Goal: Information Seeking & Learning: Learn about a topic

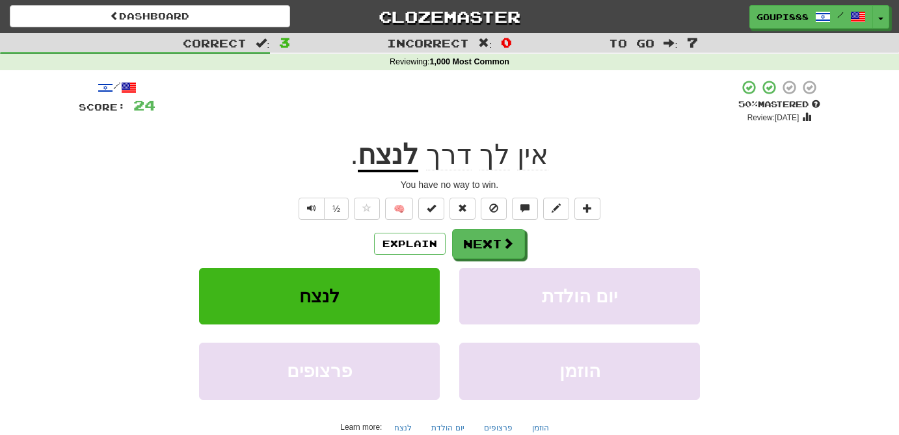
scroll to position [14, 0]
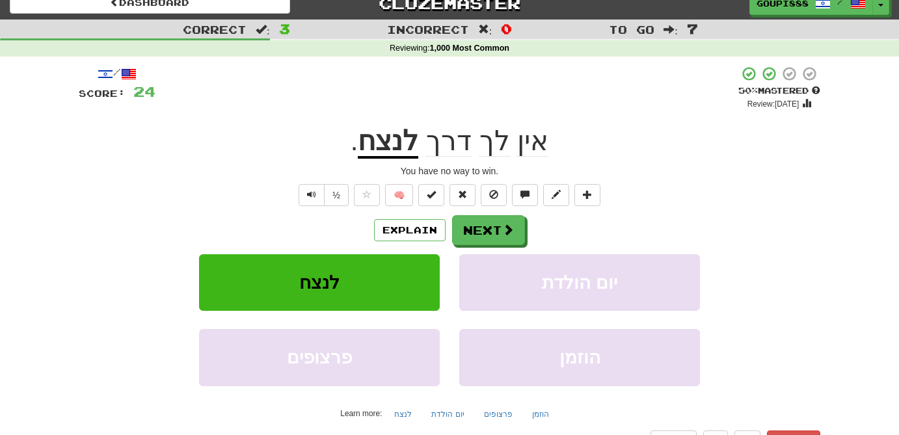
click at [398, 153] on u "לנצח" at bounding box center [388, 142] width 61 height 33
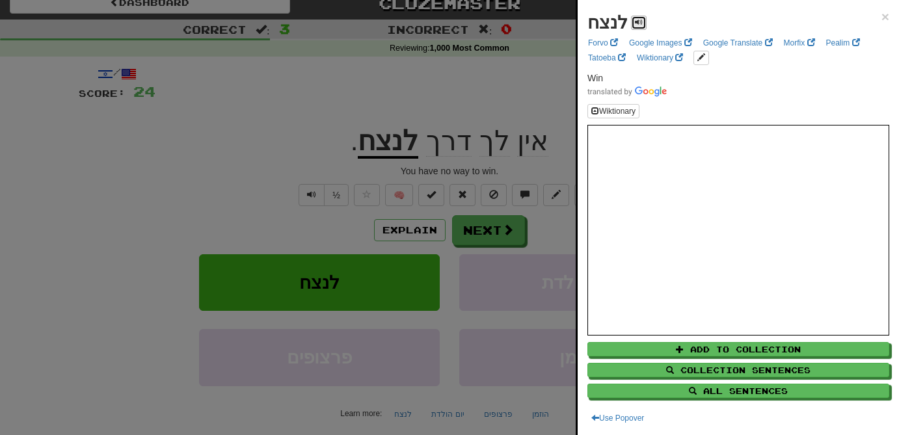
click at [638, 23] on span at bounding box center [639, 22] width 8 height 8
click at [482, 224] on div at bounding box center [449, 217] width 899 height 435
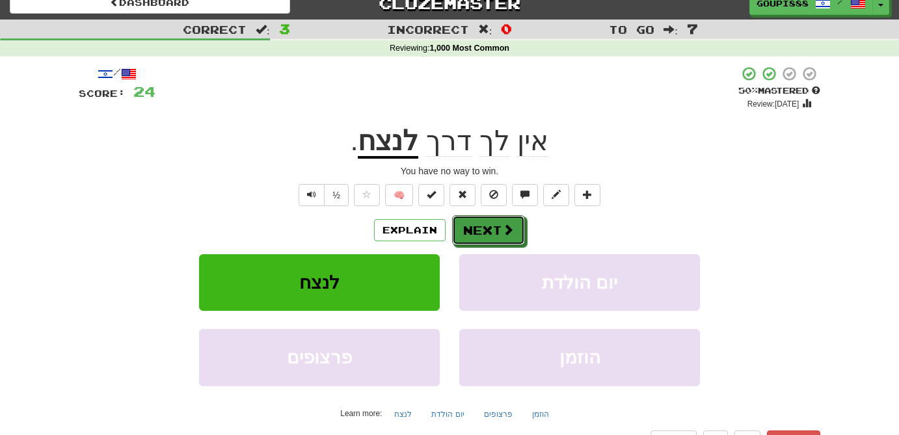
click at [482, 224] on button "Next" at bounding box center [488, 230] width 73 height 30
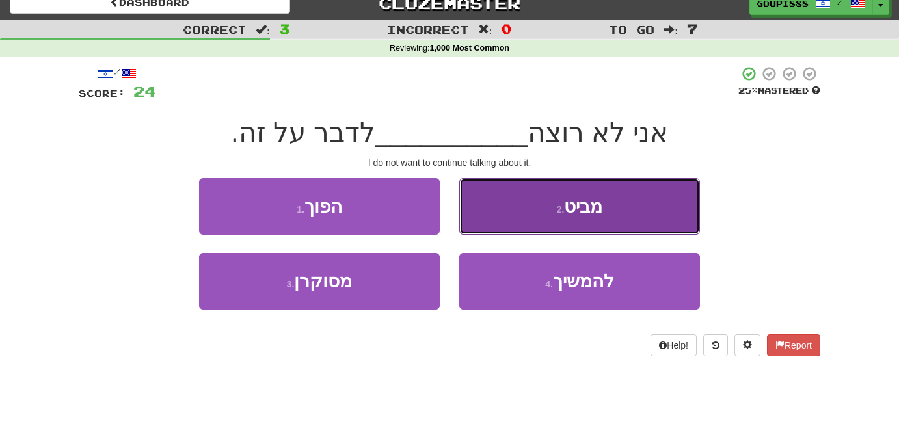
click at [574, 213] on span "מביט" at bounding box center [583, 207] width 38 height 20
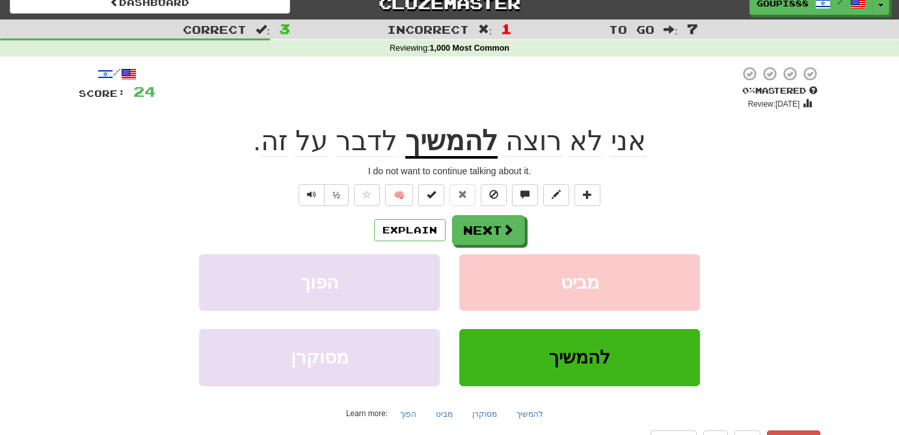
click at [468, 148] on u "להמשיך" at bounding box center [451, 142] width 92 height 33
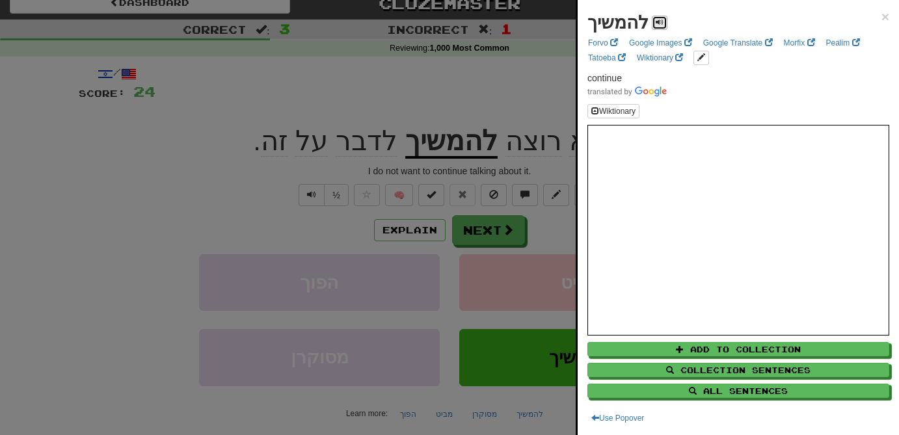
click at [656, 20] on span at bounding box center [660, 22] width 8 height 8
click at [507, 234] on div at bounding box center [449, 217] width 899 height 435
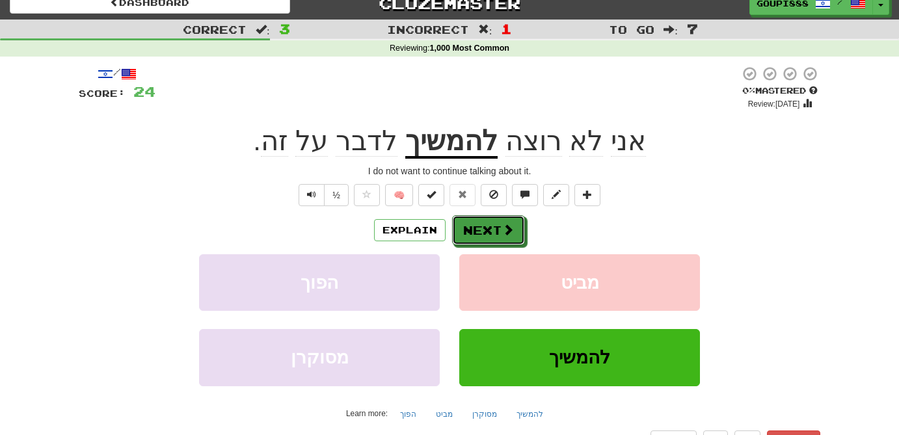
click at [507, 234] on span at bounding box center [508, 230] width 12 height 12
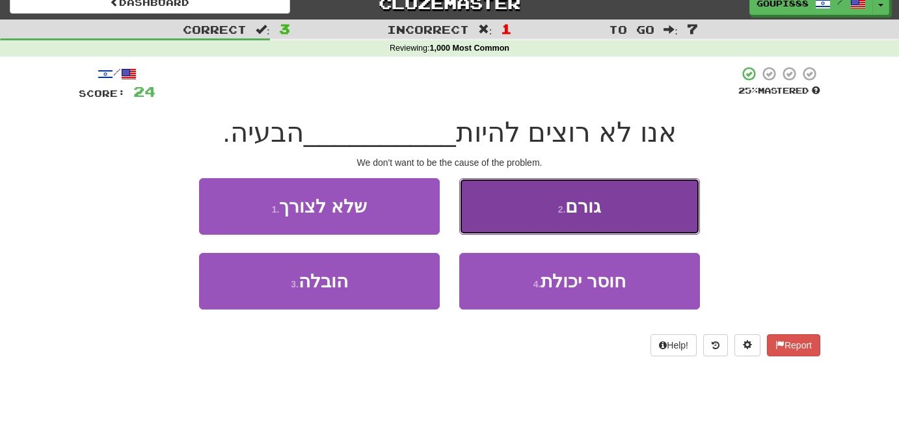
click at [576, 216] on button "2 . גורם" at bounding box center [579, 206] width 241 height 57
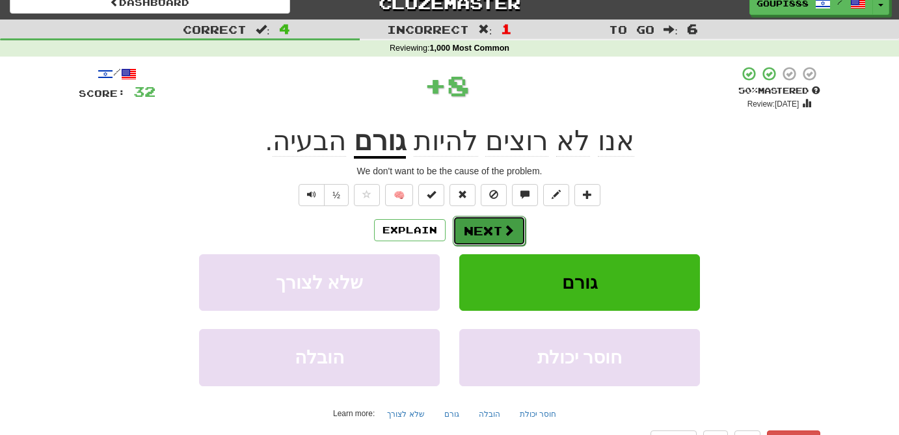
click at [498, 230] on button "Next" at bounding box center [489, 231] width 73 height 30
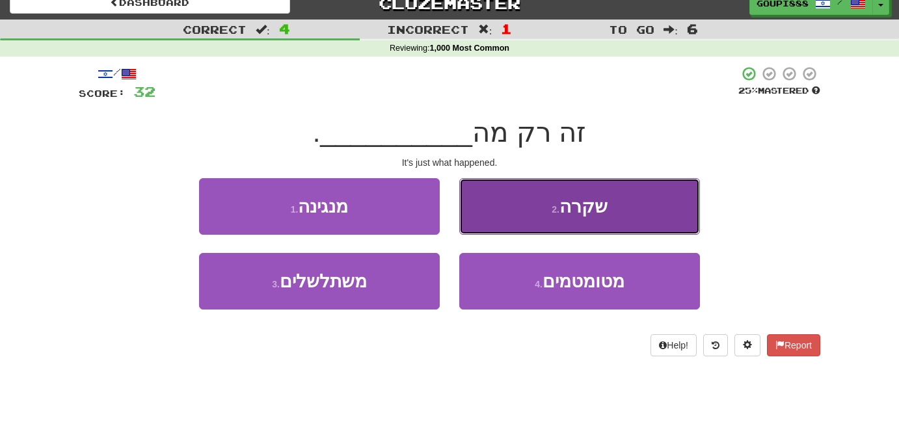
click at [592, 221] on button "2 . שקרה" at bounding box center [579, 206] width 241 height 57
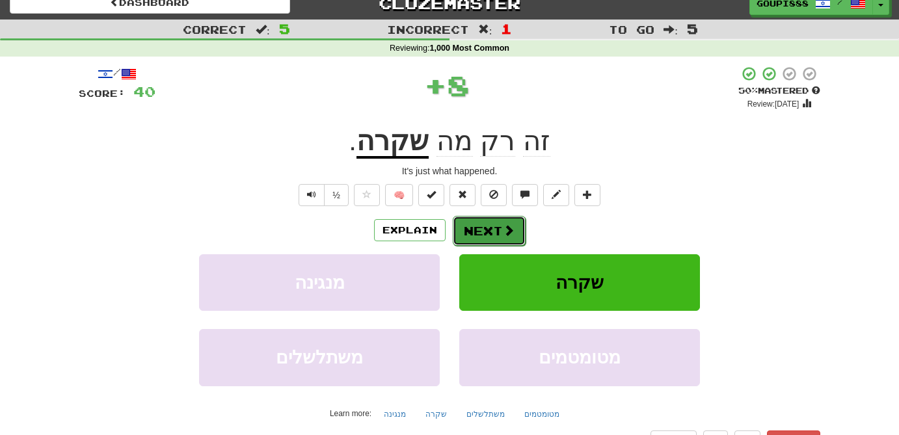
click at [506, 235] on span at bounding box center [509, 230] width 12 height 12
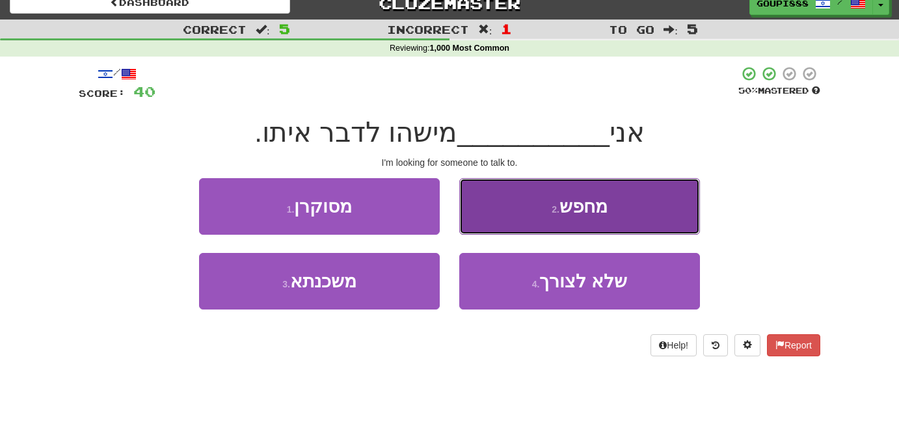
click at [654, 221] on button "2 . מחפש" at bounding box center [579, 206] width 241 height 57
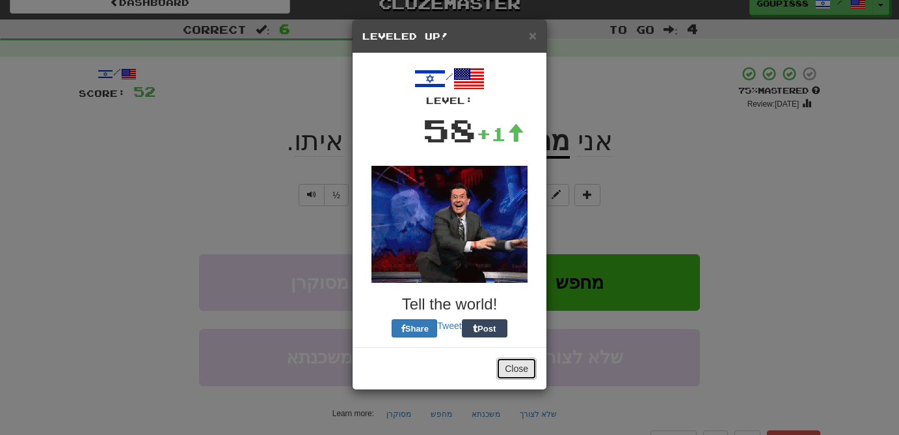
click at [519, 377] on button "Close" at bounding box center [516, 369] width 40 height 22
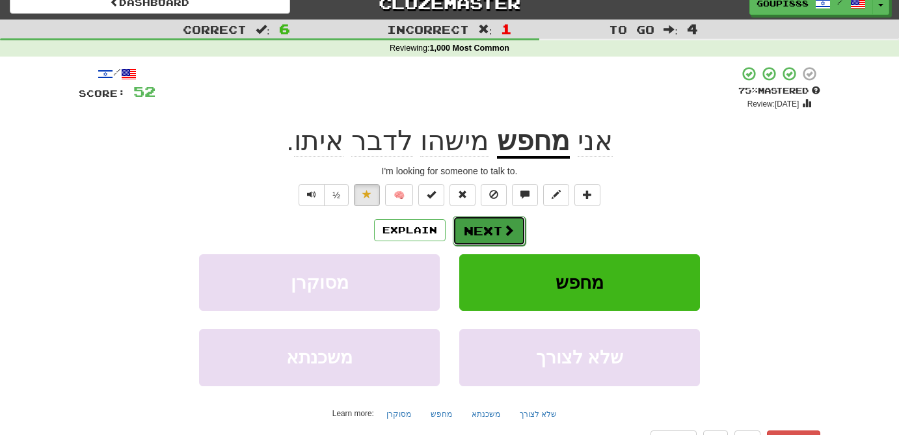
click at [511, 236] on span at bounding box center [509, 230] width 12 height 12
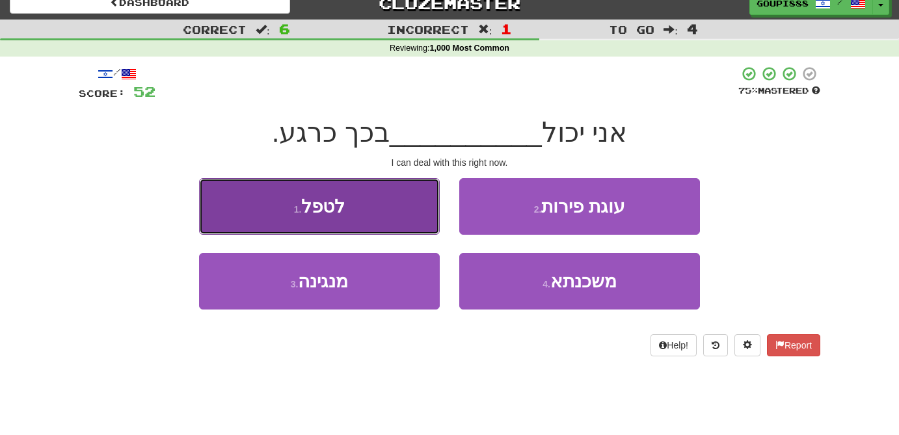
click at [365, 225] on button "1 . לטפל" at bounding box center [319, 206] width 241 height 57
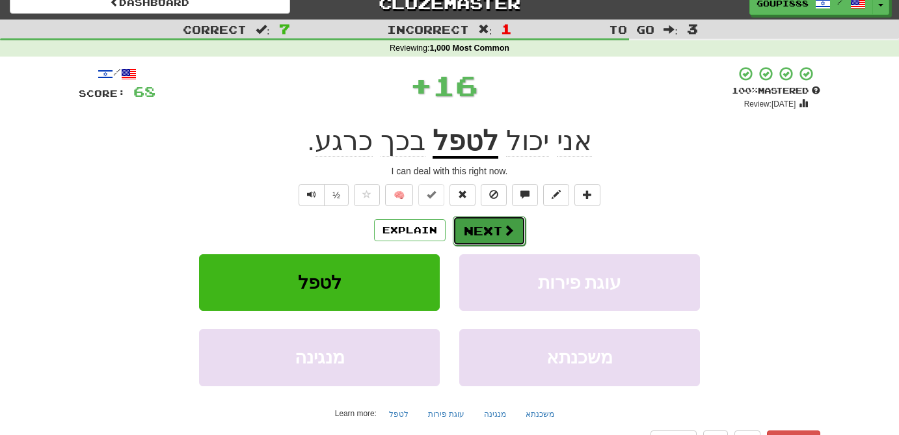
click at [515, 234] on button "Next" at bounding box center [489, 231] width 73 height 30
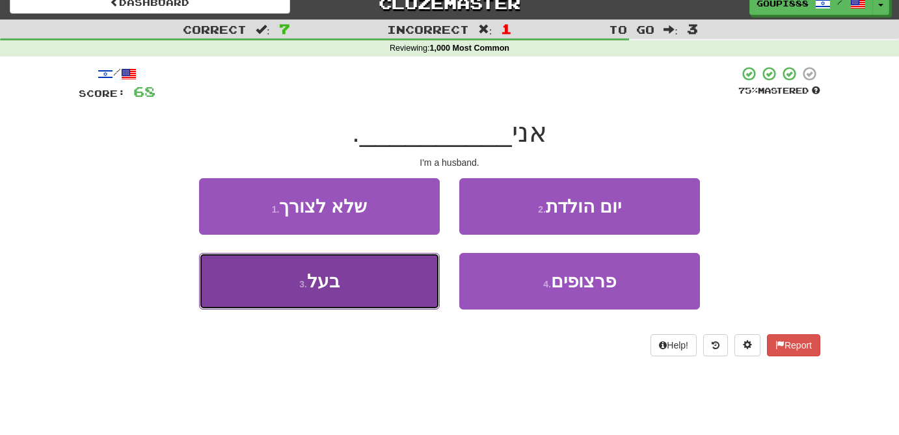
click at [364, 302] on button "3 . בעל" at bounding box center [319, 281] width 241 height 57
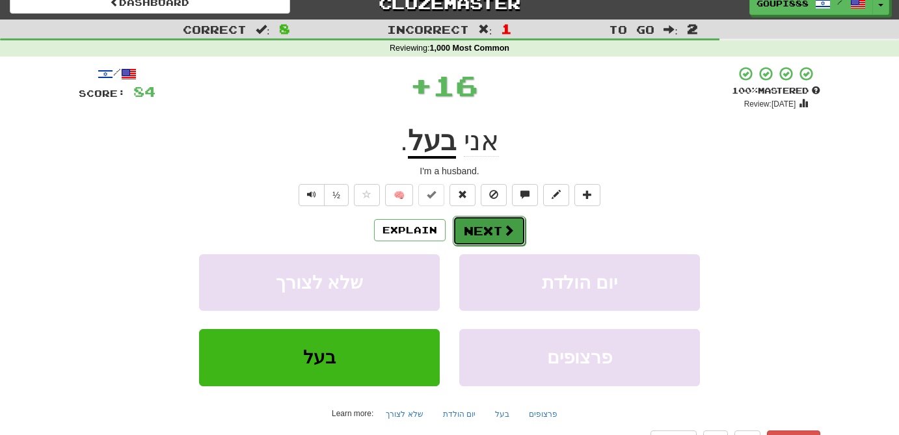
click at [509, 231] on span at bounding box center [509, 230] width 12 height 12
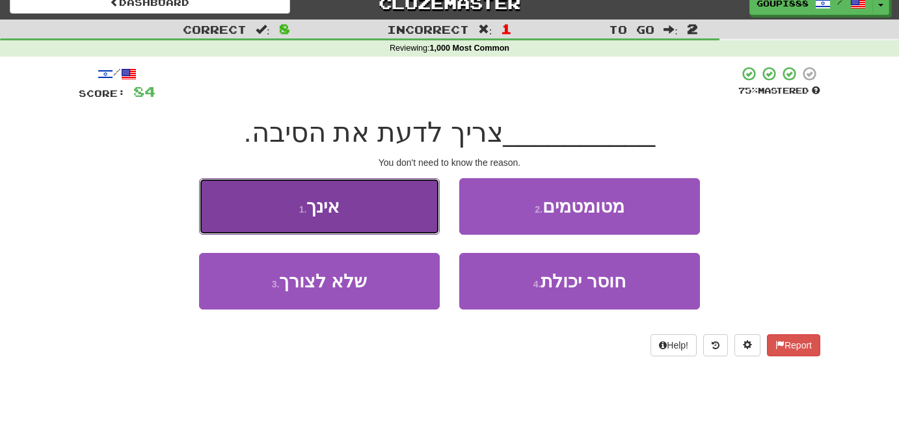
click at [394, 224] on button "1 . אינך" at bounding box center [319, 206] width 241 height 57
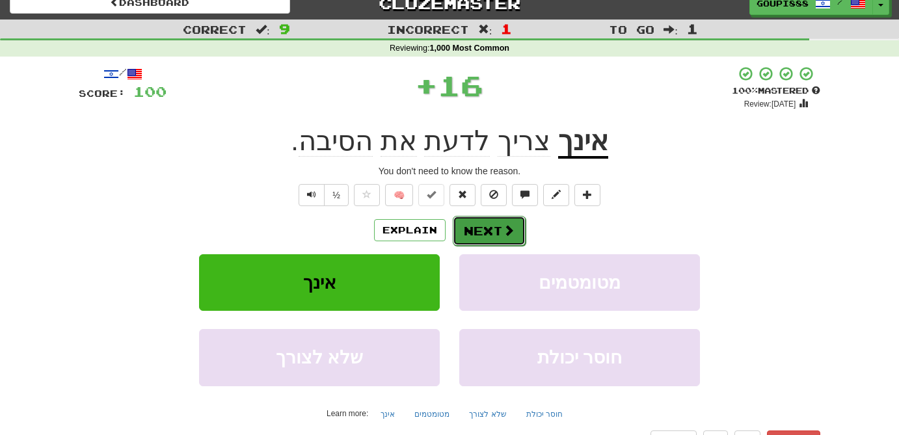
click at [519, 230] on button "Next" at bounding box center [489, 231] width 73 height 30
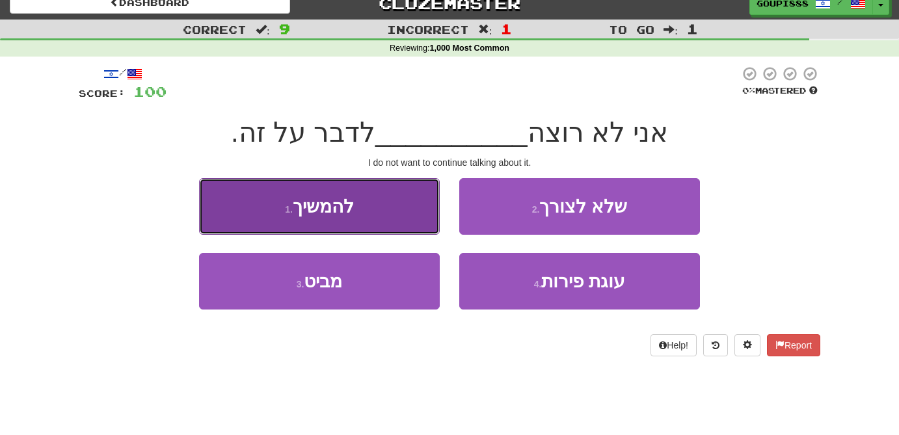
click at [331, 222] on button "1 . להמשיך" at bounding box center [319, 206] width 241 height 57
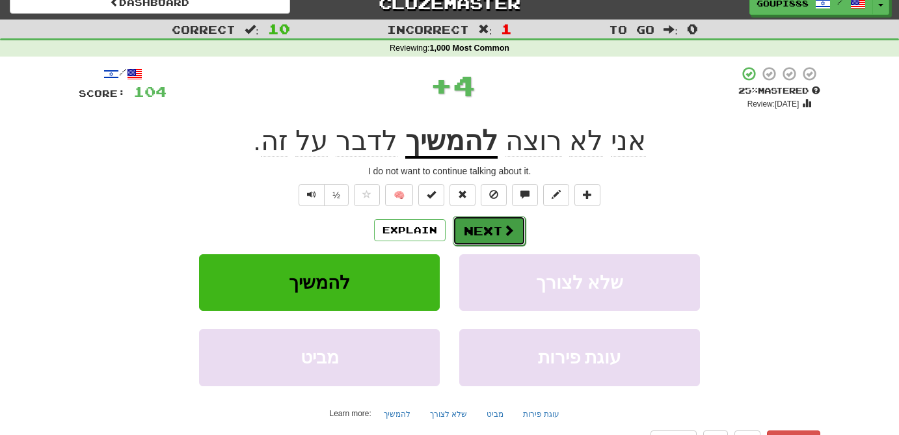
click at [505, 235] on span at bounding box center [509, 230] width 12 height 12
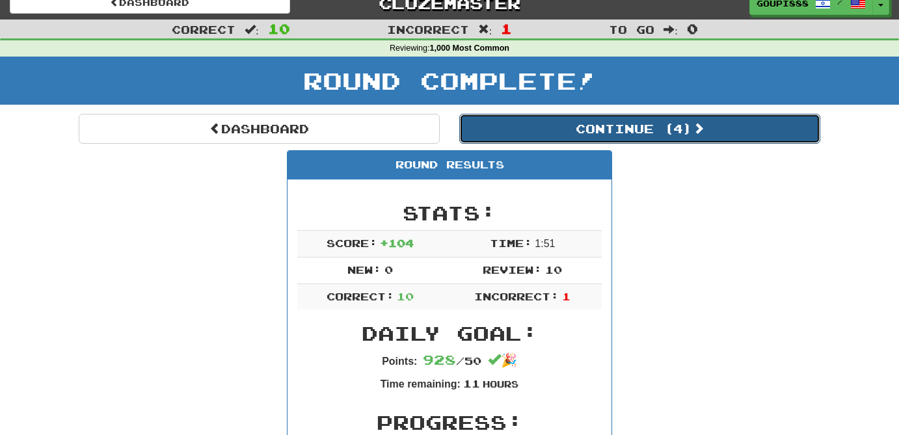
click at [658, 132] on button "Continue ( 4 )" at bounding box center [639, 129] width 361 height 30
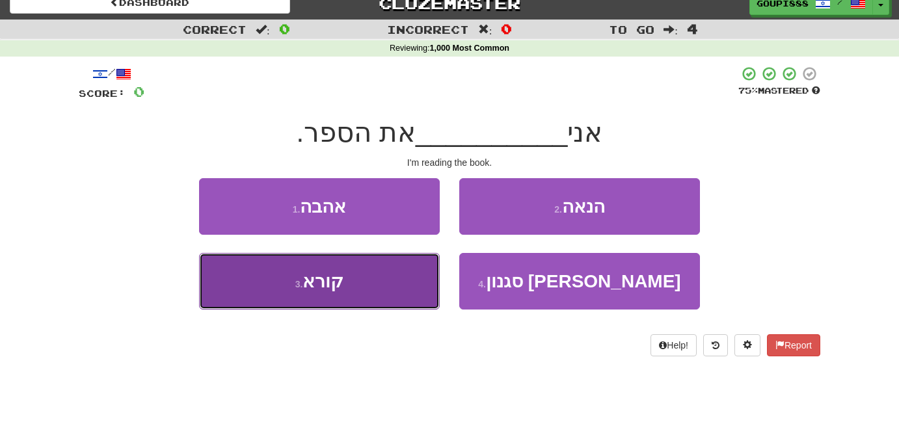
click at [319, 284] on span "קורא" at bounding box center [323, 281] width 41 height 20
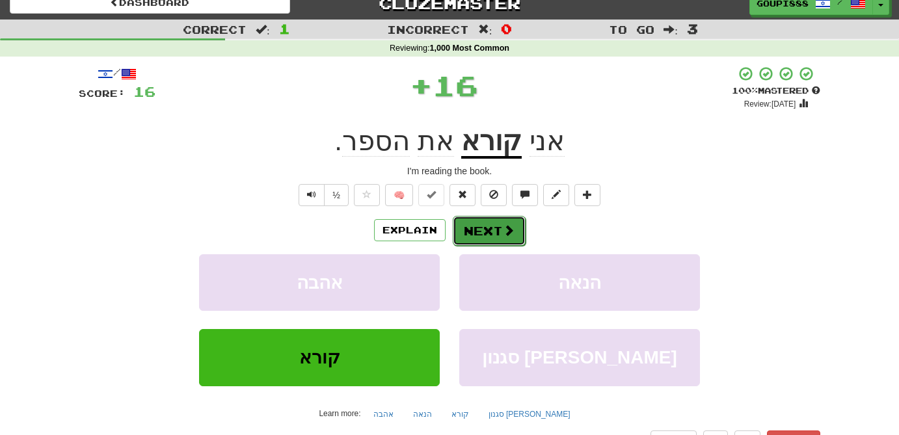
click at [504, 230] on span at bounding box center [509, 230] width 12 height 12
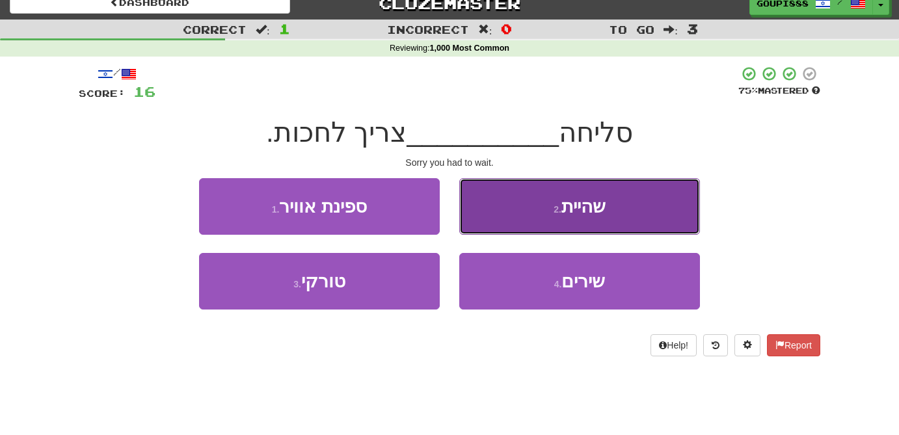
click at [601, 224] on button "2 . שהיית" at bounding box center [579, 206] width 241 height 57
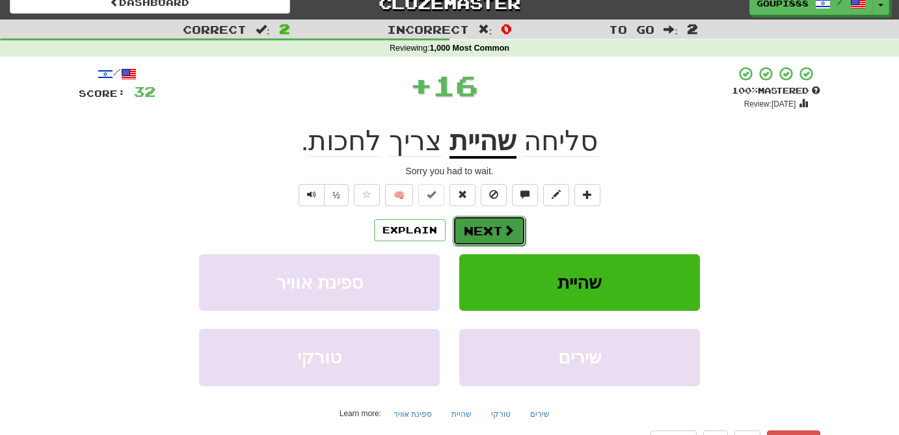
click at [511, 233] on span at bounding box center [509, 230] width 12 height 12
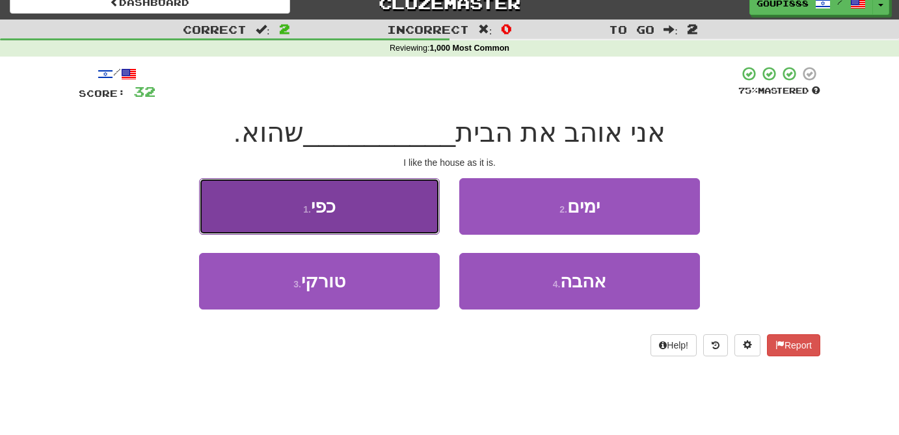
click at [387, 221] on button "1 . כפי" at bounding box center [319, 206] width 241 height 57
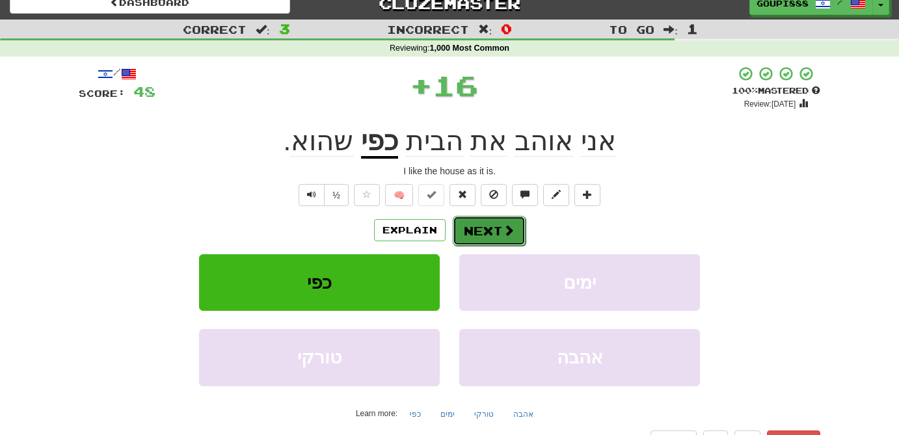
click at [508, 226] on span at bounding box center [509, 230] width 12 height 12
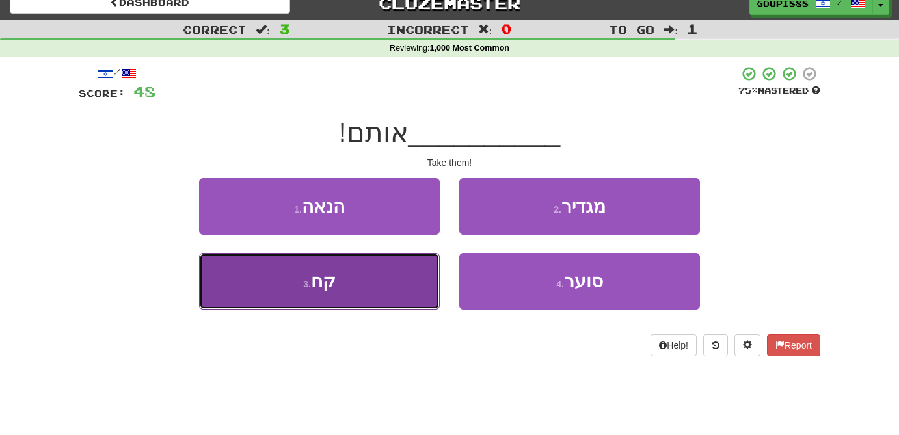
click at [364, 276] on button "3 . קח" at bounding box center [319, 281] width 241 height 57
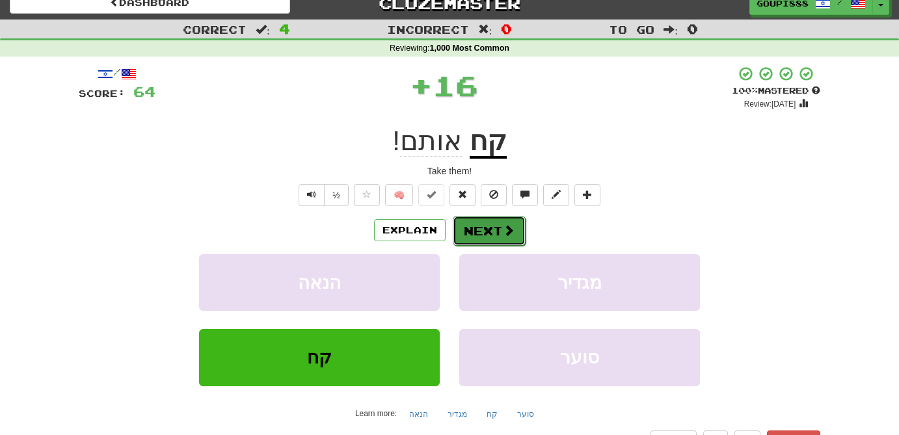
click at [509, 236] on span at bounding box center [509, 230] width 12 height 12
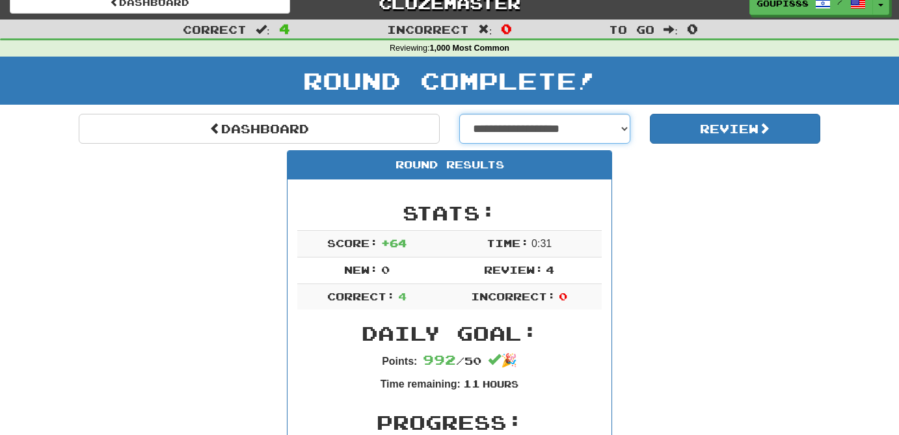
click at [622, 129] on select "**********" at bounding box center [544, 129] width 171 height 30
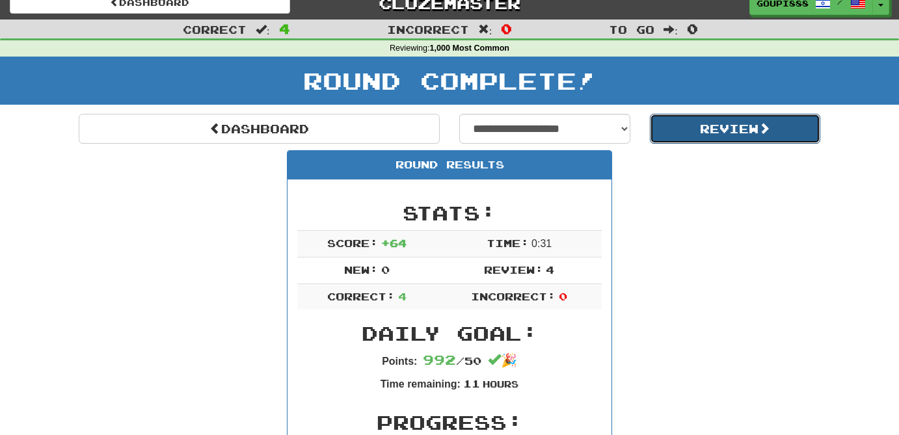
click at [715, 126] on button "Review" at bounding box center [735, 129] width 171 height 30
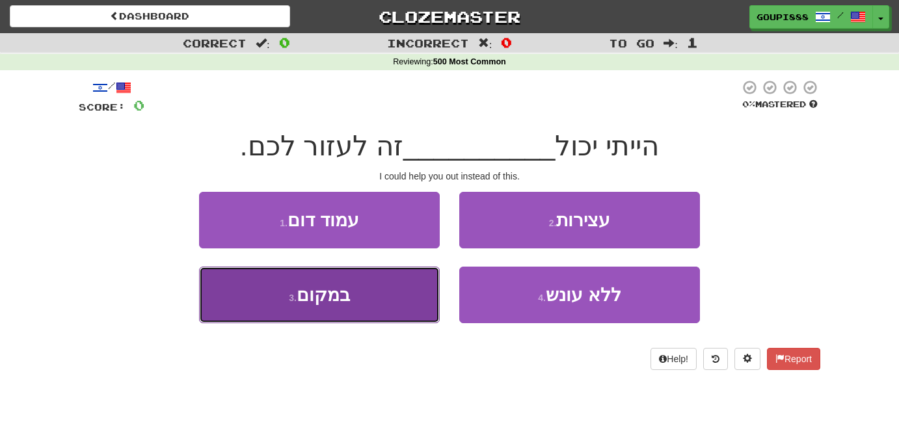
click at [379, 302] on button "3 . במקום" at bounding box center [319, 295] width 241 height 57
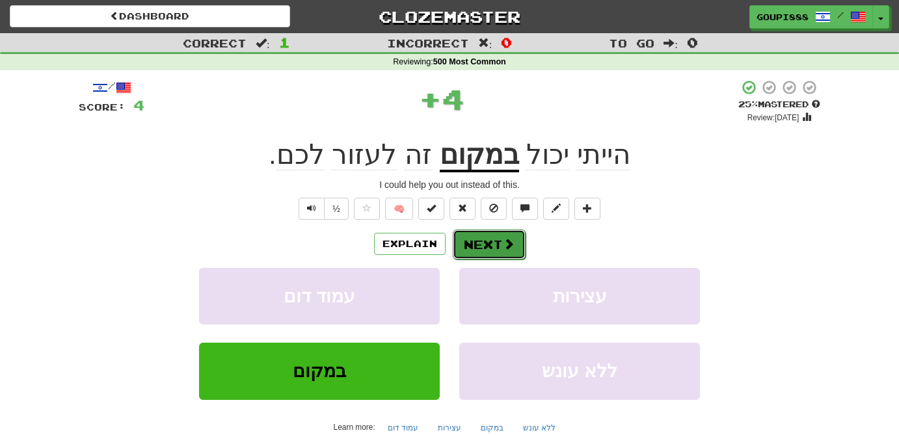
click at [508, 243] on span at bounding box center [509, 244] width 12 height 12
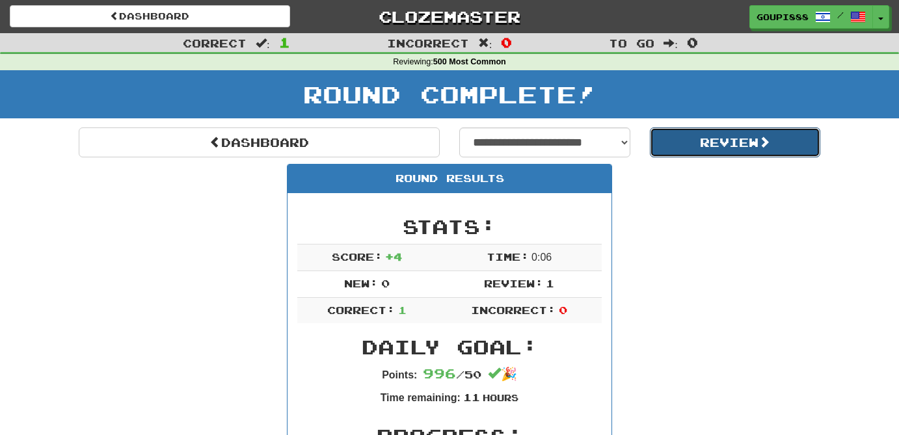
click at [709, 146] on button "Review" at bounding box center [735, 143] width 171 height 30
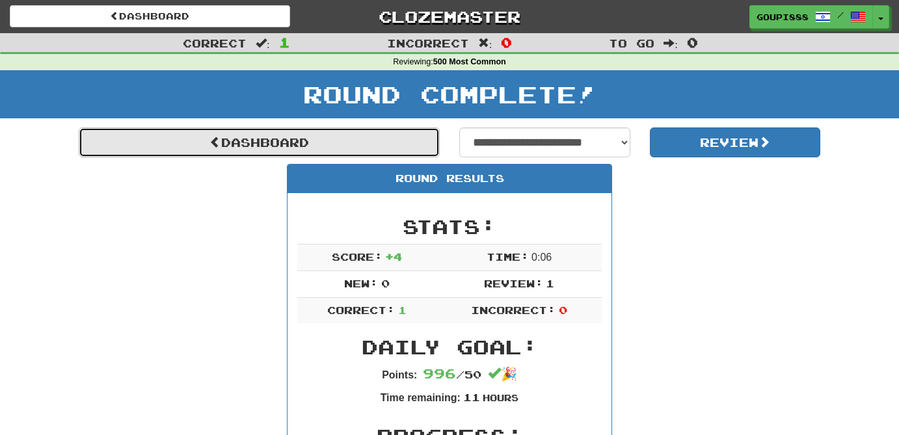
click at [245, 139] on link "Dashboard" at bounding box center [259, 143] width 361 height 30
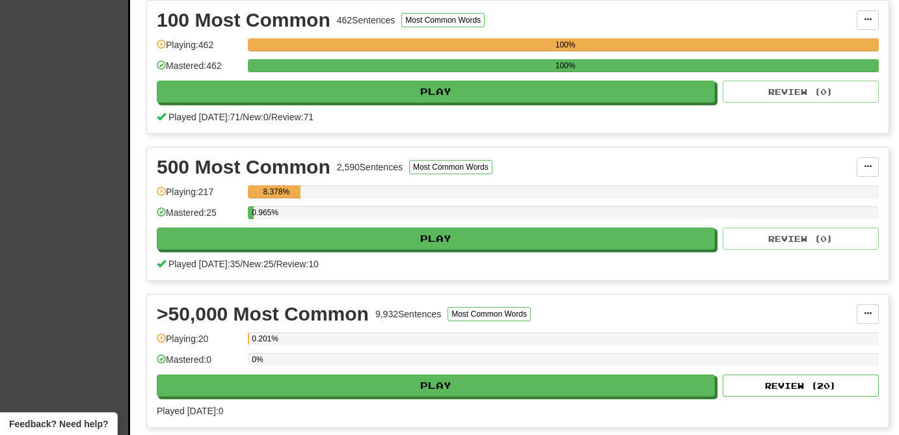
scroll to position [441, 0]
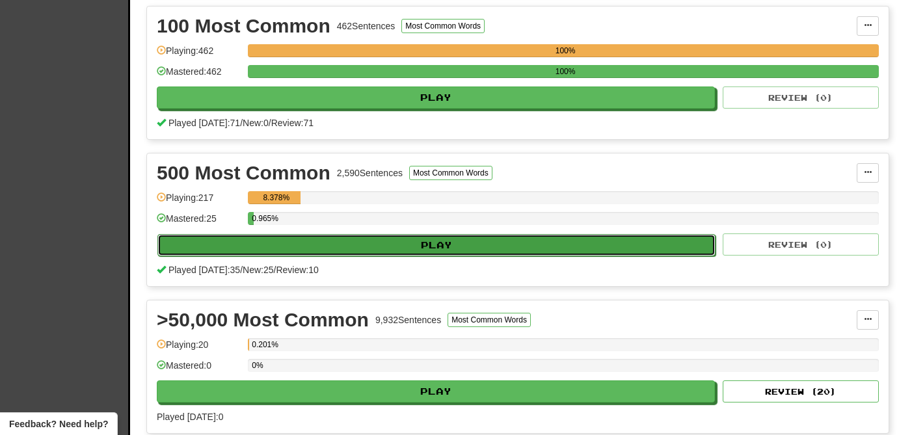
click at [446, 245] on button "Play" at bounding box center [436, 245] width 558 height 22
select select "**"
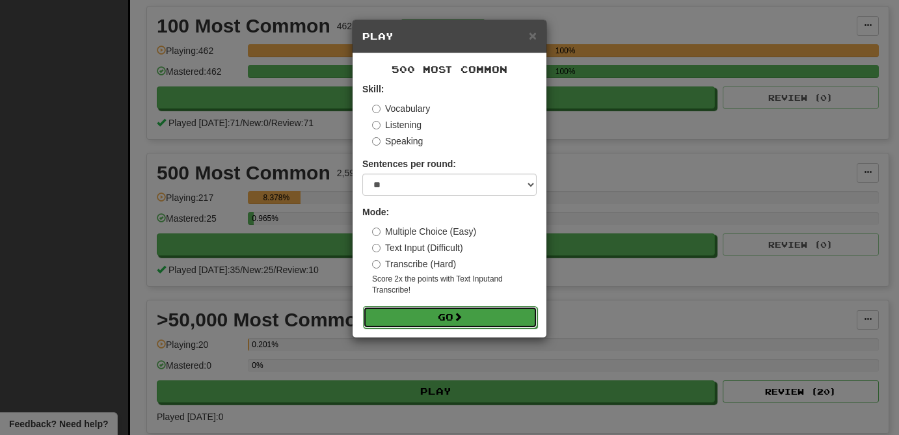
click at [469, 318] on button "Go" at bounding box center [450, 317] width 174 height 22
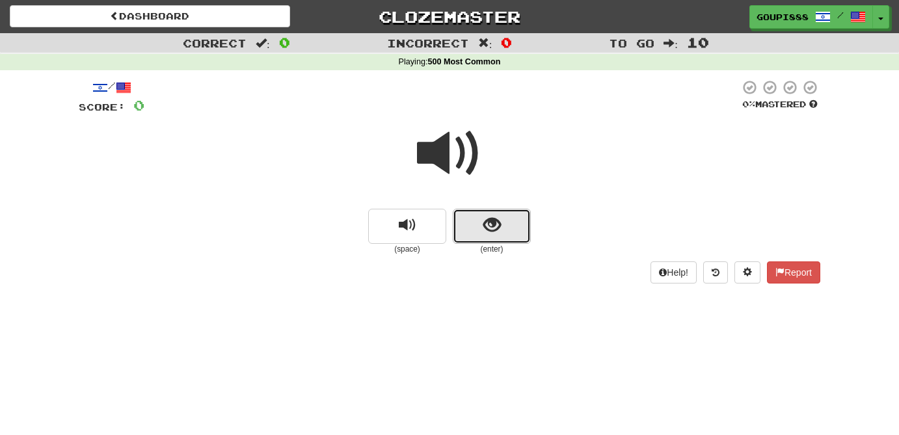
click at [502, 230] on button "show sentence" at bounding box center [492, 226] width 78 height 35
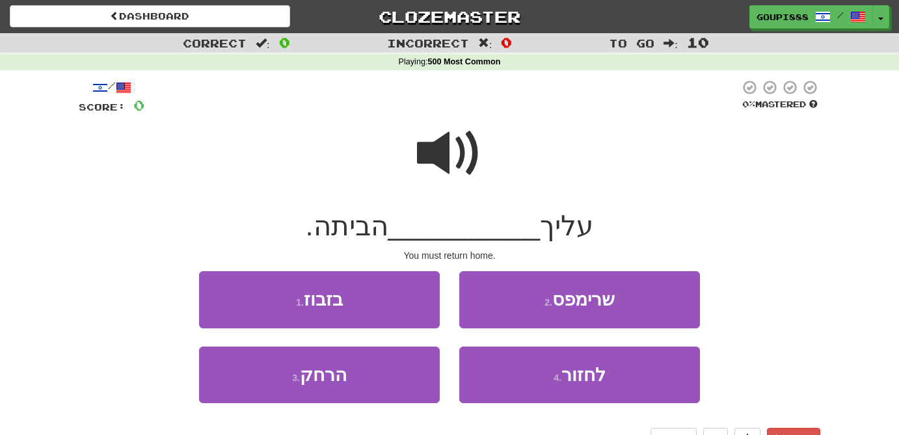
click at [436, 152] on span at bounding box center [449, 153] width 65 height 65
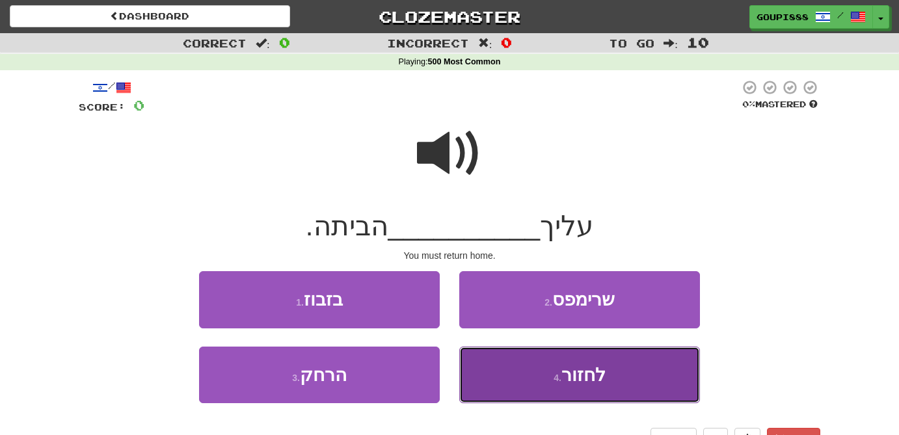
click at [572, 385] on button "4 . לחזור" at bounding box center [579, 375] width 241 height 57
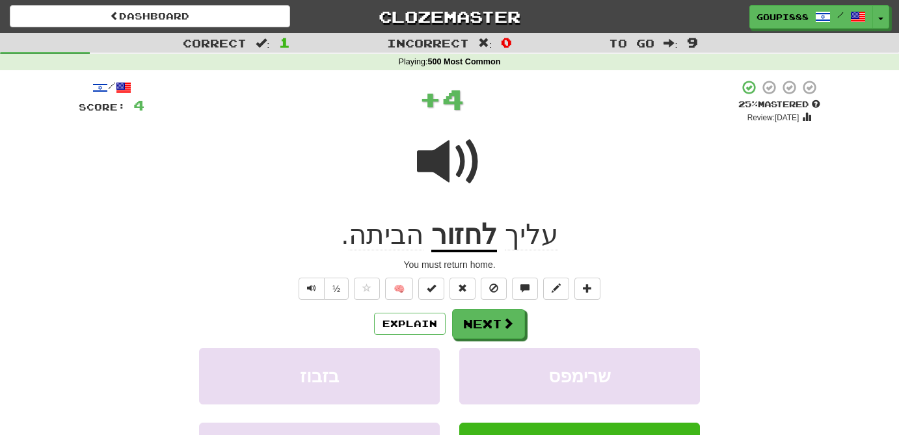
click at [478, 241] on u "לחזור" at bounding box center [464, 235] width 66 height 33
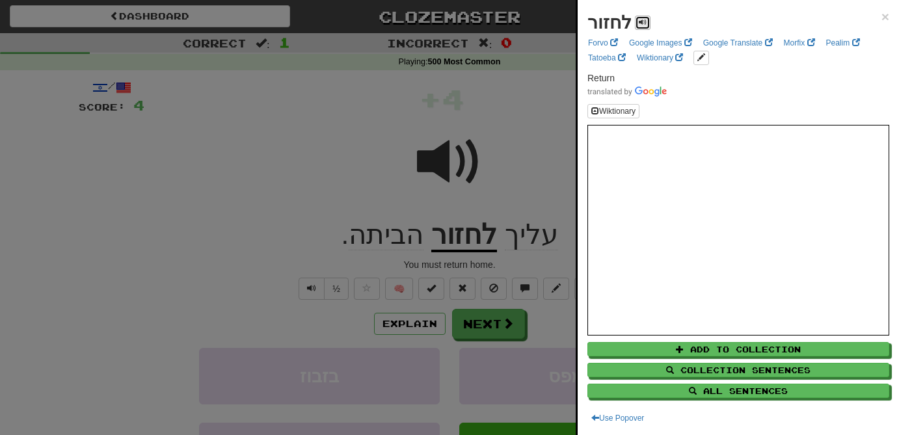
click at [640, 22] on span at bounding box center [643, 22] width 8 height 8
click at [362, 124] on div at bounding box center [449, 217] width 899 height 435
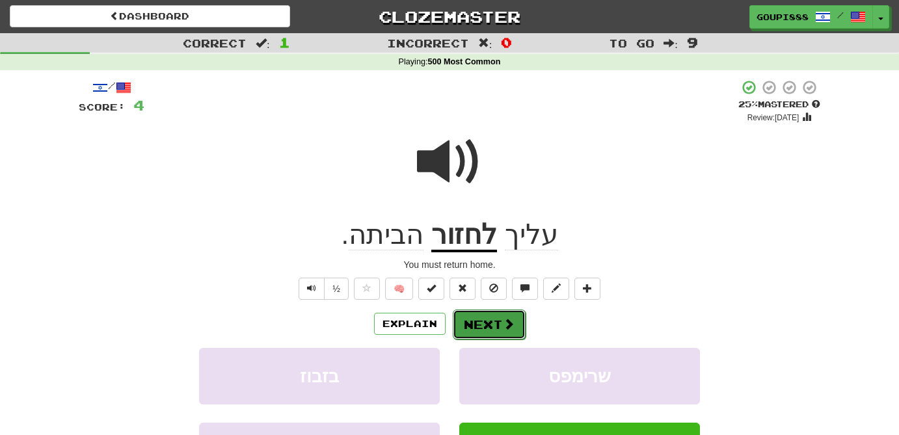
click at [486, 329] on button "Next" at bounding box center [489, 325] width 73 height 30
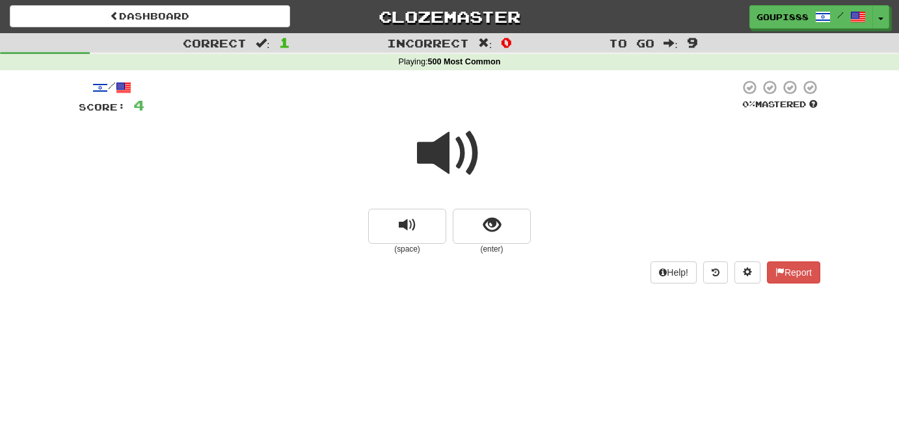
click at [450, 159] on span at bounding box center [449, 153] width 65 height 65
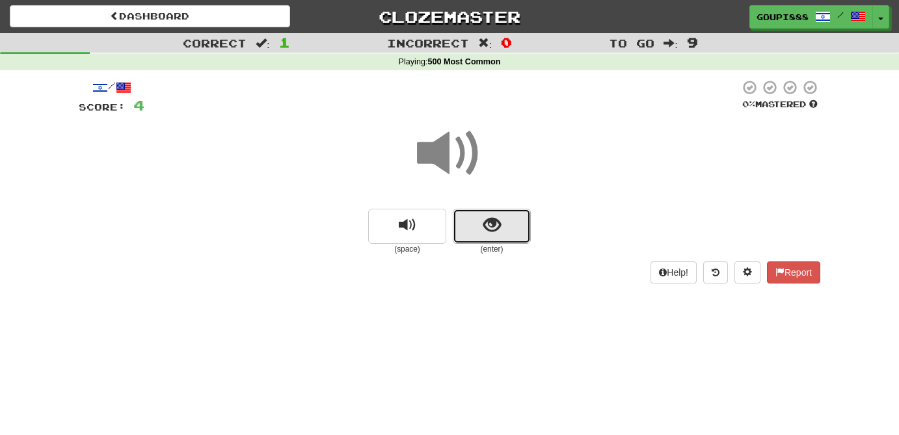
click at [493, 238] on button "show sentence" at bounding box center [492, 226] width 78 height 35
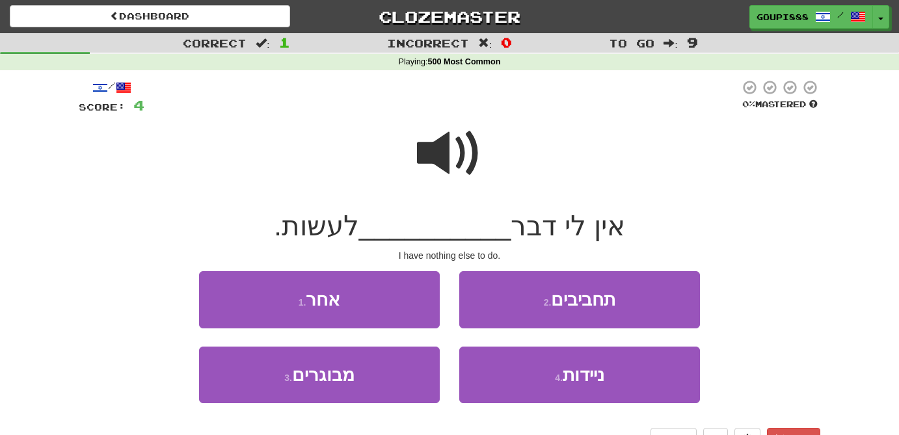
click at [461, 141] on span at bounding box center [449, 153] width 65 height 65
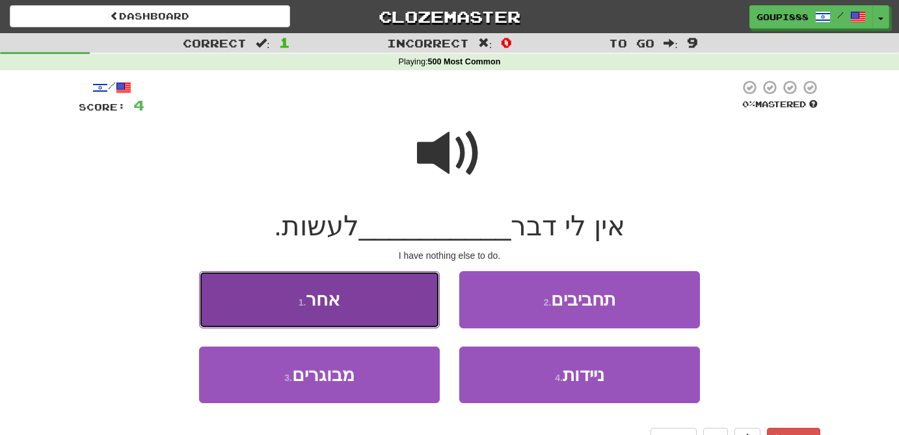
click at [342, 304] on button "1 . אחר" at bounding box center [319, 299] width 241 height 57
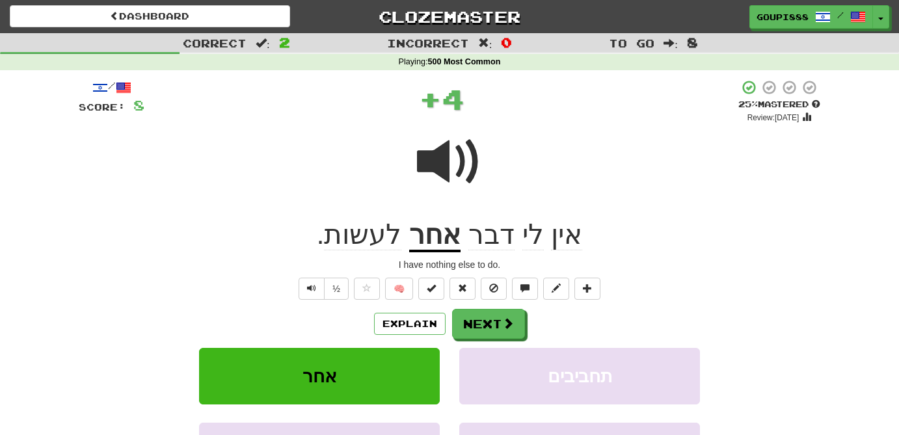
click at [432, 240] on u "אחר" at bounding box center [434, 235] width 51 height 33
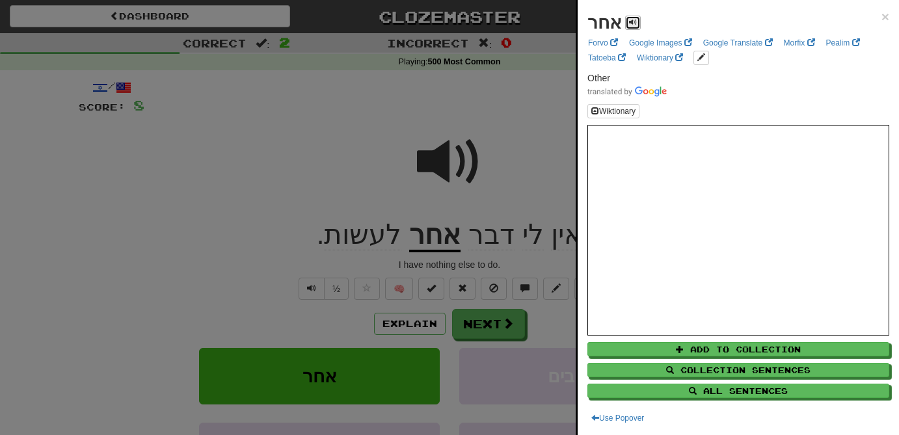
click at [631, 21] on span at bounding box center [633, 22] width 8 height 8
click at [444, 160] on div at bounding box center [449, 217] width 899 height 435
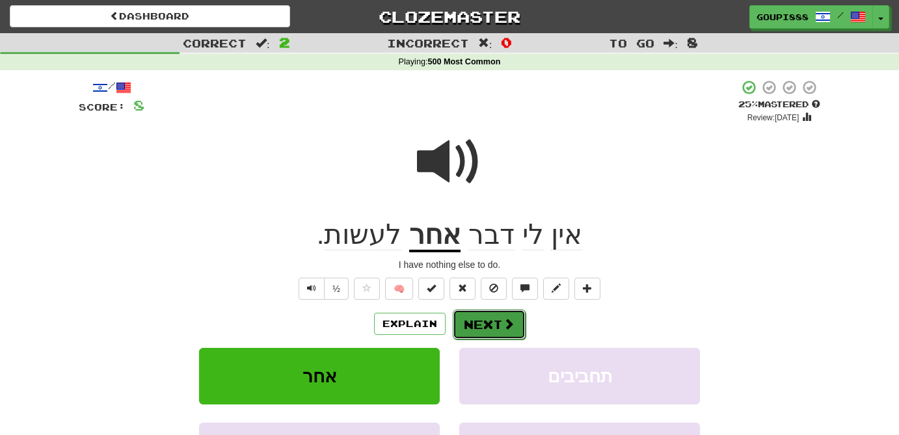
click at [491, 325] on button "Next" at bounding box center [489, 325] width 73 height 30
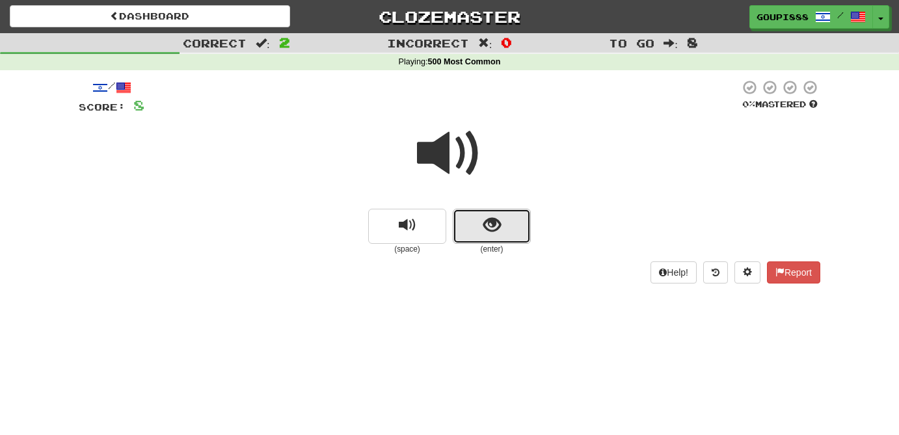
click at [502, 232] on button "show sentence" at bounding box center [492, 226] width 78 height 35
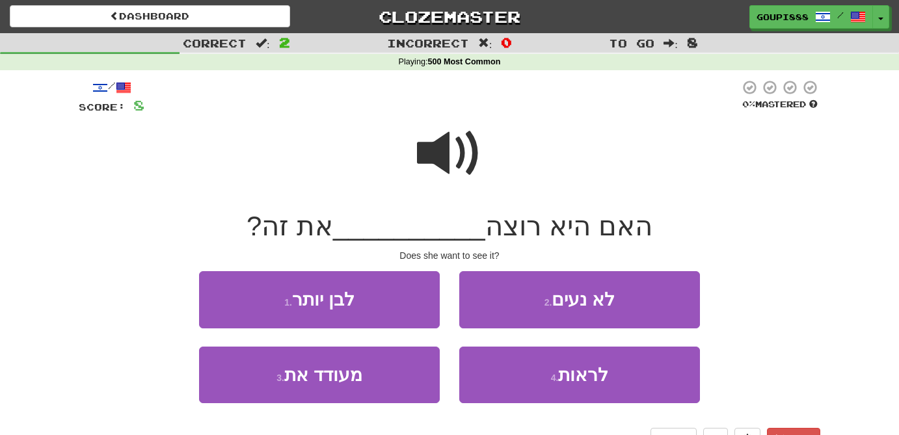
click at [450, 152] on span at bounding box center [449, 153] width 65 height 65
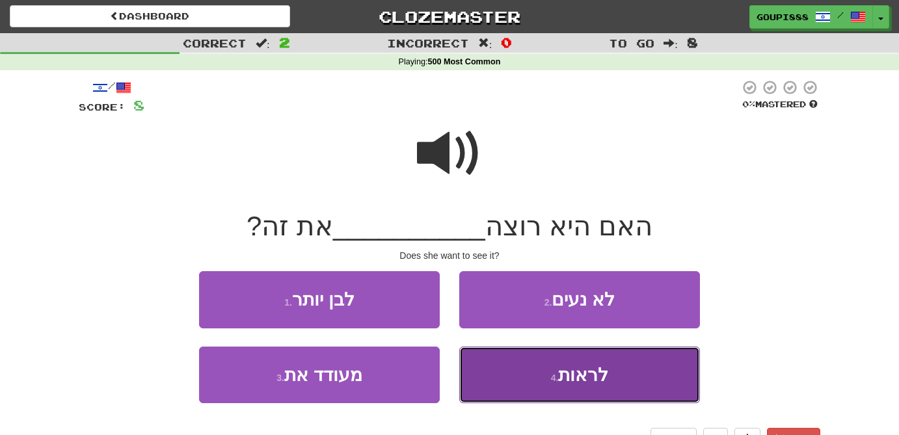
click at [597, 381] on span "לראות" at bounding box center [583, 375] width 50 height 20
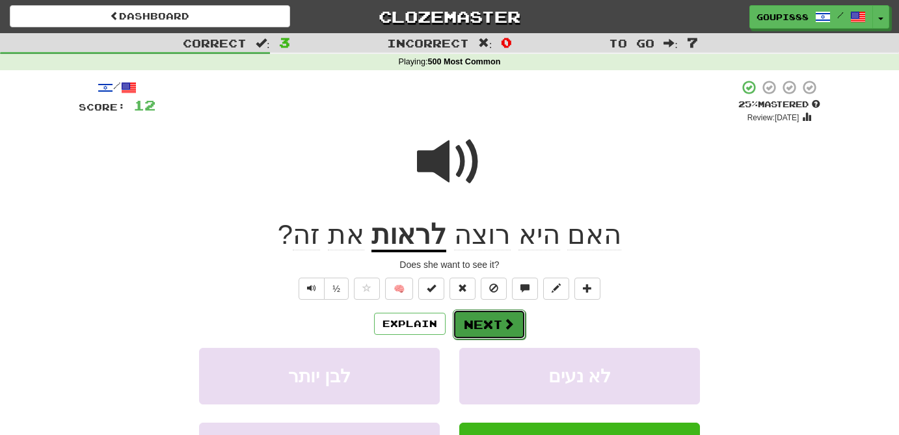
click at [504, 329] on span at bounding box center [509, 324] width 12 height 12
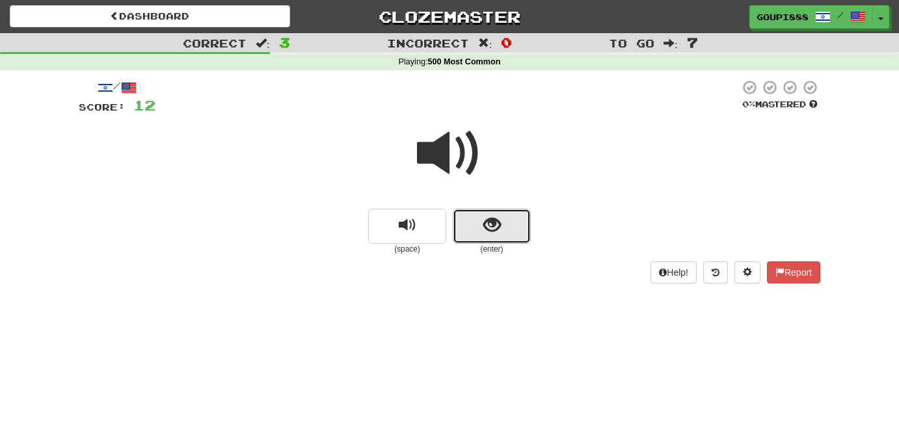
click at [494, 223] on span "show sentence" at bounding box center [492, 226] width 18 height 18
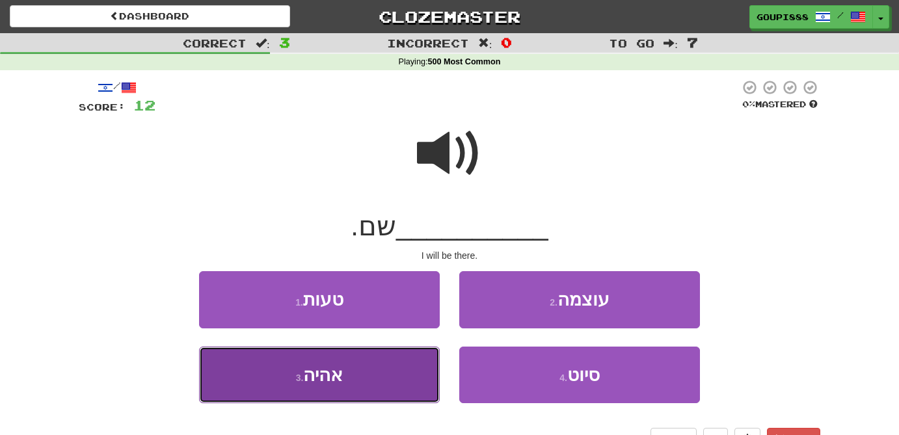
click at [359, 385] on button "3 . אהיה" at bounding box center [319, 375] width 241 height 57
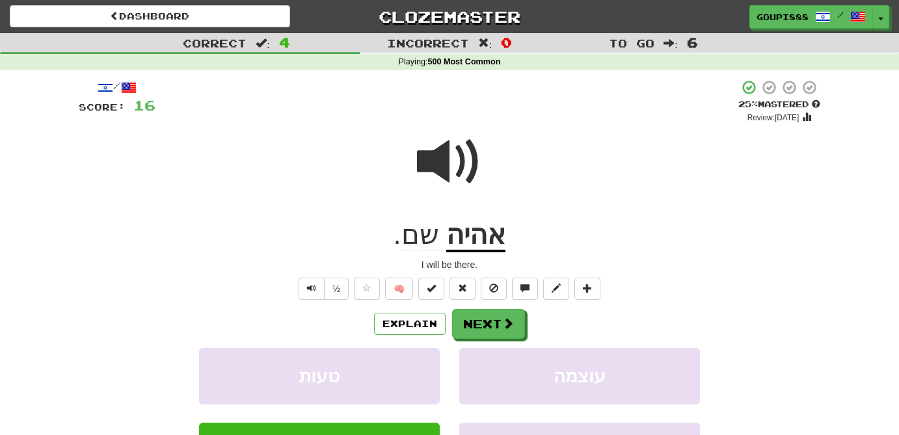
click at [489, 241] on u "אהיה" at bounding box center [475, 235] width 59 height 33
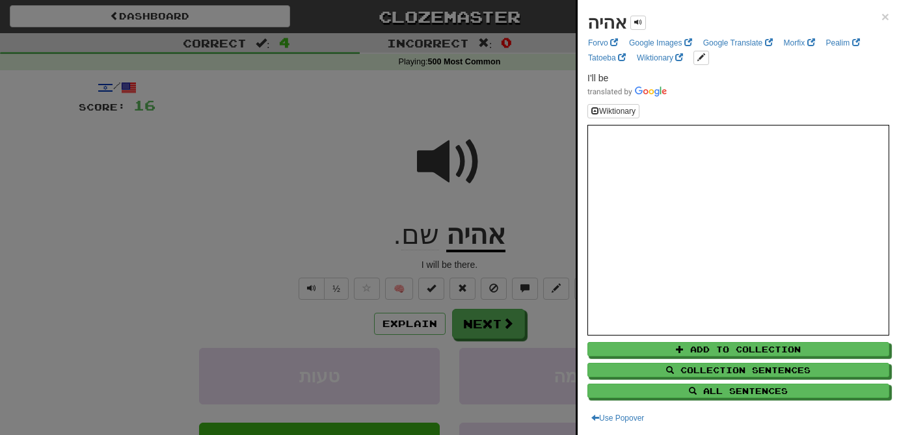
click at [145, 198] on div at bounding box center [449, 217] width 899 height 435
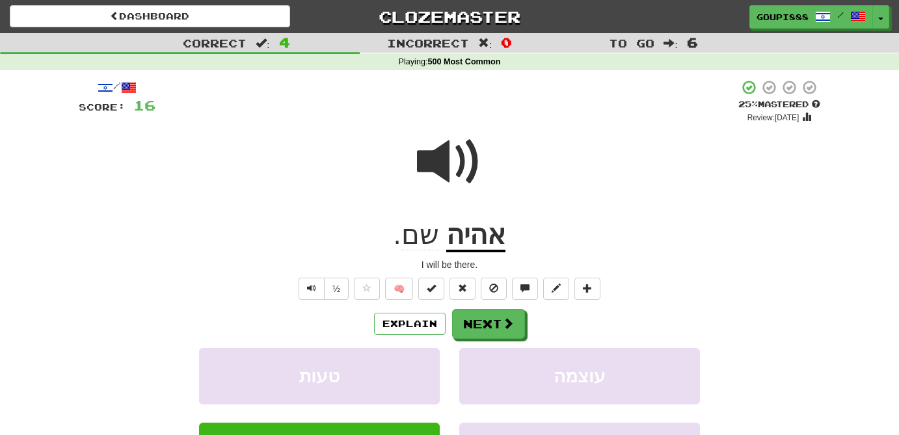
click at [448, 171] on span at bounding box center [449, 161] width 65 height 65
click at [482, 249] on u "אהיה" at bounding box center [475, 235] width 59 height 33
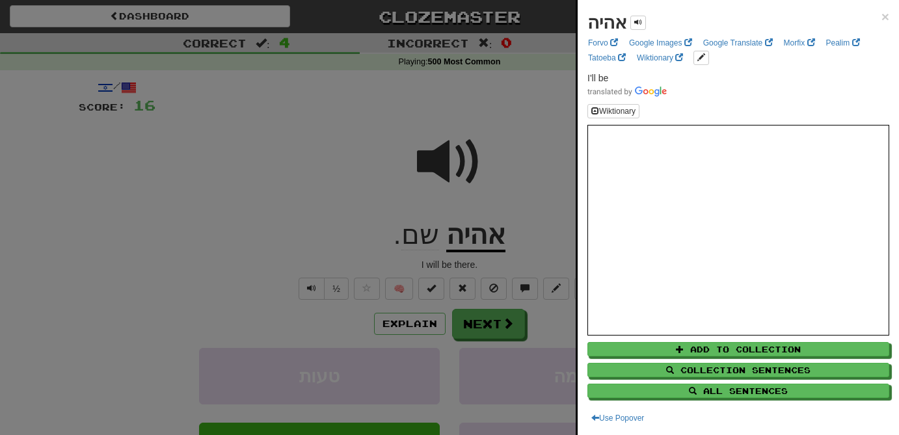
click at [330, 213] on div at bounding box center [449, 217] width 899 height 435
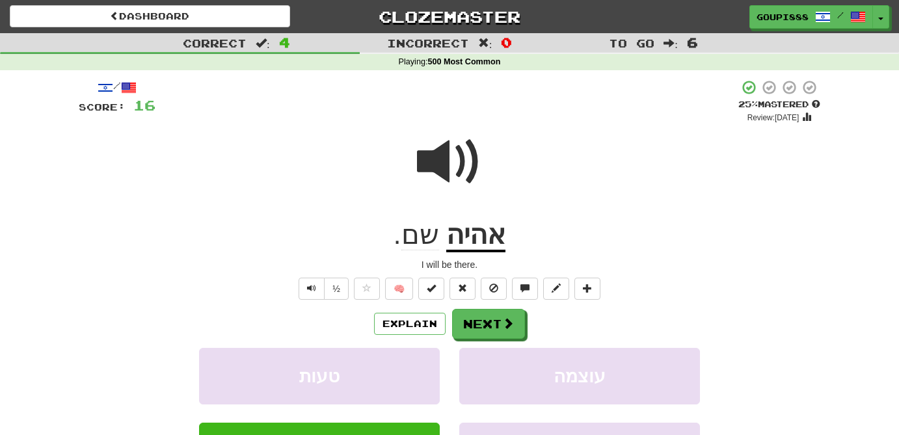
click at [455, 173] on span at bounding box center [449, 161] width 65 height 65
click at [489, 323] on button "Next" at bounding box center [489, 325] width 73 height 30
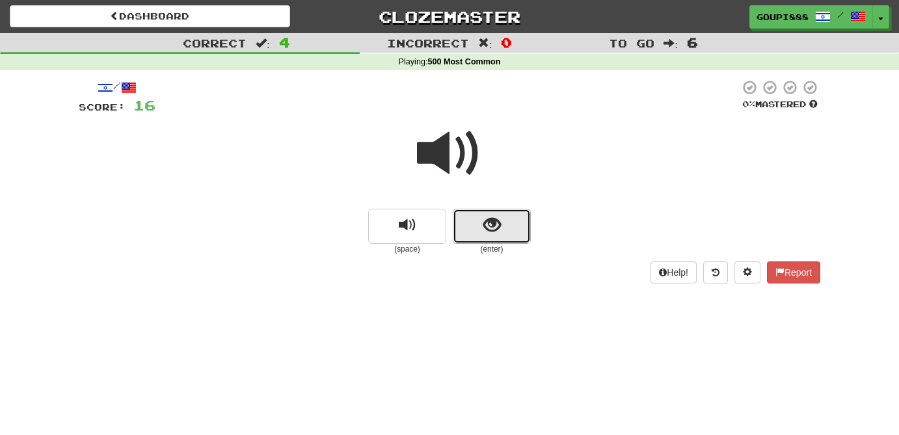
click at [500, 238] on button "show sentence" at bounding box center [492, 226] width 78 height 35
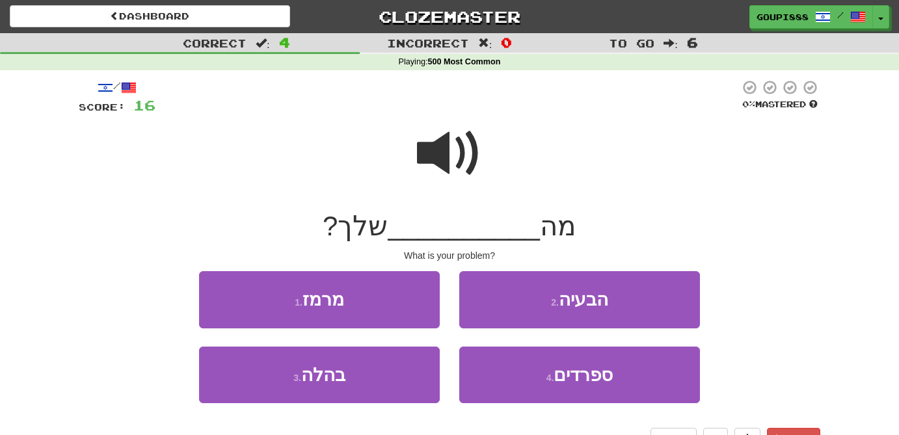
click at [451, 143] on span at bounding box center [449, 153] width 65 height 65
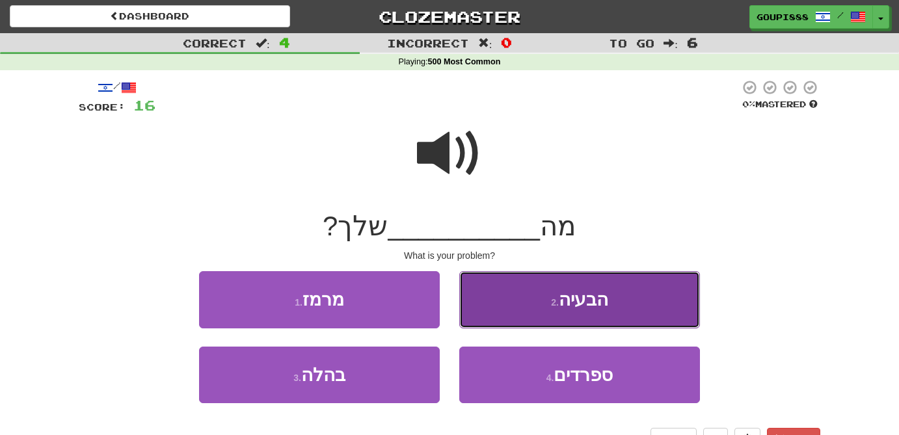
click at [579, 301] on span "הבעיה" at bounding box center [583, 300] width 49 height 20
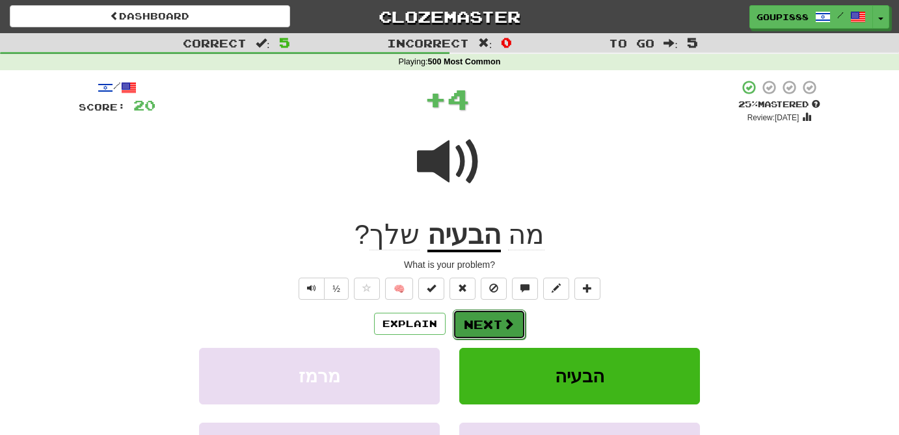
click at [489, 322] on button "Next" at bounding box center [489, 325] width 73 height 30
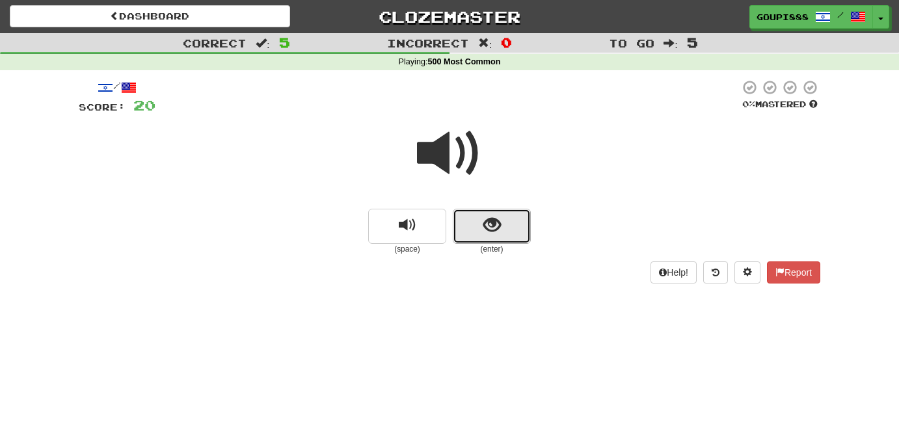
click at [504, 224] on button "show sentence" at bounding box center [492, 226] width 78 height 35
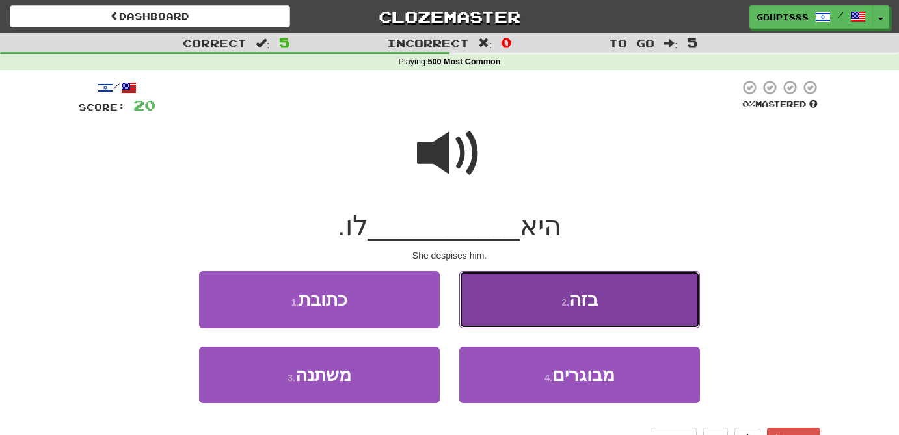
click at [565, 303] on small "2 ." at bounding box center [566, 302] width 8 height 10
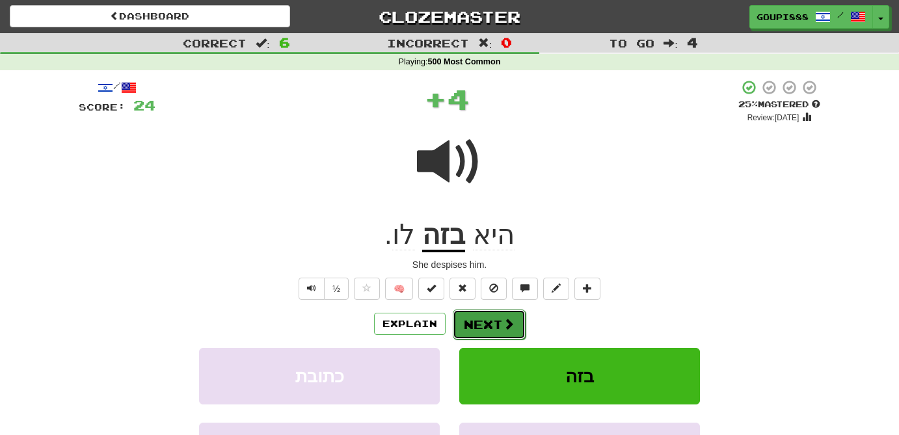
click at [503, 326] on span at bounding box center [509, 324] width 12 height 12
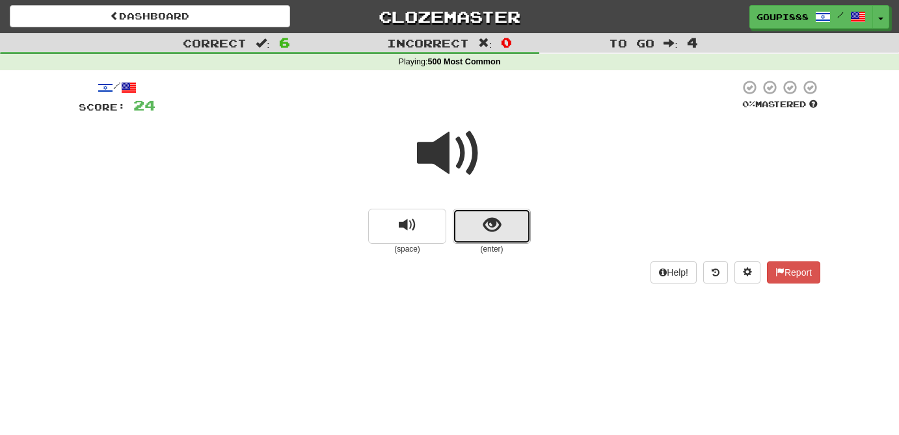
click at [499, 230] on span "show sentence" at bounding box center [492, 226] width 18 height 18
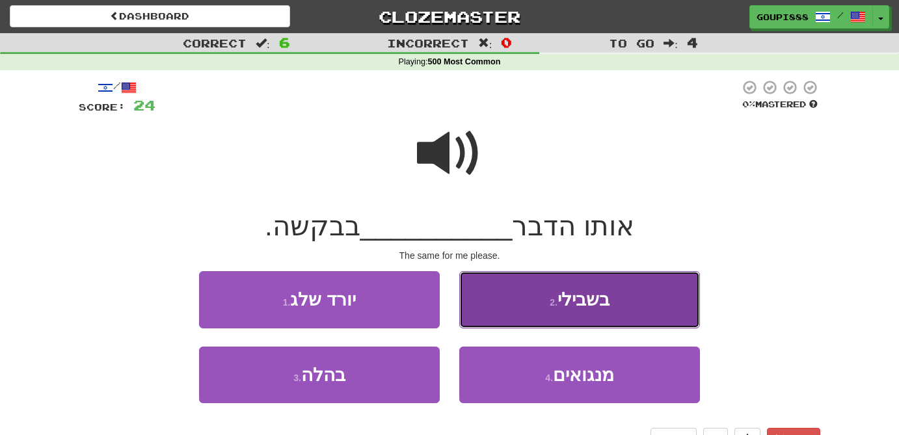
click at [577, 319] on button "2 . בשבילי" at bounding box center [579, 299] width 241 height 57
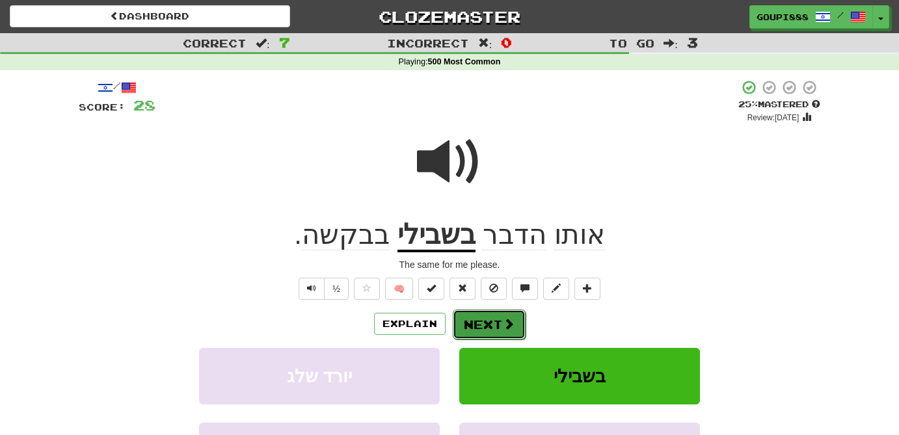
click at [503, 323] on span at bounding box center [509, 324] width 12 height 12
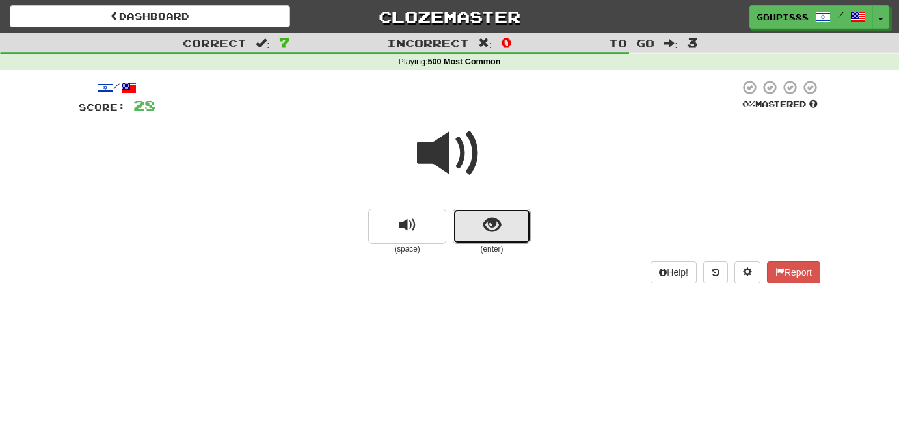
click at [495, 238] on button "show sentence" at bounding box center [492, 226] width 78 height 35
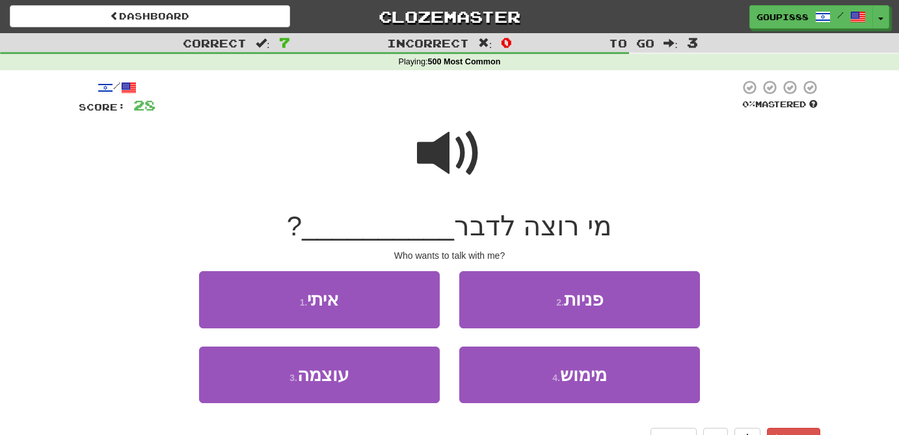
click at [452, 150] on span at bounding box center [449, 153] width 65 height 65
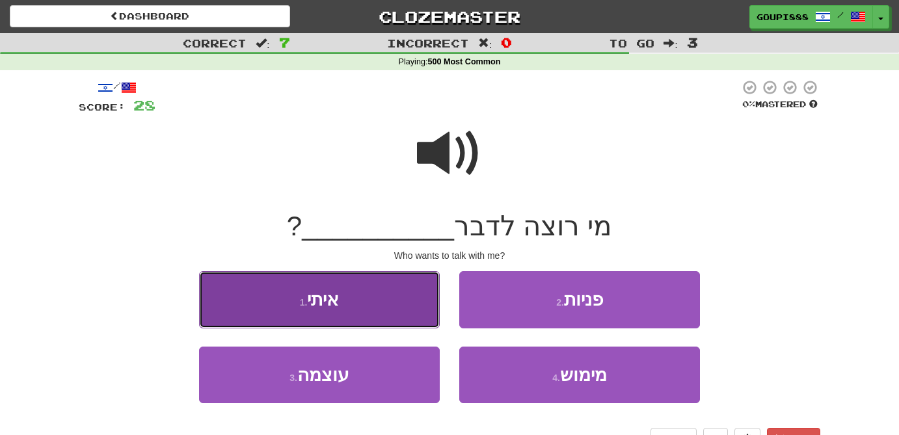
click at [376, 285] on button "1 . איתי" at bounding box center [319, 299] width 241 height 57
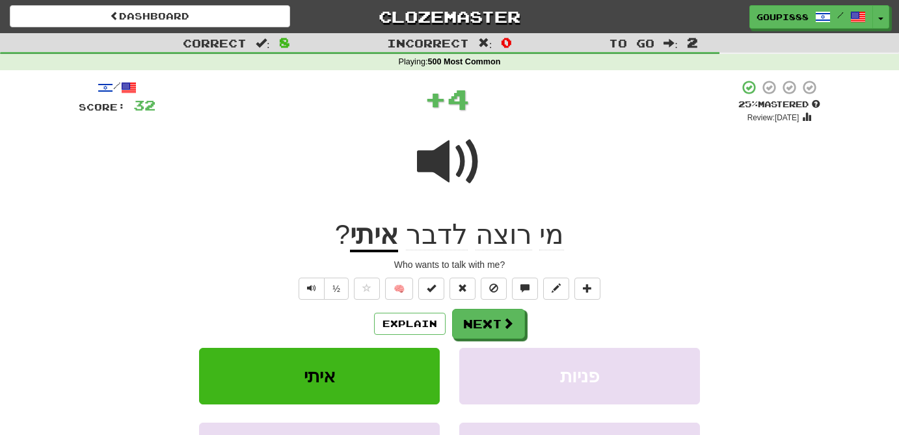
click at [459, 251] on span "לדבר" at bounding box center [437, 234] width 62 height 31
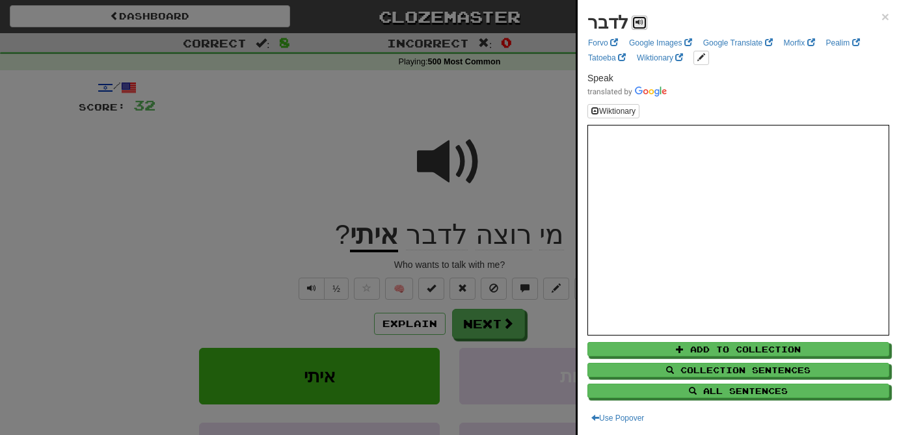
click at [640, 22] on span at bounding box center [640, 22] width 8 height 8
click at [452, 176] on div at bounding box center [449, 217] width 899 height 435
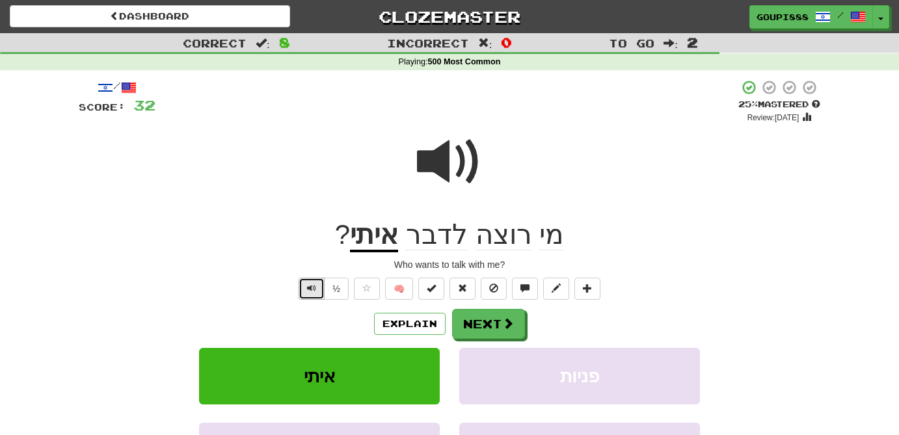
click at [311, 287] on span "Text-to-speech controls" at bounding box center [311, 288] width 9 height 9
click at [337, 292] on button "½" at bounding box center [336, 289] width 25 height 22
click at [453, 245] on span "לדבר" at bounding box center [437, 234] width 62 height 31
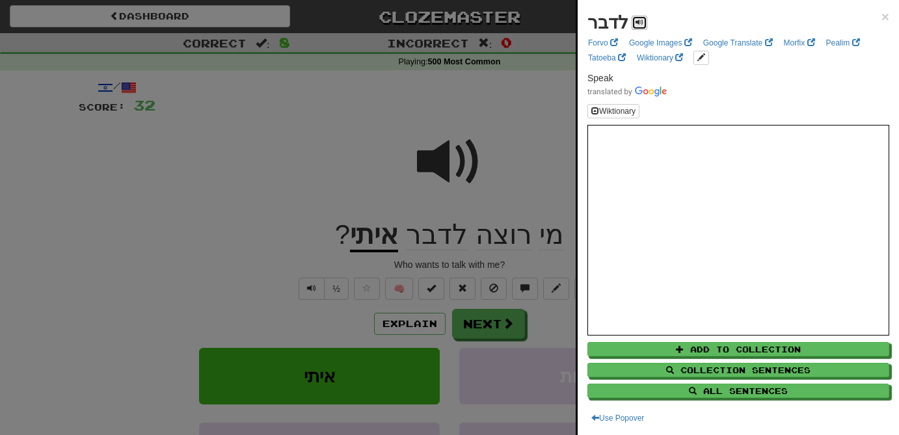
click at [642, 20] on button at bounding box center [640, 23] width 16 height 14
click at [494, 329] on div at bounding box center [449, 217] width 899 height 435
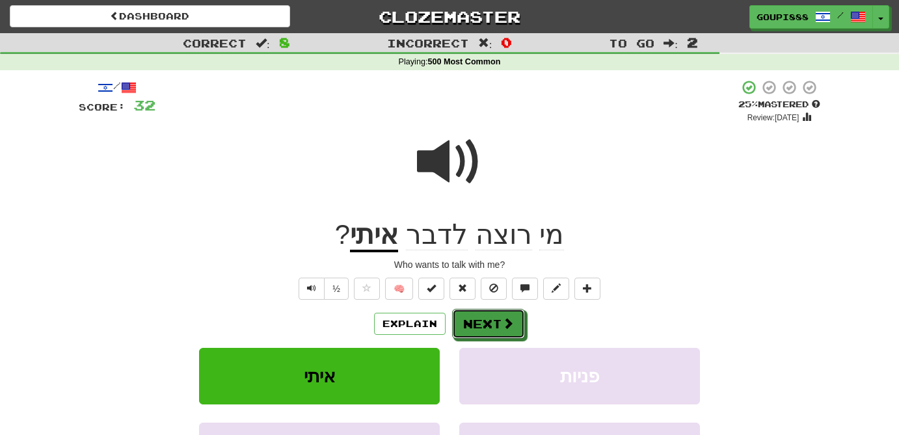
click at [494, 329] on button "Next" at bounding box center [488, 324] width 73 height 30
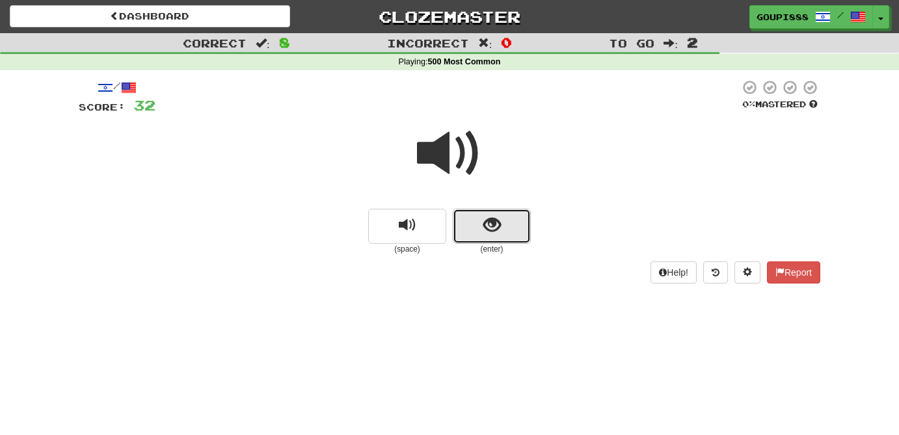
click at [503, 223] on button "show sentence" at bounding box center [492, 226] width 78 height 35
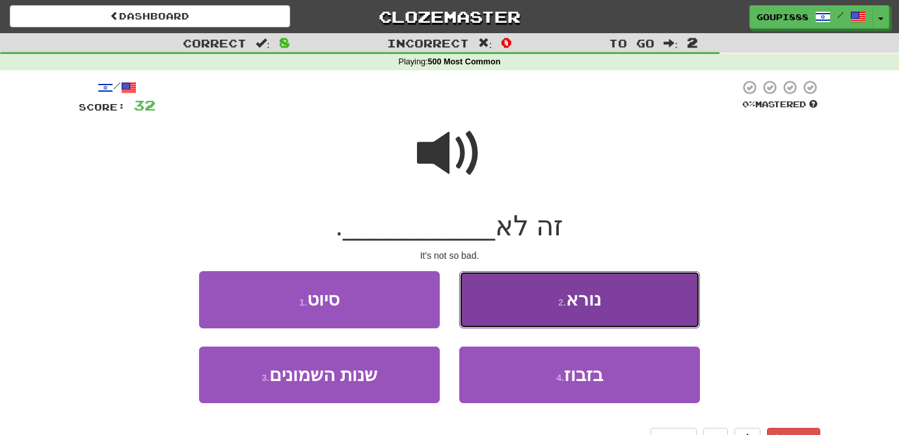
click at [567, 323] on button "2 . נורא" at bounding box center [579, 299] width 241 height 57
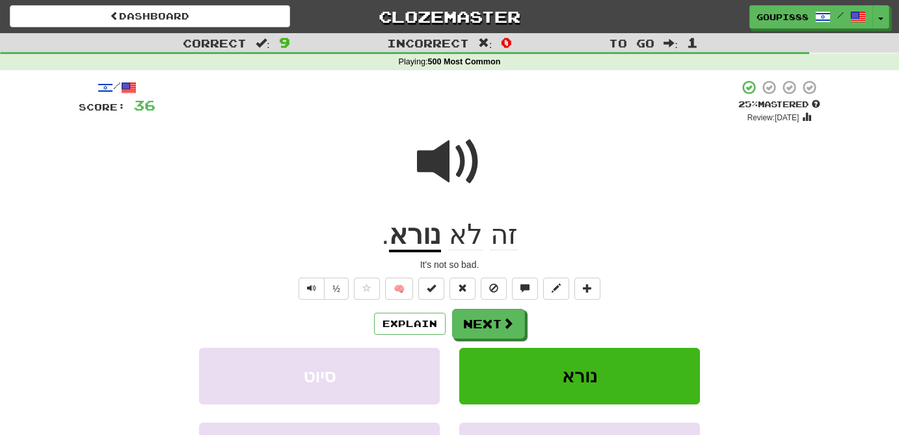
click at [418, 241] on u "נורא" at bounding box center [415, 235] width 52 height 33
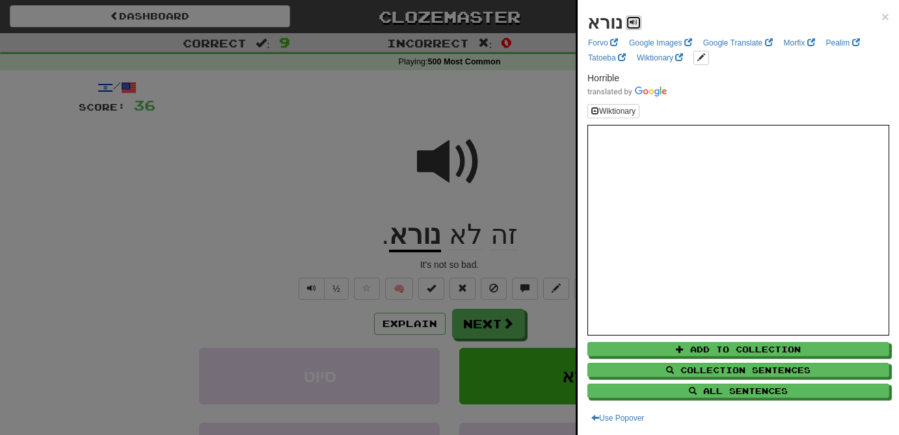
click at [634, 21] on span at bounding box center [634, 22] width 8 height 8
click at [463, 108] on div at bounding box center [449, 217] width 899 height 435
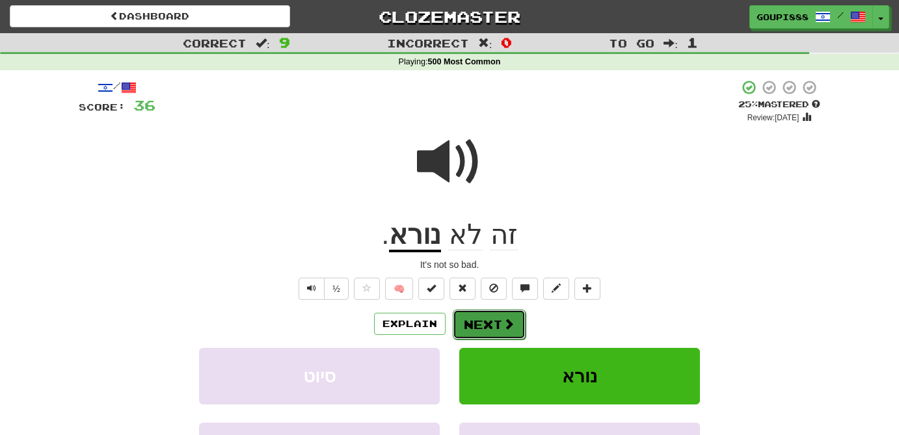
click at [499, 335] on button "Next" at bounding box center [489, 325] width 73 height 30
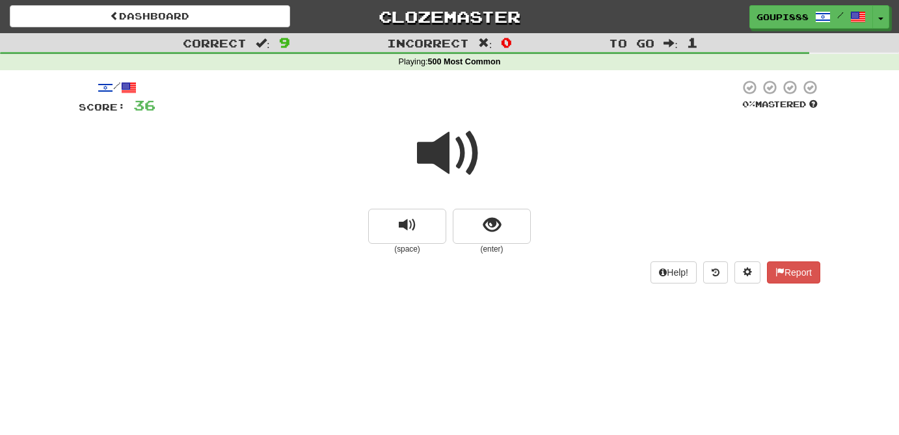
click at [435, 157] on span at bounding box center [449, 153] width 65 height 65
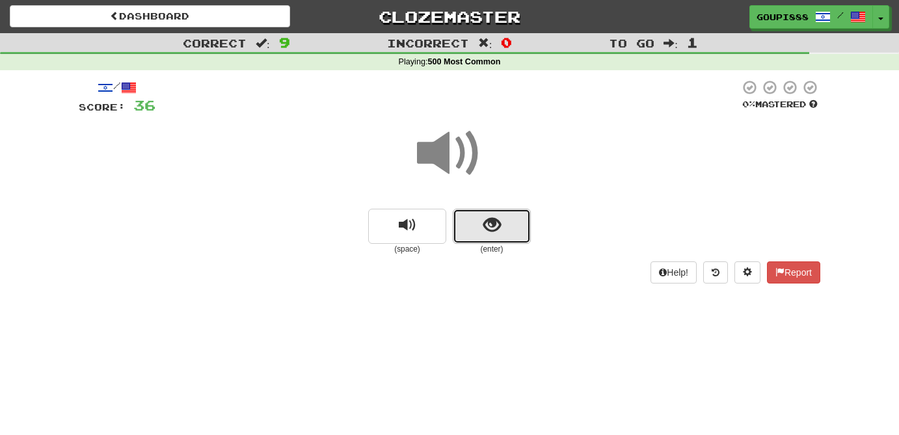
click at [495, 228] on span "show sentence" at bounding box center [492, 226] width 18 height 18
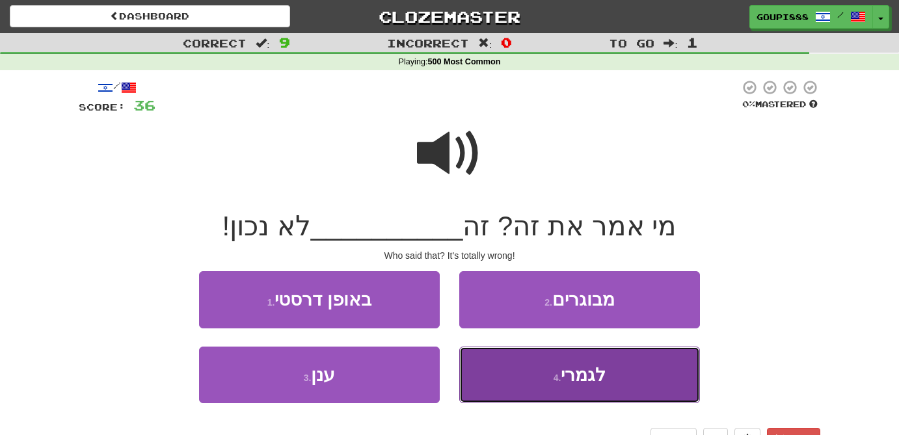
click at [595, 377] on span "לגמרי" at bounding box center [583, 375] width 45 height 20
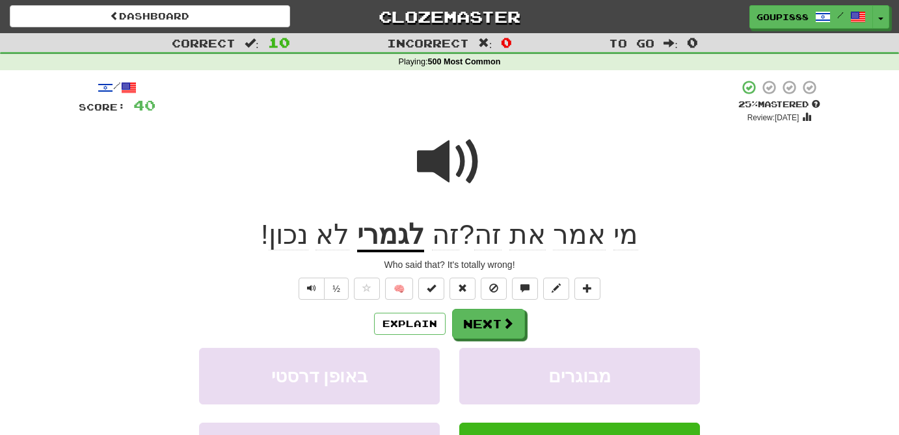
click at [400, 243] on u "לגמרי" at bounding box center [390, 235] width 67 height 33
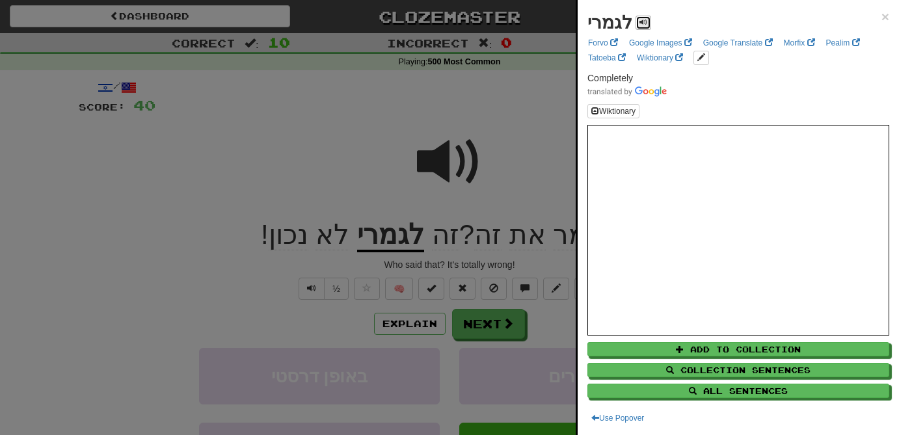
click at [644, 24] on span at bounding box center [644, 22] width 8 height 8
click at [452, 170] on div at bounding box center [449, 217] width 899 height 435
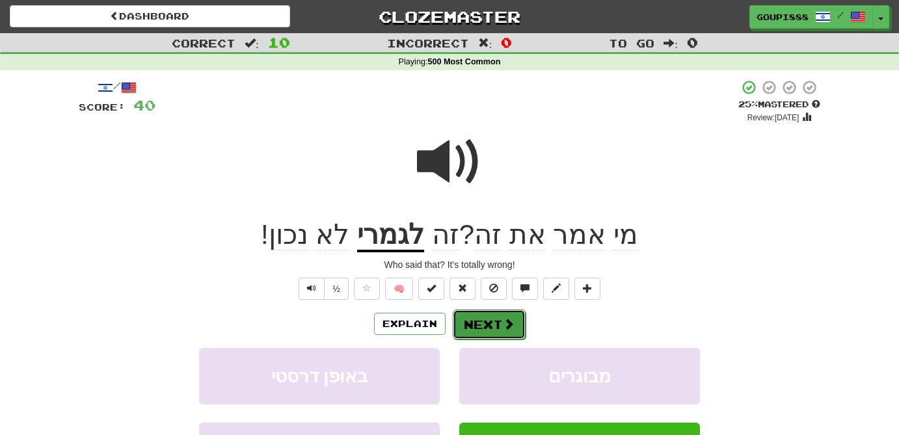
click at [487, 328] on button "Next" at bounding box center [489, 325] width 73 height 30
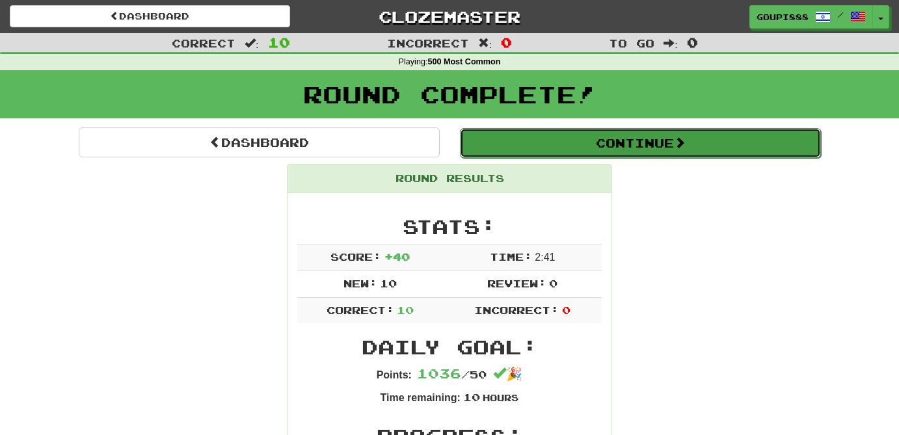
click at [670, 146] on button "Continue" at bounding box center [640, 143] width 361 height 30
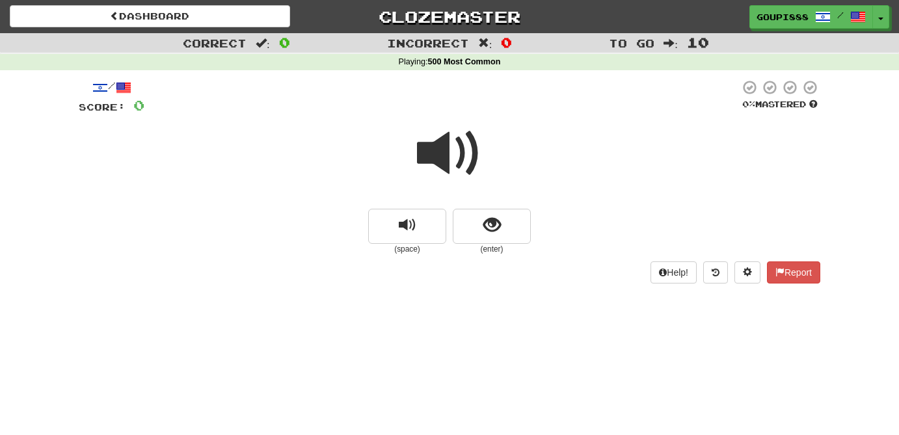
click at [131, 88] on span at bounding box center [124, 88] width 16 height 16
click at [105, 90] on div "/" at bounding box center [112, 87] width 66 height 16
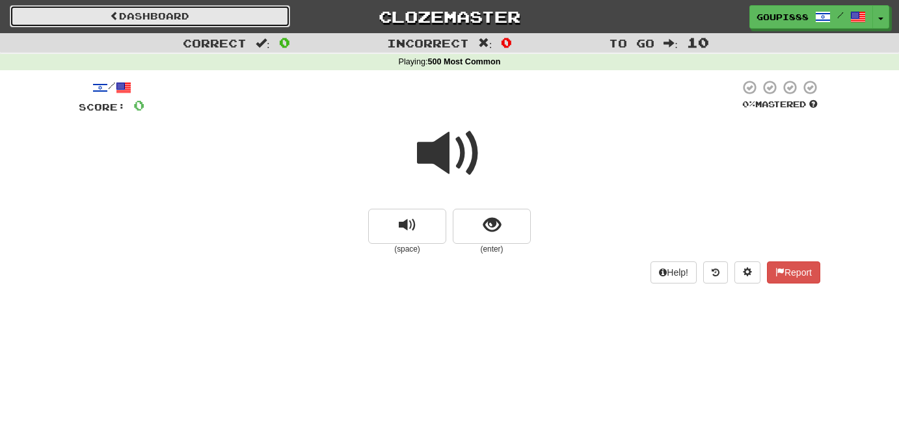
click at [200, 18] on link "Dashboard" at bounding box center [150, 16] width 280 height 22
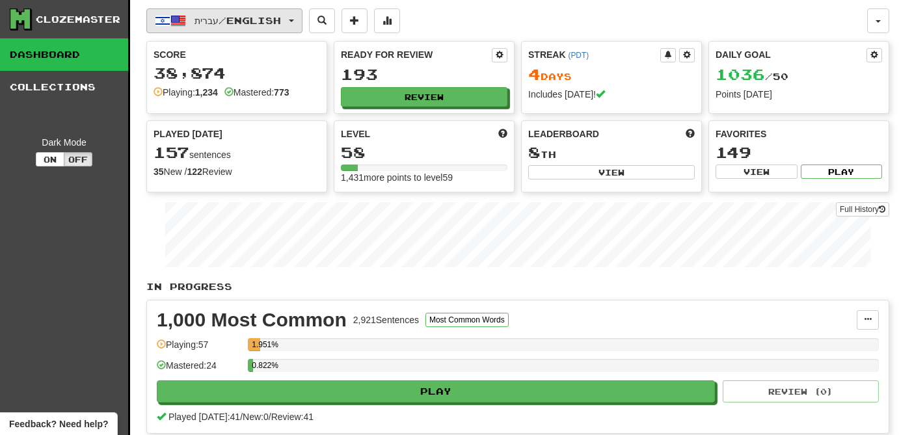
click at [176, 23] on span "button" at bounding box center [178, 21] width 16 height 16
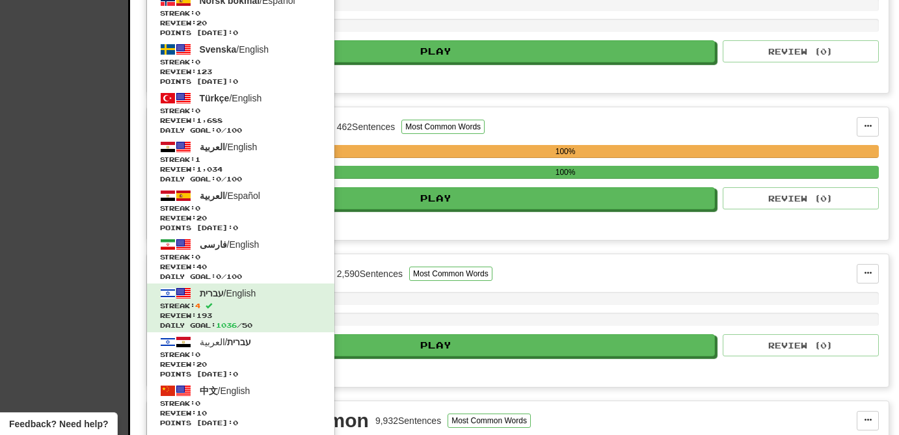
scroll to position [341, 0]
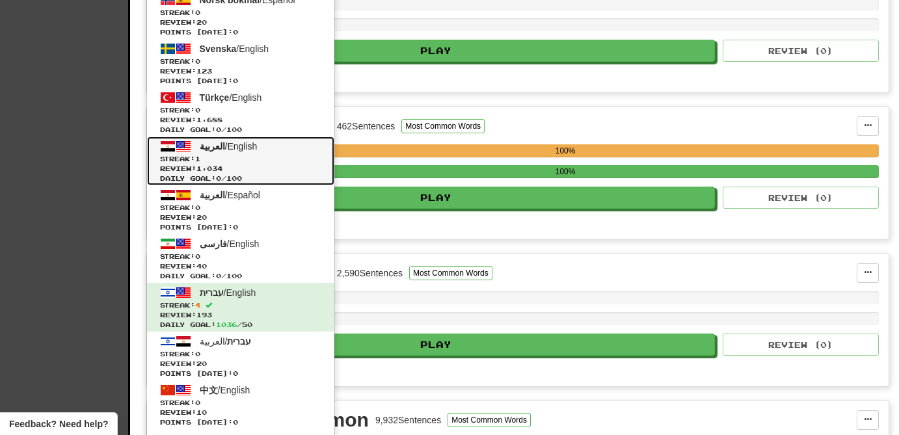
click at [264, 148] on link "العربية / English Streak: 1 Review: 1,034 Daily Goal: 0 / 100" at bounding box center [240, 161] width 187 height 49
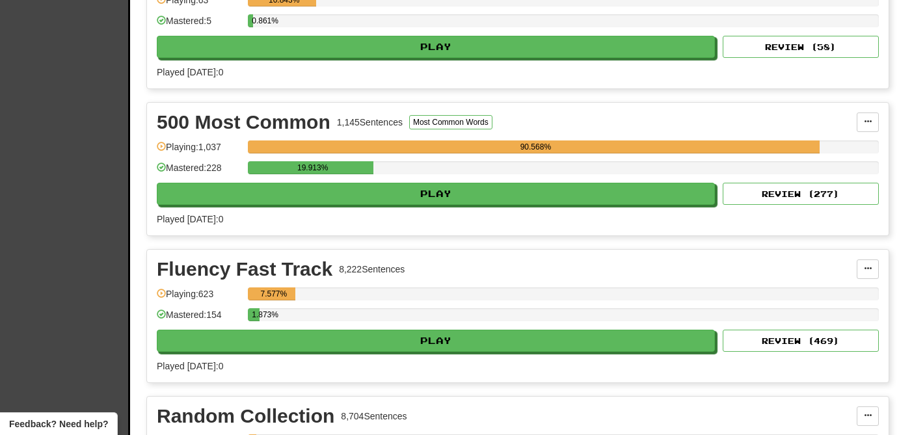
scroll to position [642, 0]
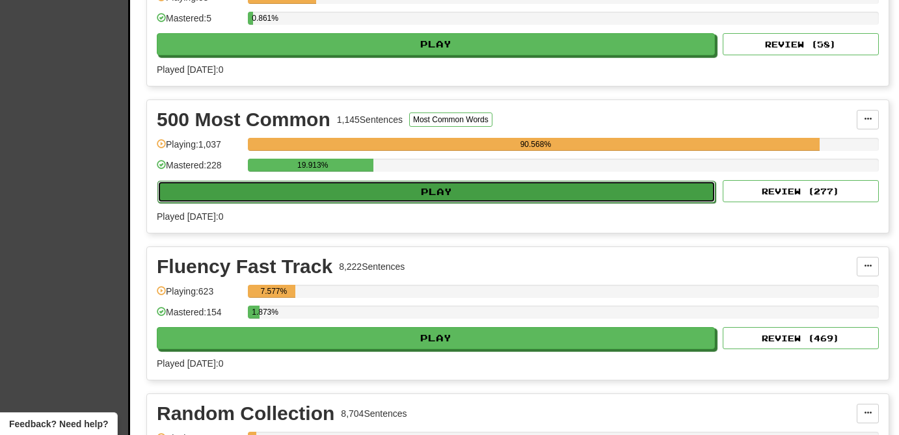
click at [420, 197] on button "Play" at bounding box center [436, 192] width 558 height 22
select select "**"
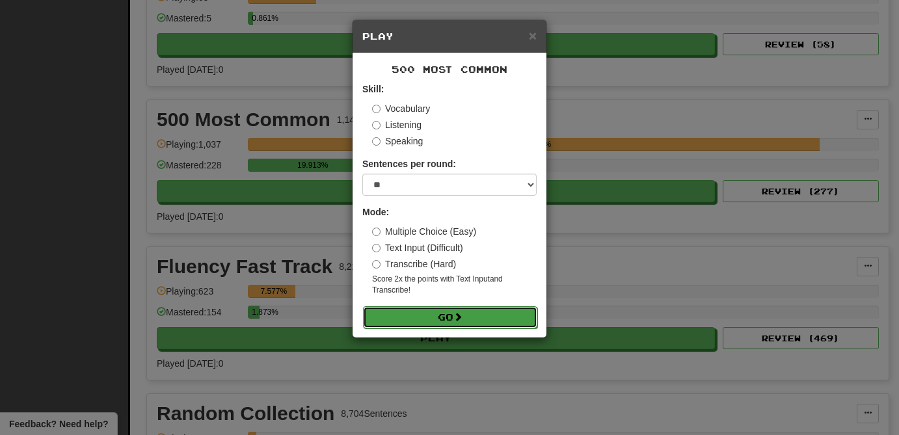
click at [462, 315] on span at bounding box center [458, 316] width 9 height 9
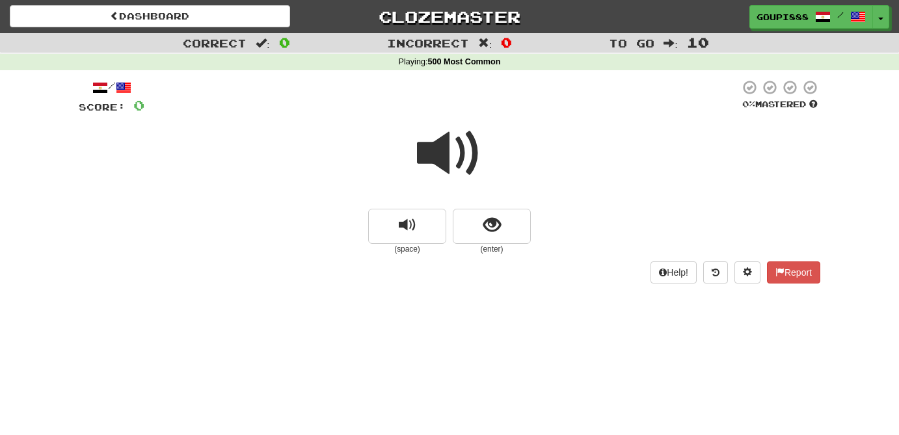
click at [441, 165] on span at bounding box center [449, 153] width 65 height 65
click at [495, 230] on span "show sentence" at bounding box center [492, 226] width 18 height 18
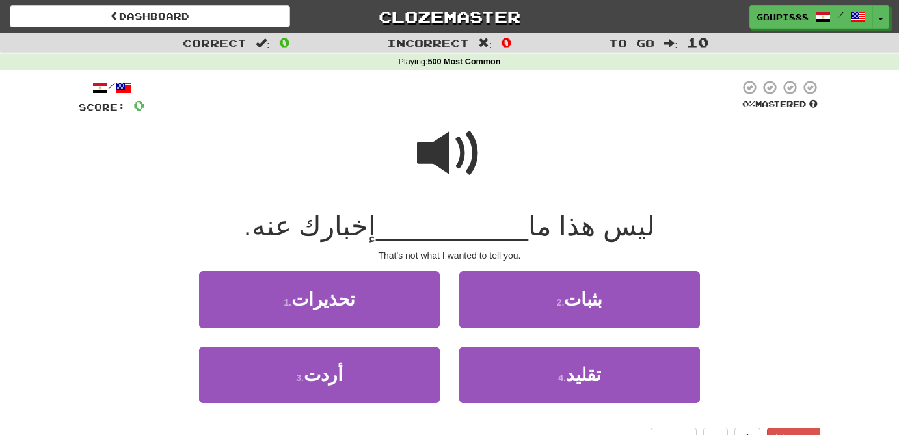
click at [451, 152] on span at bounding box center [449, 153] width 65 height 65
drag, startPoint x: 363, startPoint y: 379, endPoint x: 407, endPoint y: 424, distance: 63.0
click at [407, 424] on div "/ Score: 0 0 % Mastered ليس هذا ما __________ إخبارك عنه. That's not what I wan…" at bounding box center [450, 264] width 742 height 371
click at [448, 146] on span at bounding box center [449, 153] width 65 height 65
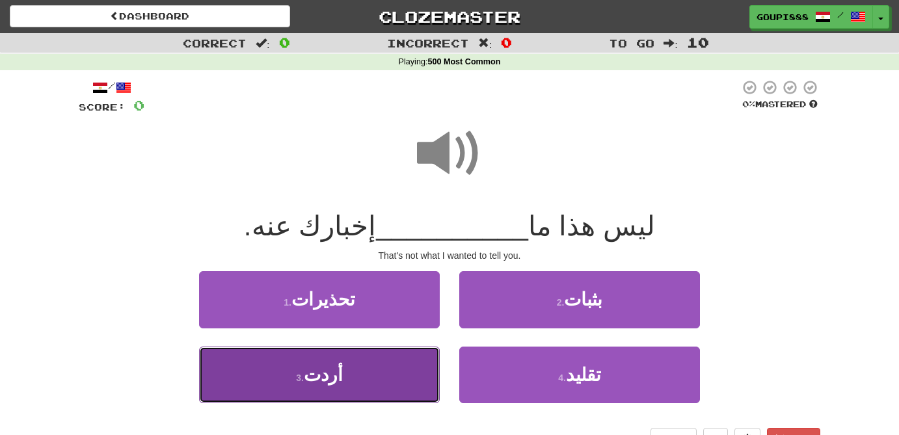
click at [345, 365] on button "3 . أردت" at bounding box center [319, 375] width 241 height 57
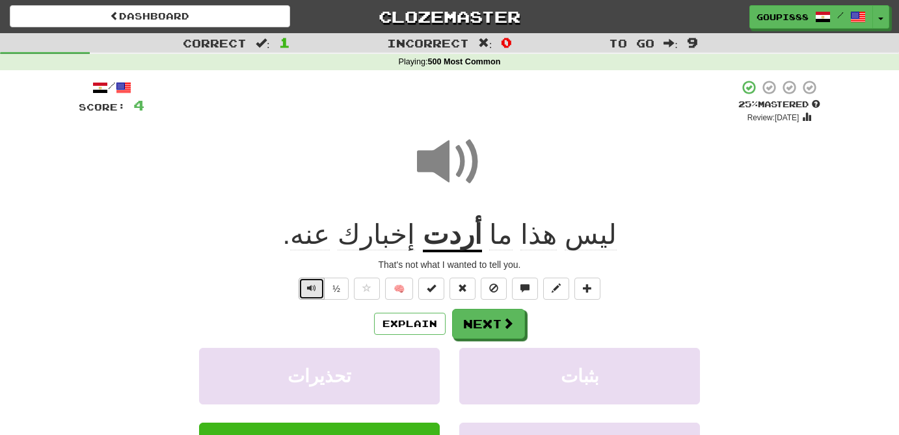
click at [307, 292] on button "Text-to-speech controls" at bounding box center [312, 289] width 26 height 22
click at [330, 233] on span "عنه" at bounding box center [310, 234] width 40 height 31
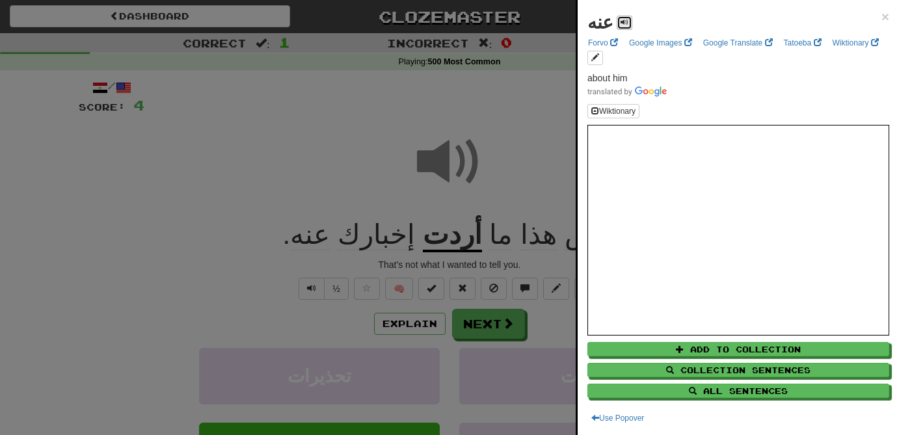
click at [621, 21] on span at bounding box center [625, 22] width 8 height 8
click at [211, 169] on div at bounding box center [449, 217] width 899 height 435
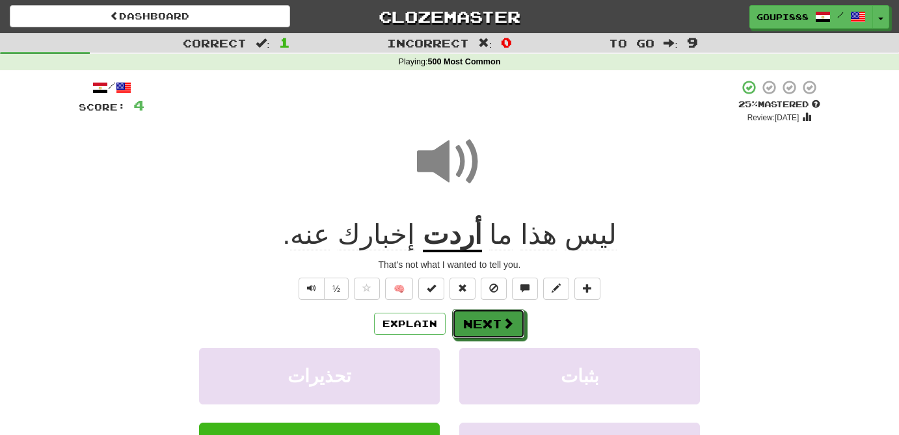
drag, startPoint x: 502, startPoint y: 325, endPoint x: 724, endPoint y: 159, distance: 277.5
click at [724, 159] on div "/ Score: 4 + 4 25 % Mastered Review: [DATE] ليس هذا ما أردت إخبارك عنه . That's…" at bounding box center [450, 322] width 742 height 487
click at [450, 172] on span at bounding box center [449, 161] width 65 height 65
click at [509, 334] on button "Next" at bounding box center [489, 325] width 73 height 30
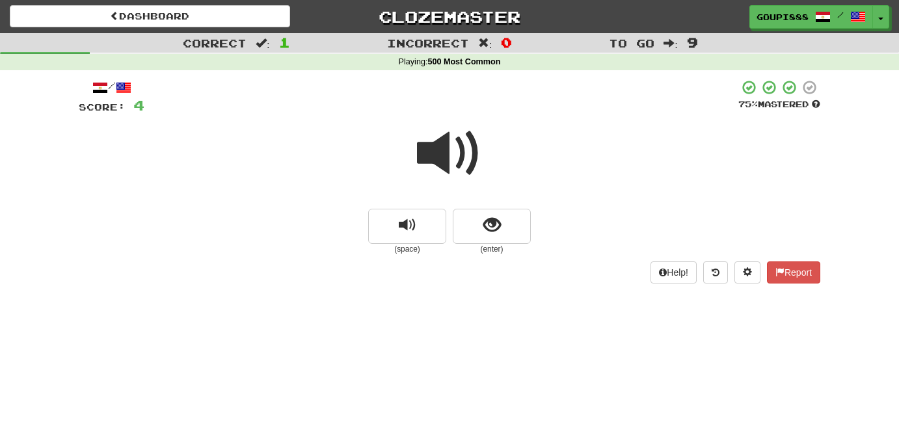
click at [448, 145] on span at bounding box center [449, 153] width 65 height 65
click at [448, 163] on span at bounding box center [449, 153] width 65 height 65
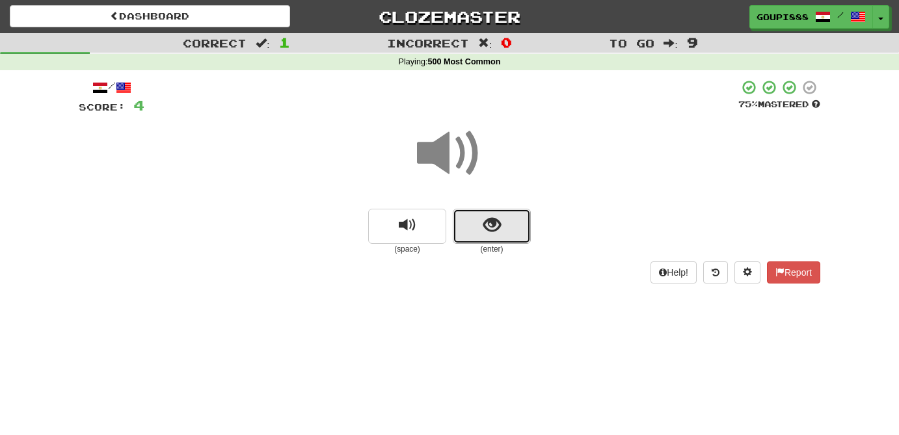
click at [492, 226] on span "show sentence" at bounding box center [492, 226] width 18 height 18
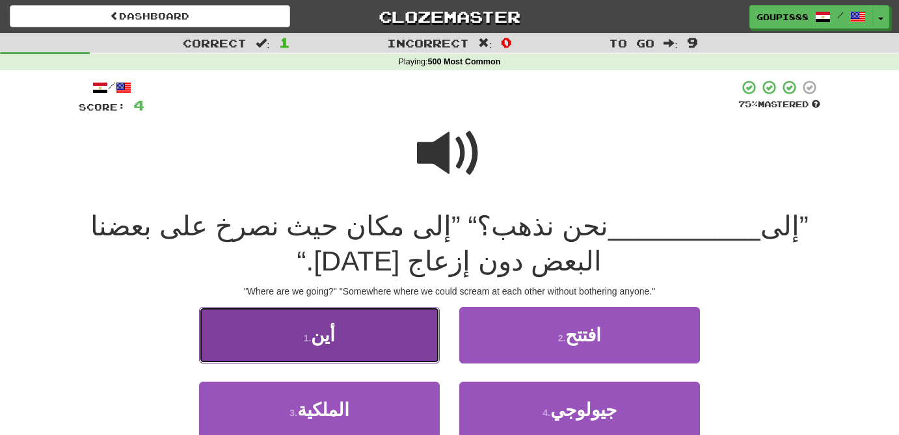
click at [334, 333] on button "1 . أين" at bounding box center [319, 335] width 241 height 57
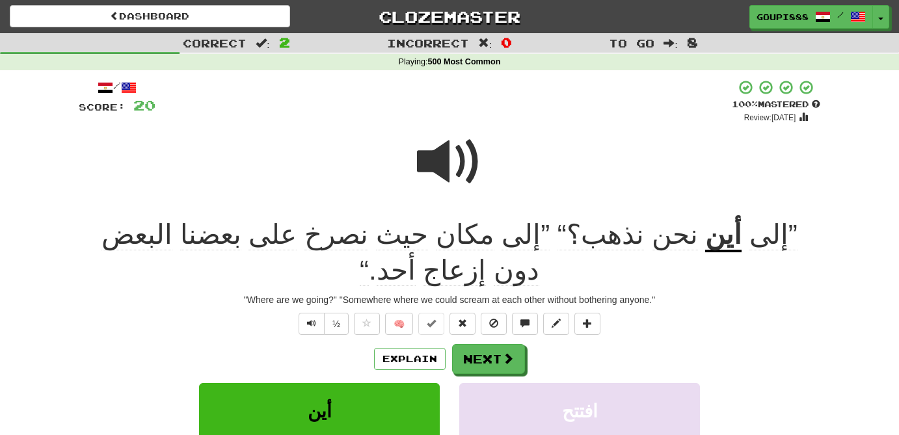
click at [428, 237] on span "حيث" at bounding box center [402, 234] width 52 height 31
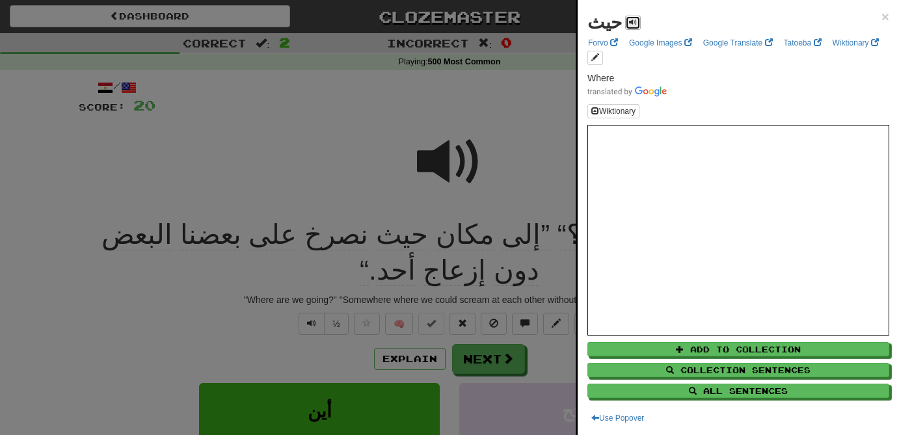
click at [632, 20] on button at bounding box center [633, 23] width 16 height 14
click at [420, 129] on div at bounding box center [449, 217] width 899 height 435
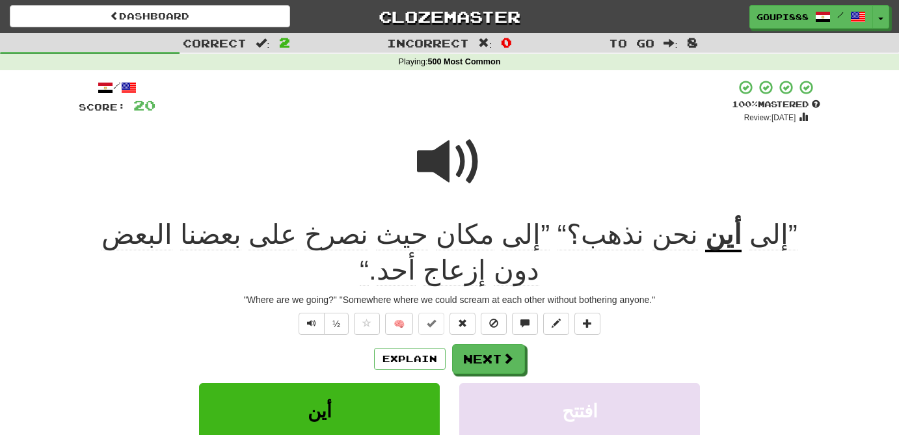
click at [368, 239] on span "نصرخ" at bounding box center [337, 234] width 64 height 31
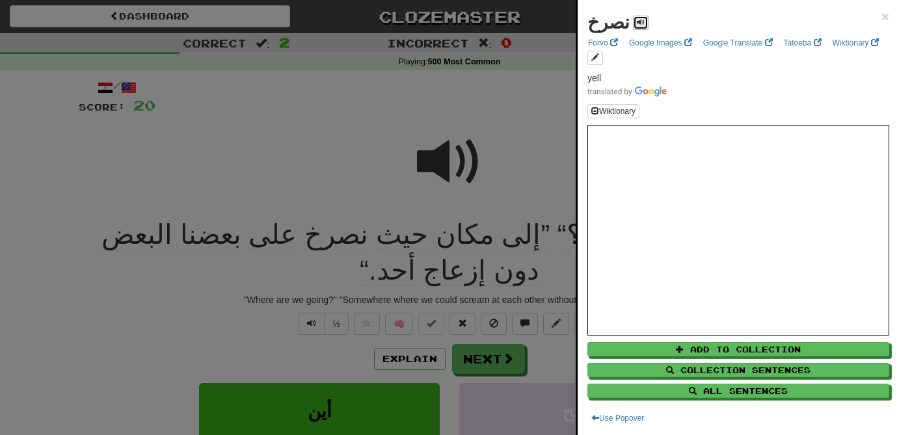
click at [637, 22] on span at bounding box center [641, 22] width 8 height 8
click at [337, 243] on div at bounding box center [449, 217] width 899 height 435
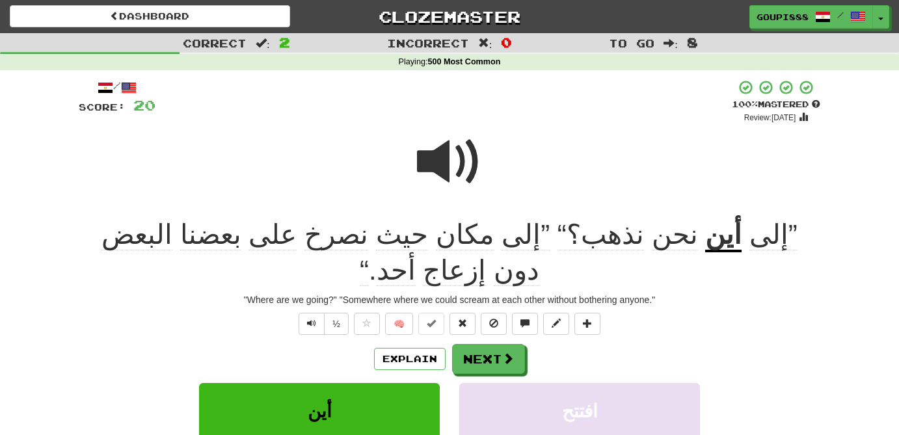
click at [241, 243] on span "بعضنا" at bounding box center [210, 234] width 61 height 31
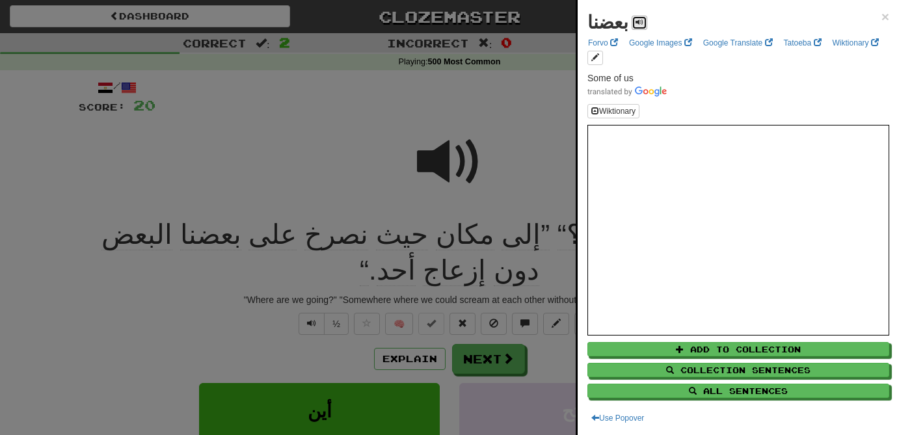
click at [640, 21] on button at bounding box center [640, 23] width 16 height 14
click at [375, 152] on div at bounding box center [449, 217] width 899 height 435
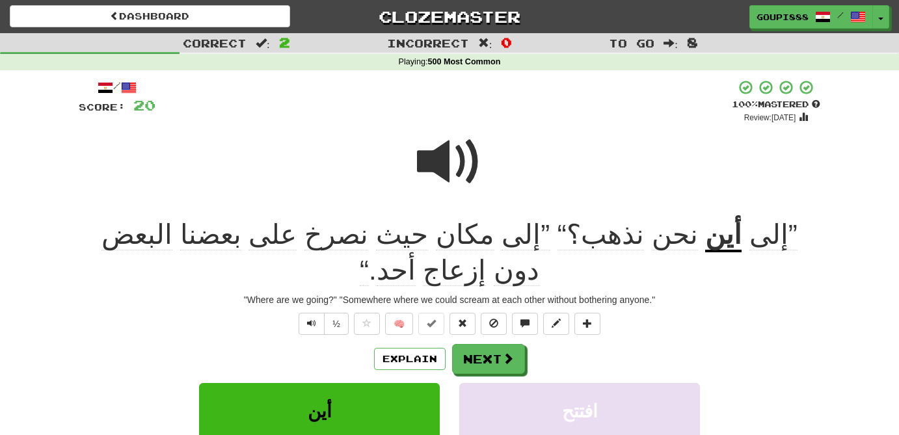
click at [172, 239] on span "البعض" at bounding box center [137, 234] width 71 height 31
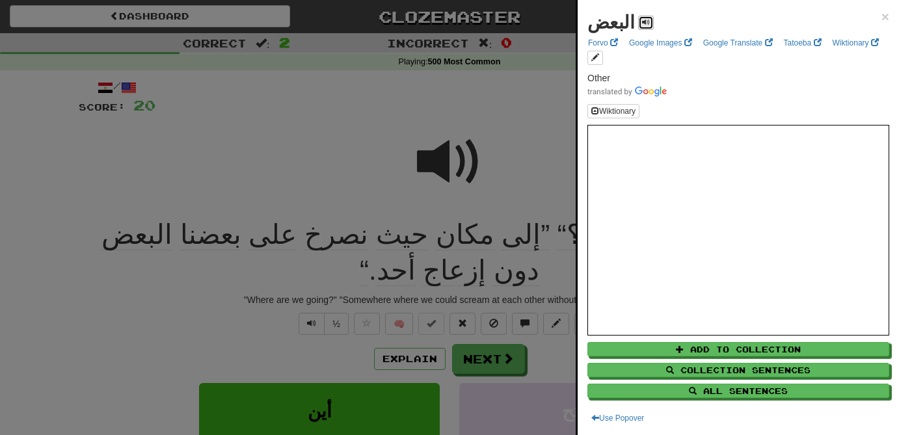
click at [638, 17] on button at bounding box center [646, 23] width 16 height 14
click at [312, 132] on div at bounding box center [449, 217] width 899 height 435
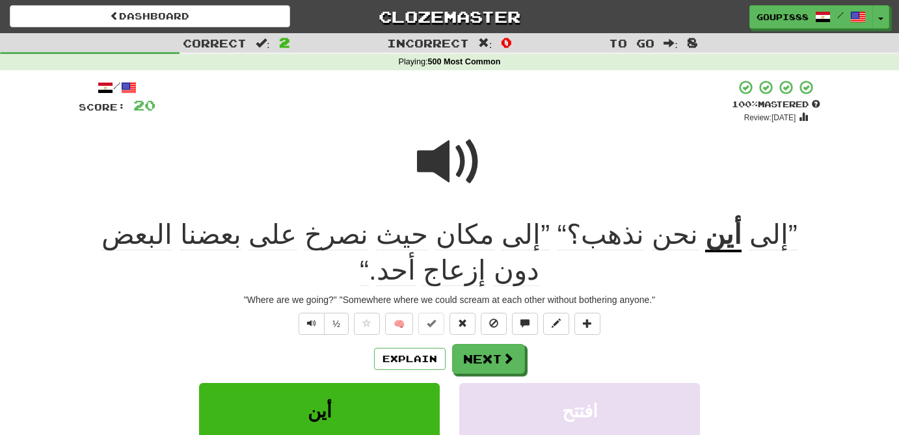
click at [494, 255] on span "دون" at bounding box center [517, 270] width 46 height 31
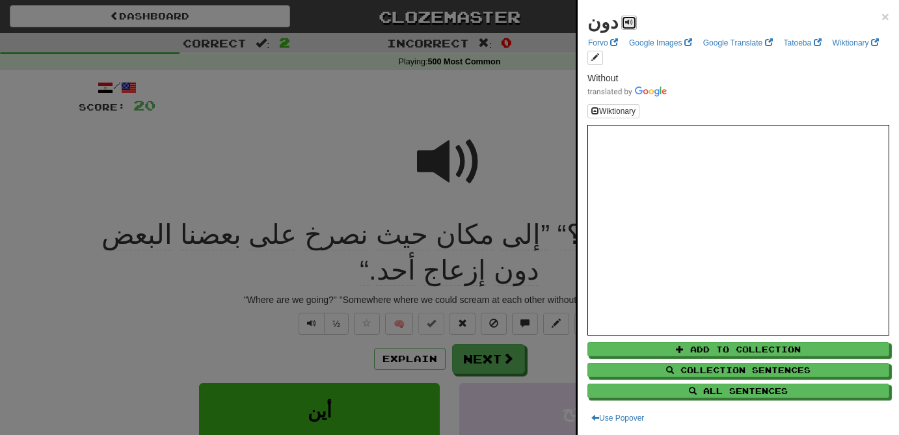
click at [625, 23] on span at bounding box center [629, 22] width 8 height 8
click at [159, 242] on div at bounding box center [449, 217] width 899 height 435
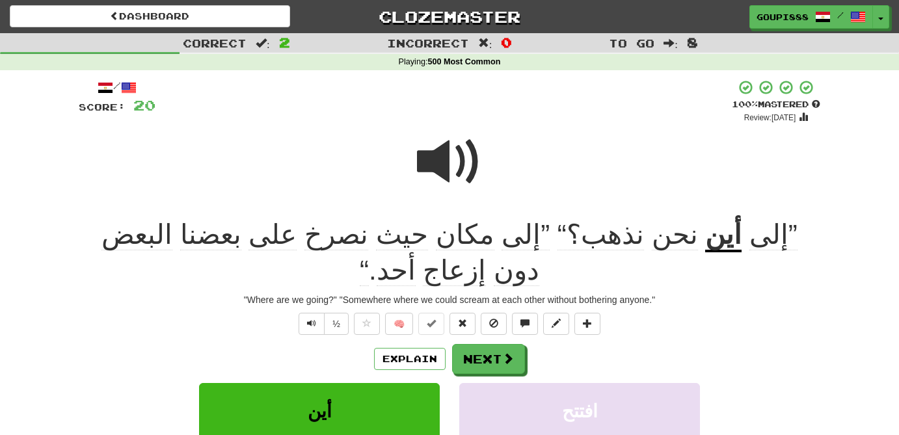
click at [423, 255] on span "إزعاج" at bounding box center [454, 270] width 63 height 31
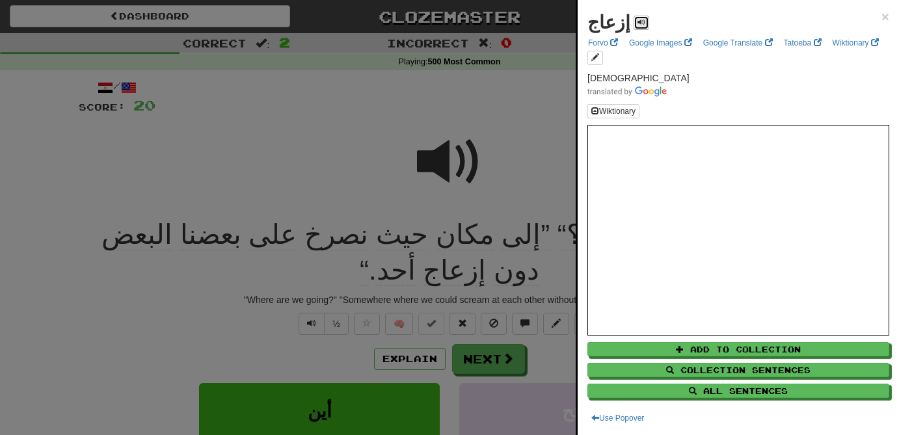
click at [638, 25] on span at bounding box center [642, 22] width 8 height 8
click at [111, 236] on div at bounding box center [449, 217] width 899 height 435
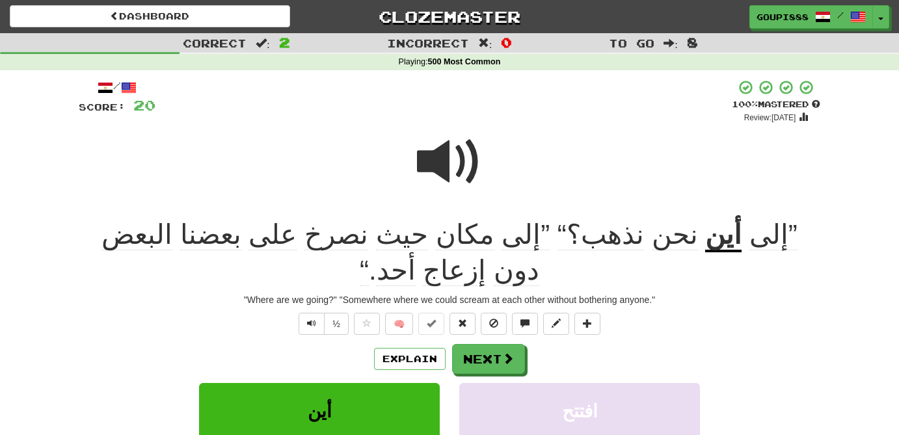
click at [377, 255] on span "أحد" at bounding box center [396, 270] width 39 height 31
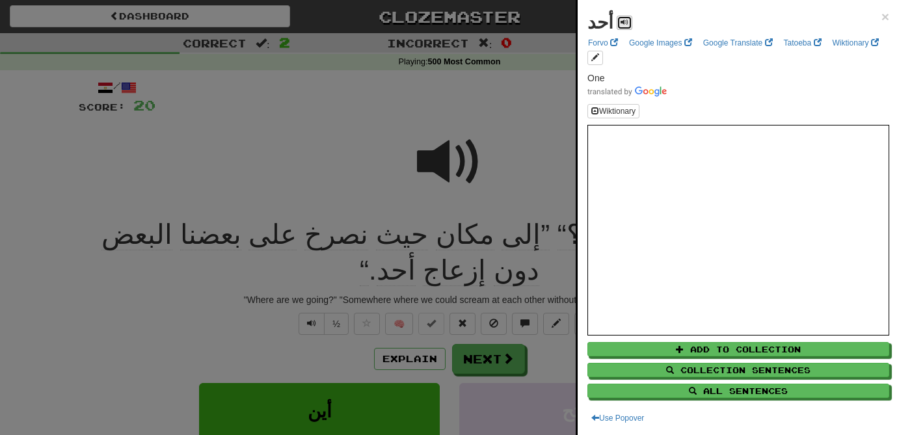
click at [621, 19] on span at bounding box center [625, 22] width 8 height 8
click at [450, 180] on div at bounding box center [449, 217] width 899 height 435
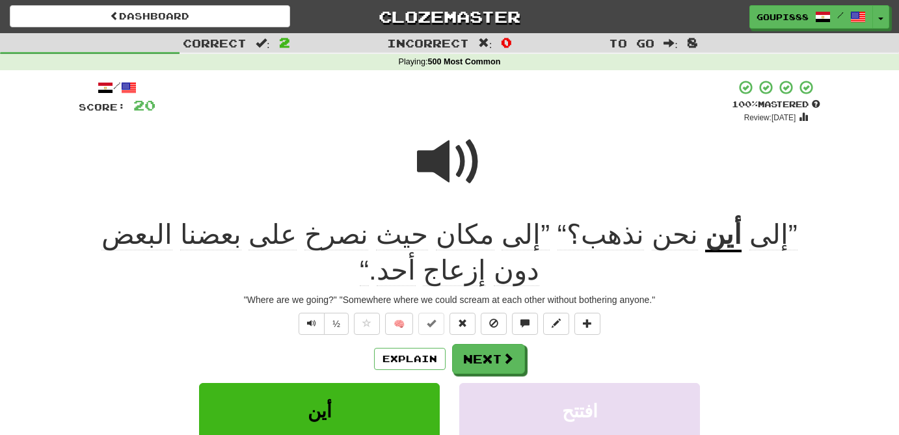
click at [450, 180] on span at bounding box center [449, 161] width 65 height 65
click at [508, 353] on span at bounding box center [509, 359] width 12 height 12
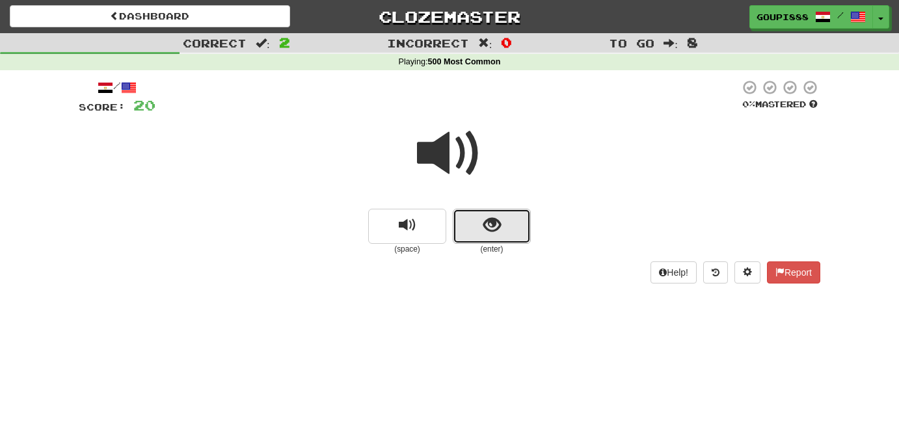
click at [487, 226] on span "show sentence" at bounding box center [492, 226] width 18 height 18
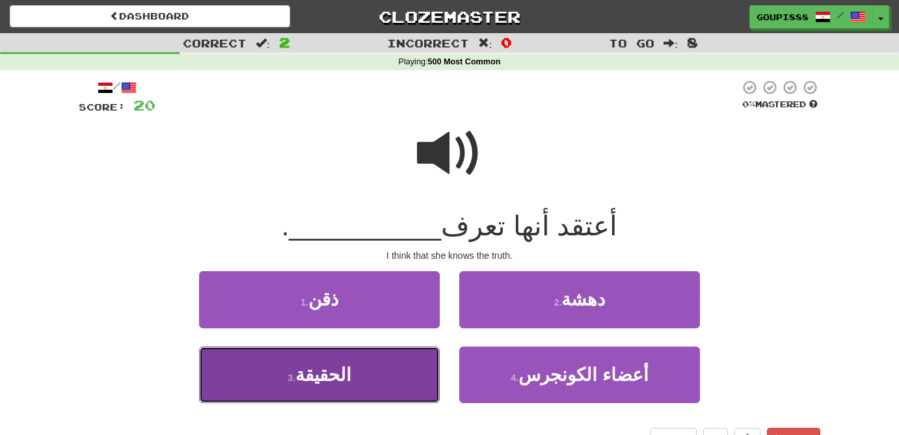
click at [341, 370] on span "الحقيقة" at bounding box center [323, 375] width 56 height 20
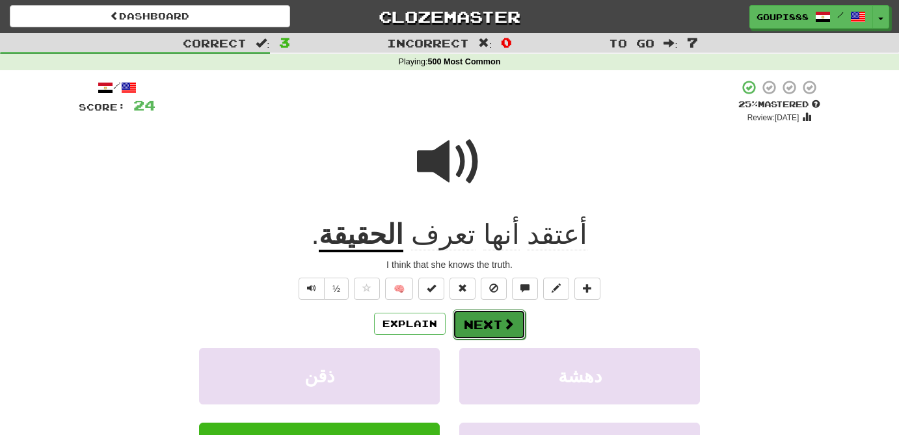
click at [501, 329] on button "Next" at bounding box center [489, 325] width 73 height 30
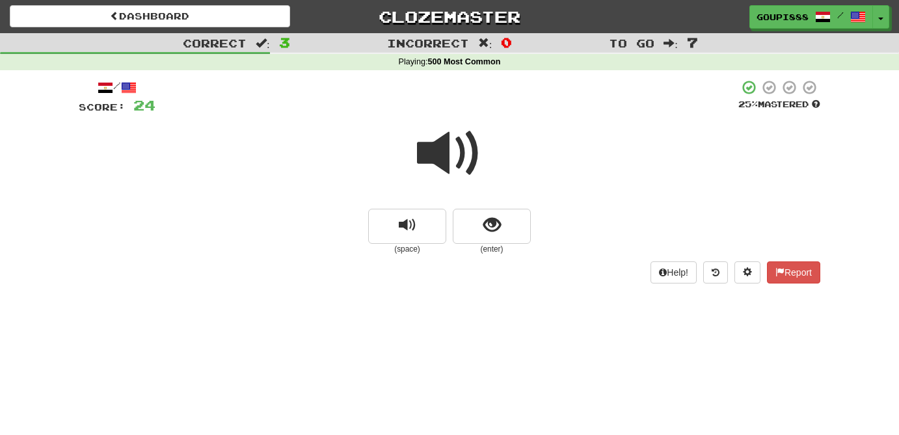
click at [440, 159] on span at bounding box center [449, 153] width 65 height 65
click at [494, 232] on span "show sentence" at bounding box center [492, 226] width 18 height 18
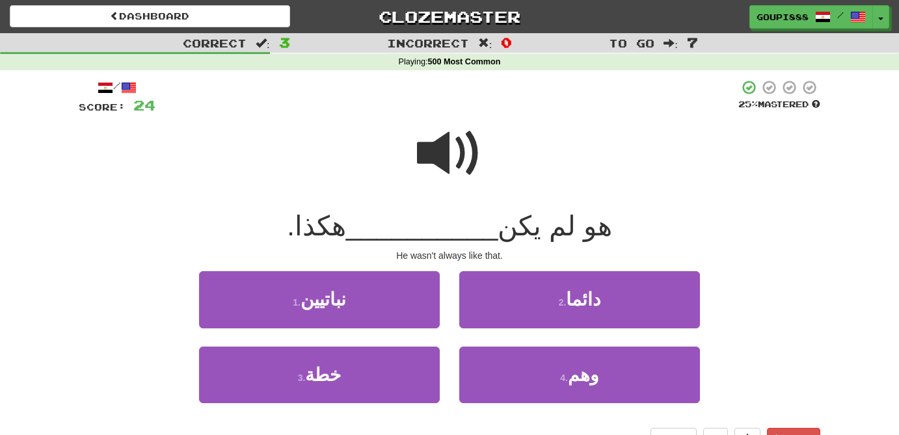
click at [448, 150] on span at bounding box center [449, 153] width 65 height 65
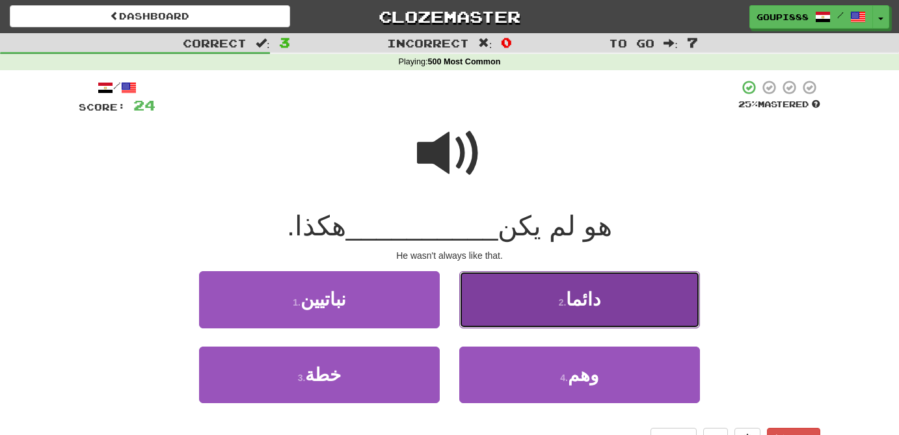
click at [584, 306] on span "دائما" at bounding box center [583, 300] width 34 height 20
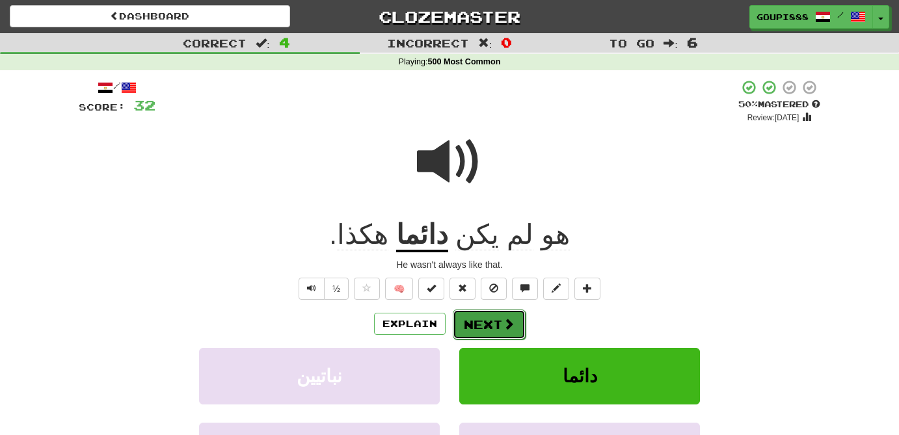
click at [483, 336] on button "Next" at bounding box center [489, 325] width 73 height 30
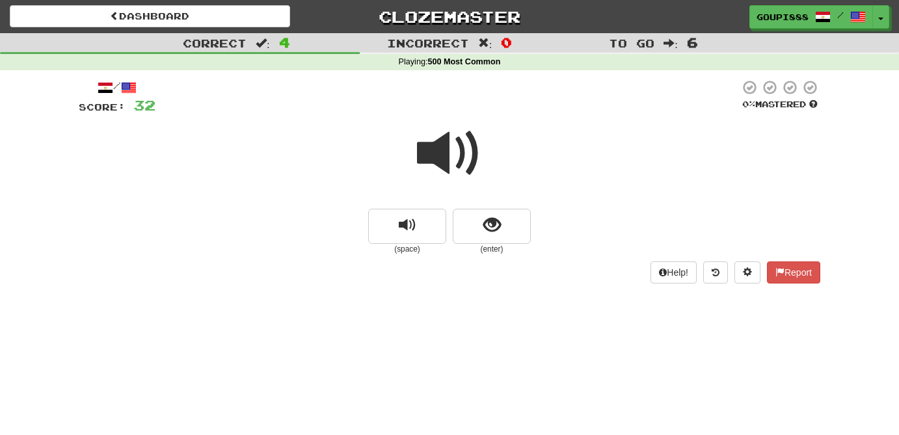
click at [442, 156] on span at bounding box center [449, 153] width 65 height 65
click at [504, 230] on button "show sentence" at bounding box center [492, 226] width 78 height 35
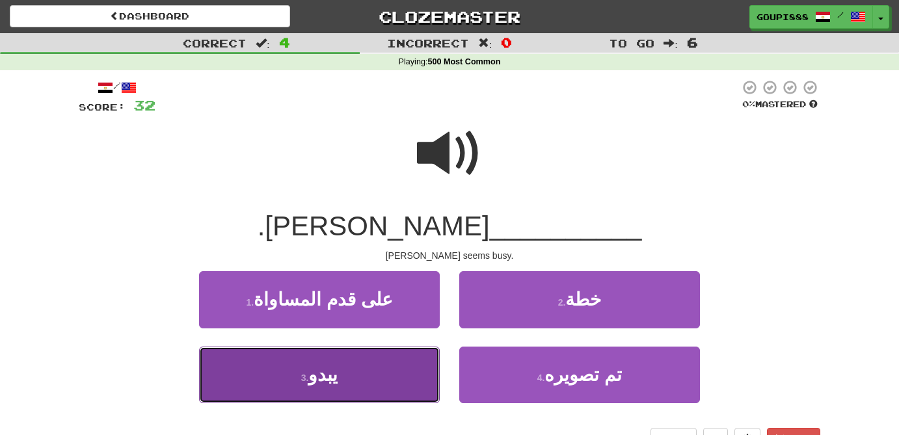
click at [337, 382] on button "3 . يبدو" at bounding box center [319, 375] width 241 height 57
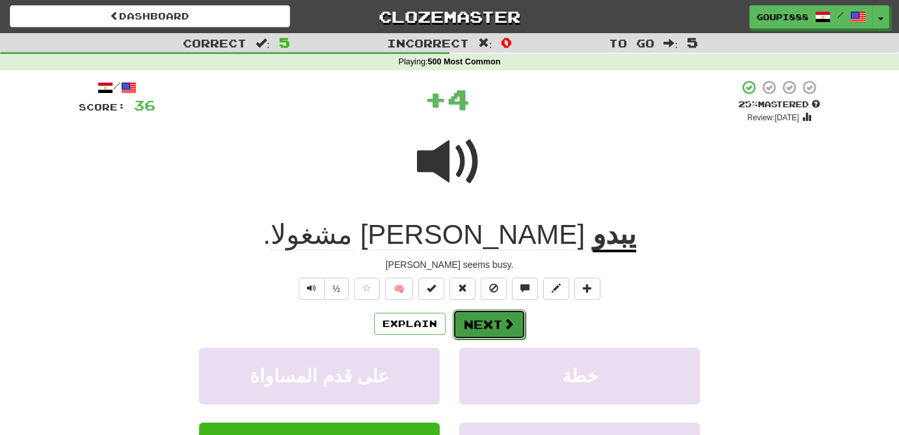
click at [500, 324] on button "Next" at bounding box center [489, 325] width 73 height 30
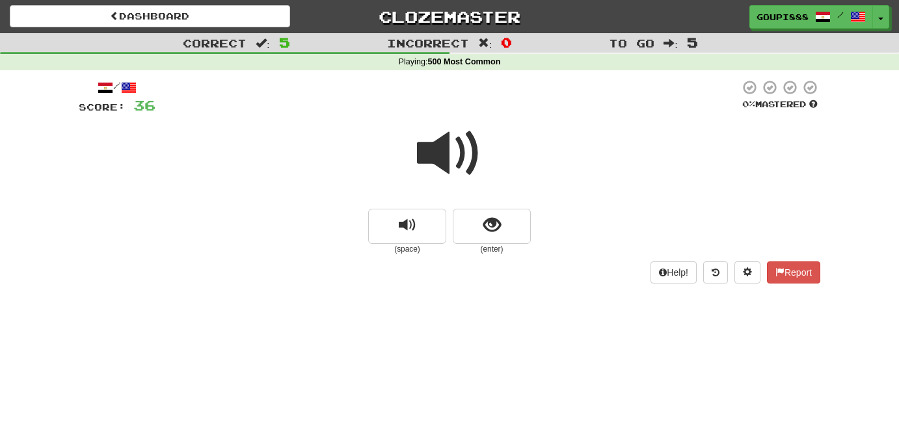
click at [444, 143] on span at bounding box center [449, 153] width 65 height 65
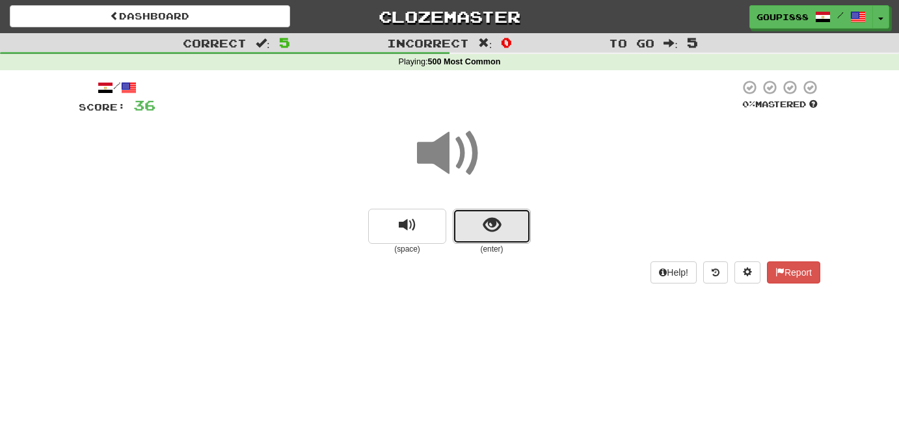
click at [501, 230] on button "show sentence" at bounding box center [492, 226] width 78 height 35
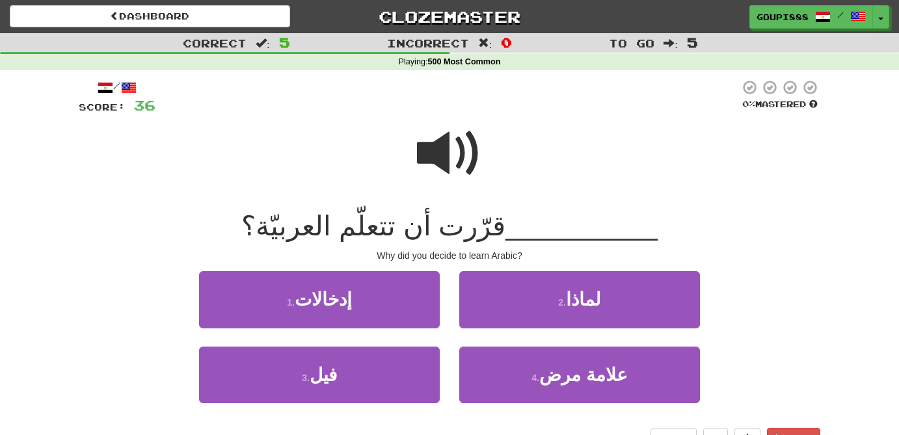
click at [447, 140] on span at bounding box center [449, 153] width 65 height 65
click at [453, 139] on span at bounding box center [449, 153] width 65 height 65
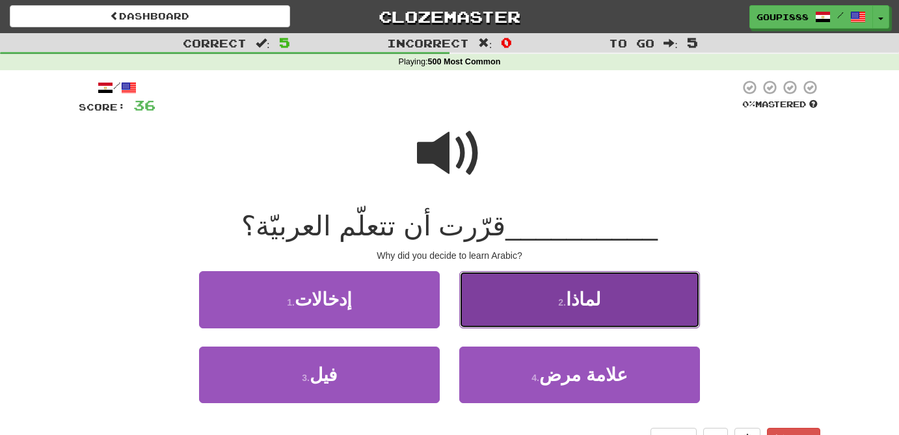
click at [583, 303] on span "لماذا" at bounding box center [583, 300] width 35 height 20
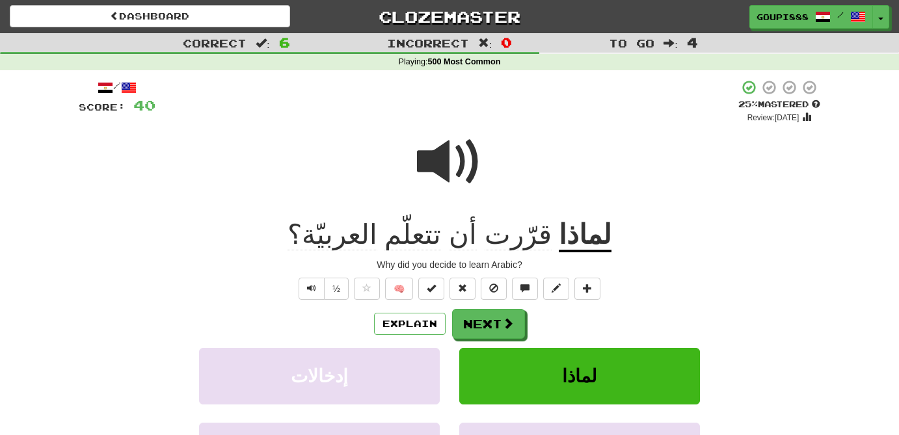
click at [500, 243] on span "قرّرت" at bounding box center [518, 234] width 67 height 31
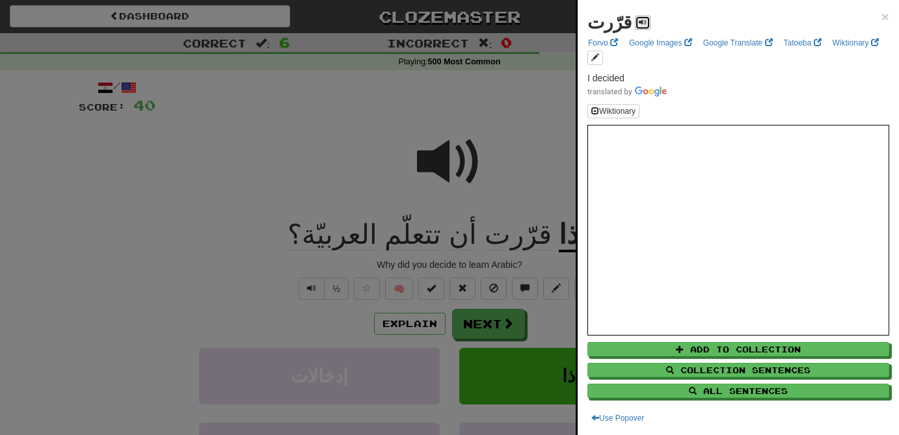
click at [639, 21] on span at bounding box center [643, 22] width 8 height 8
click at [486, 96] on div at bounding box center [449, 217] width 899 height 435
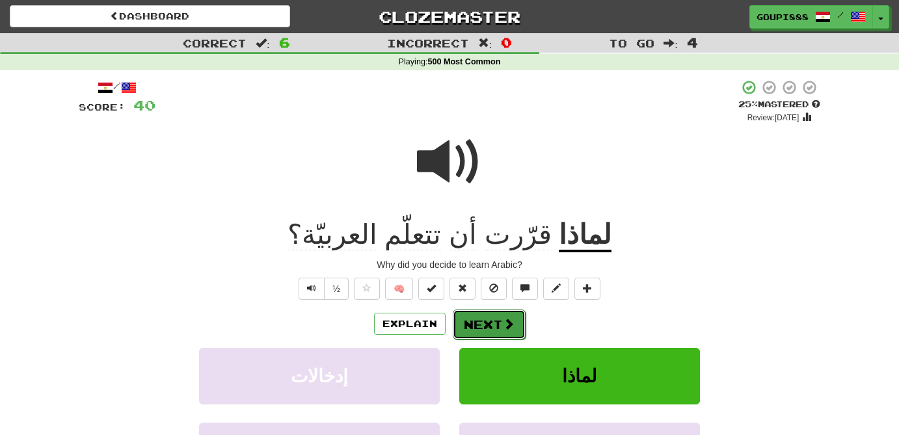
click at [489, 325] on button "Next" at bounding box center [489, 325] width 73 height 30
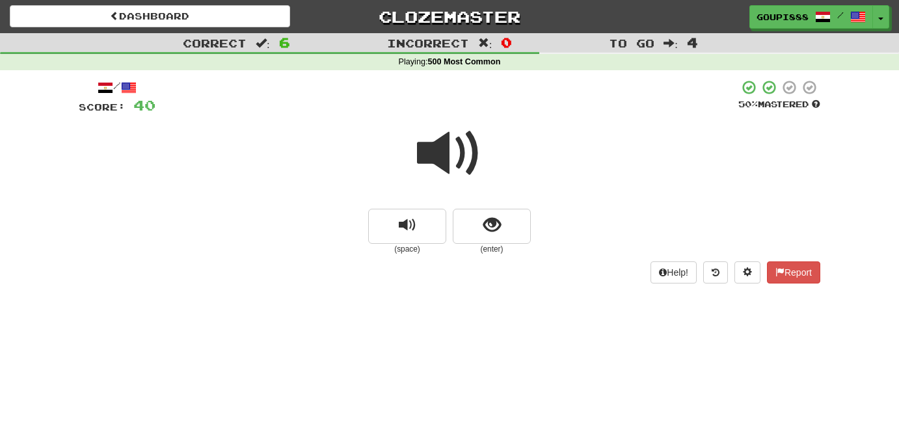
click at [440, 150] on span at bounding box center [449, 153] width 65 height 65
click at [490, 225] on span "show sentence" at bounding box center [492, 226] width 18 height 18
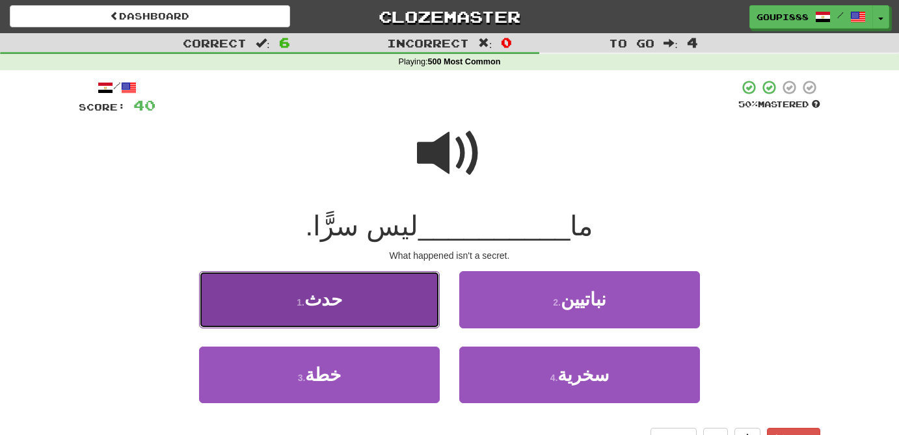
click at [359, 297] on button "1 . حدث" at bounding box center [319, 299] width 241 height 57
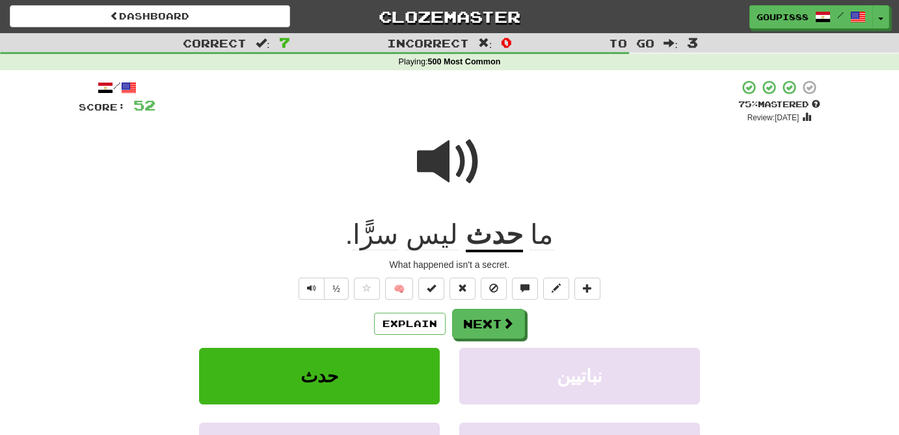
click at [398, 241] on span "سرًّا" at bounding box center [376, 234] width 46 height 31
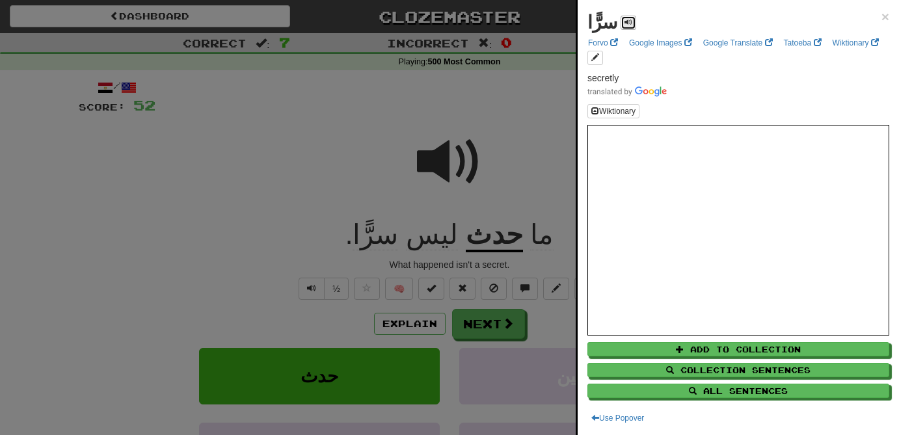
click at [621, 24] on button at bounding box center [629, 23] width 16 height 14
click at [477, 327] on div at bounding box center [449, 217] width 899 height 435
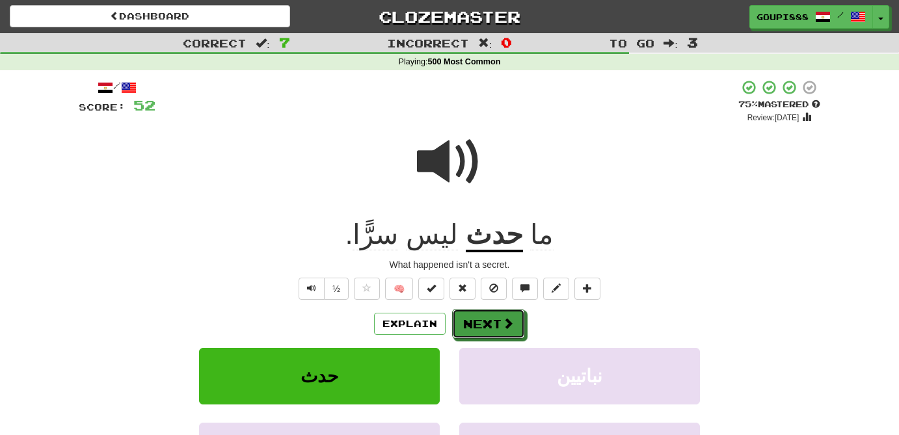
click at [477, 327] on button "Next" at bounding box center [488, 324] width 73 height 30
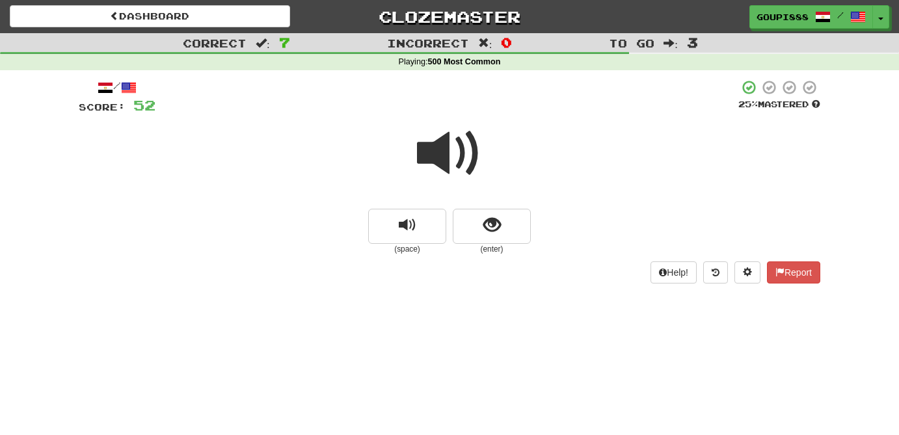
click at [439, 142] on span at bounding box center [449, 153] width 65 height 65
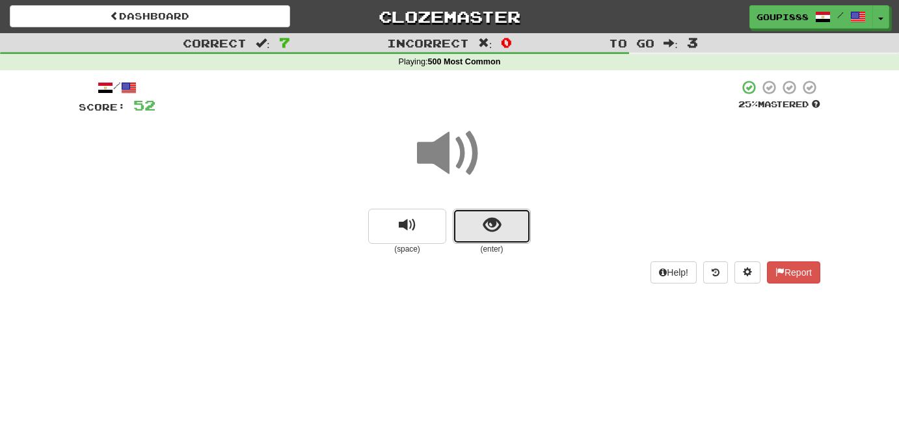
click at [496, 228] on span "show sentence" at bounding box center [492, 226] width 18 height 18
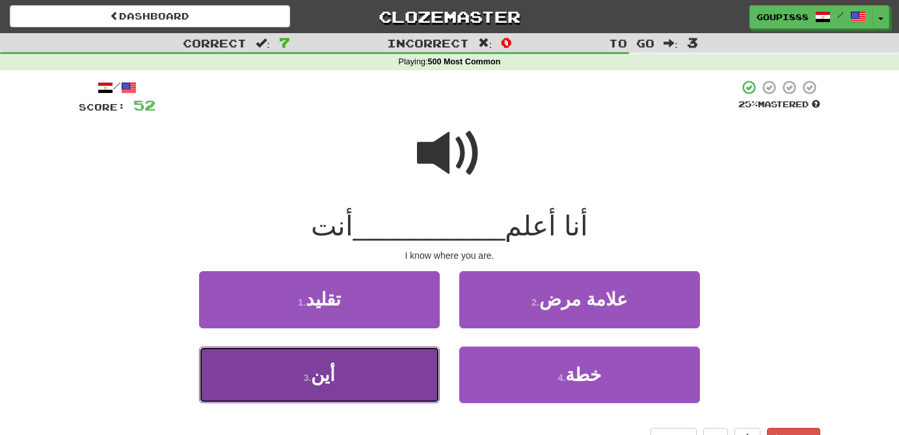
click at [362, 376] on button "3 . أين" at bounding box center [319, 375] width 241 height 57
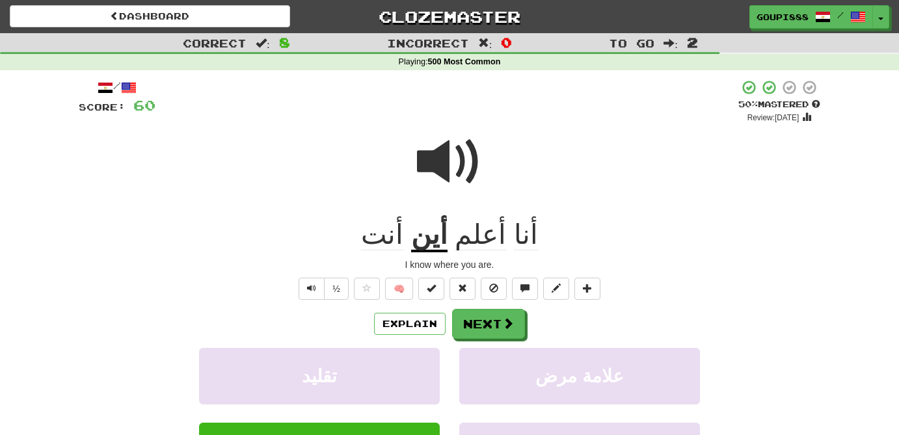
click at [442, 167] on span at bounding box center [449, 161] width 65 height 65
click at [485, 340] on div "Explain Next تقليد علامة مرض أين خطة Learn more: تقليد علامة مرض أين خطة" at bounding box center [450, 413] width 742 height 209
click at [487, 319] on button "Next" at bounding box center [489, 325] width 73 height 30
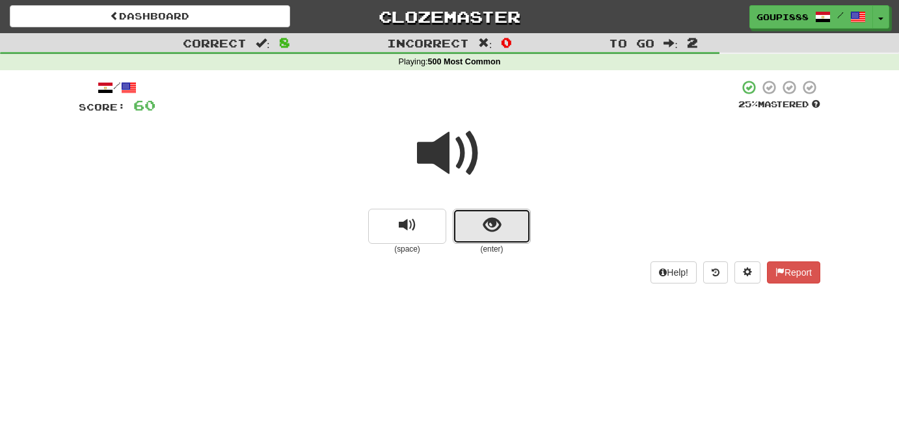
click at [487, 221] on span "show sentence" at bounding box center [492, 226] width 18 height 18
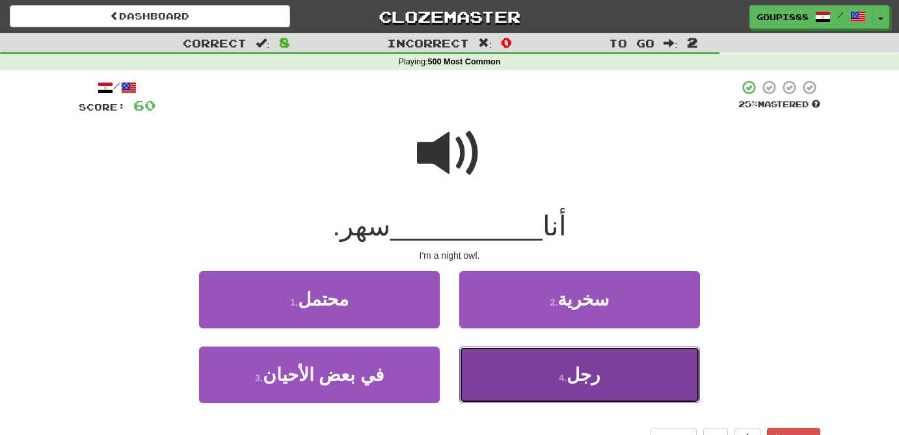
click at [595, 383] on span "رجل" at bounding box center [584, 375] width 34 height 20
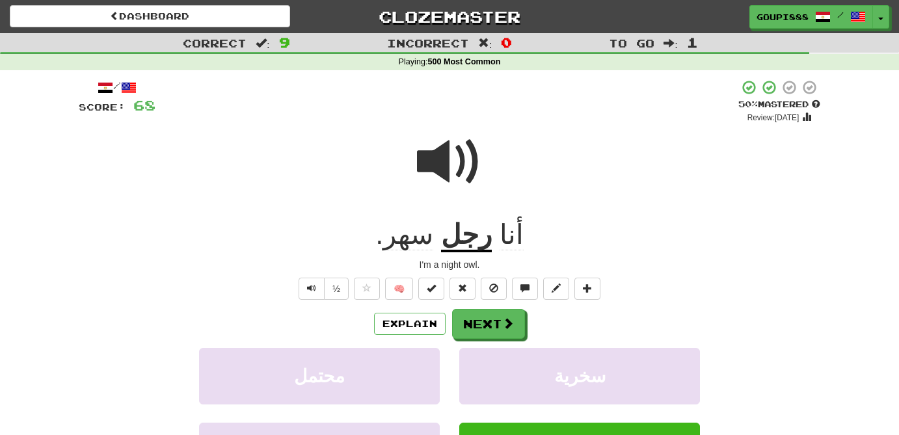
click at [422, 237] on span "سهر" at bounding box center [408, 234] width 50 height 31
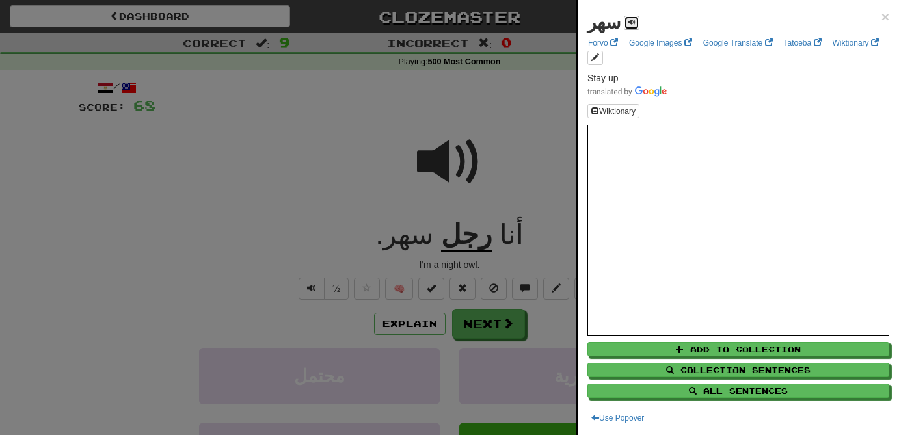
click at [631, 19] on button at bounding box center [632, 23] width 16 height 14
click at [489, 318] on div at bounding box center [449, 217] width 899 height 435
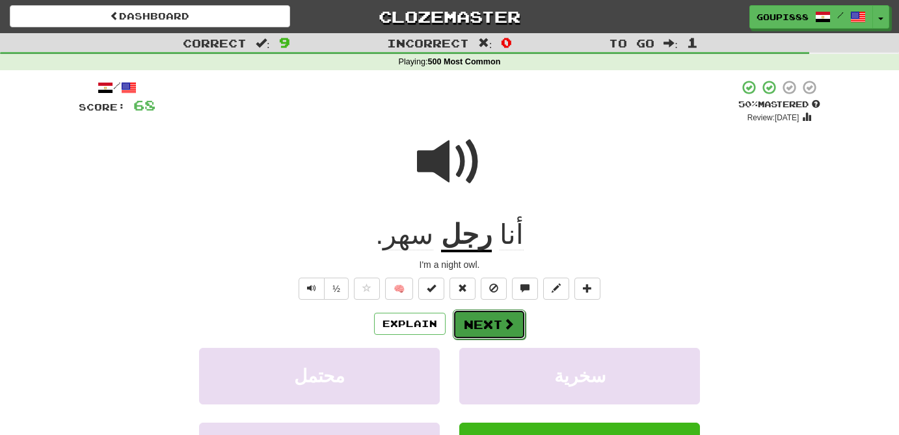
click at [498, 326] on button "Next" at bounding box center [489, 325] width 73 height 30
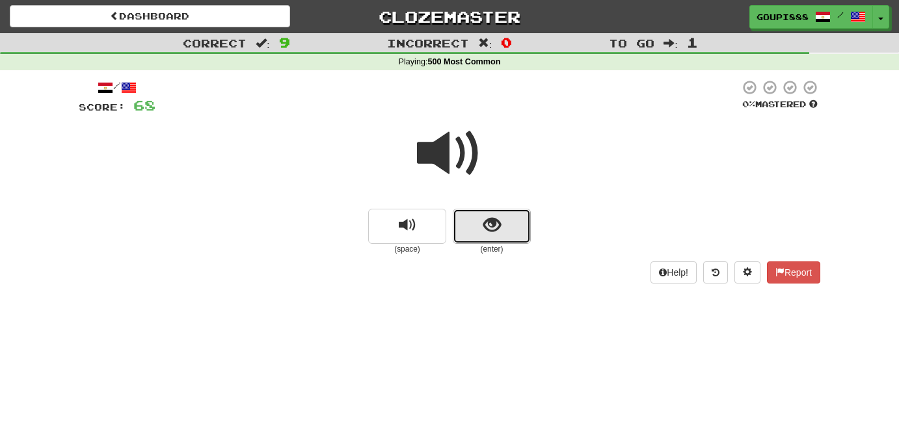
click at [491, 232] on span "show sentence" at bounding box center [492, 226] width 18 height 18
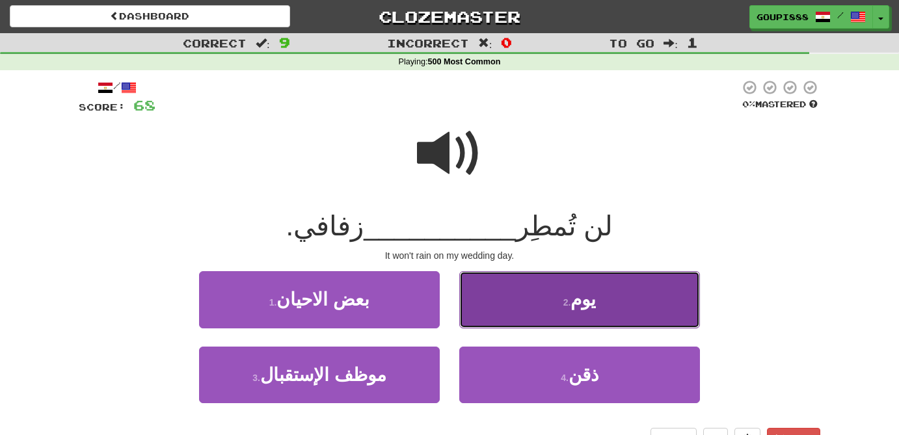
click at [586, 312] on button "2 . يوم" at bounding box center [579, 299] width 241 height 57
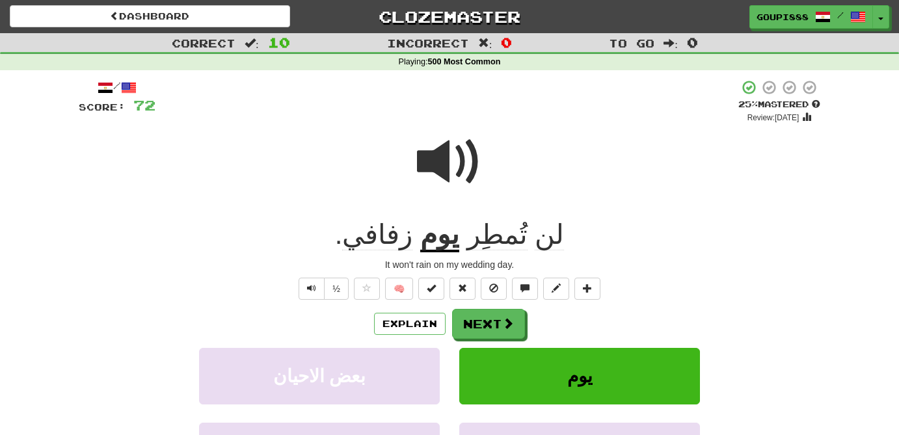
click at [446, 160] on span at bounding box center [449, 161] width 65 height 65
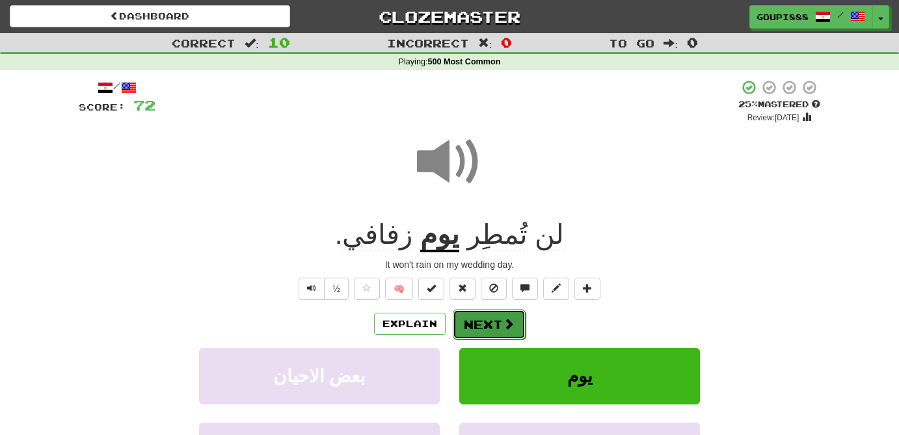
click at [517, 325] on button "Next" at bounding box center [489, 325] width 73 height 30
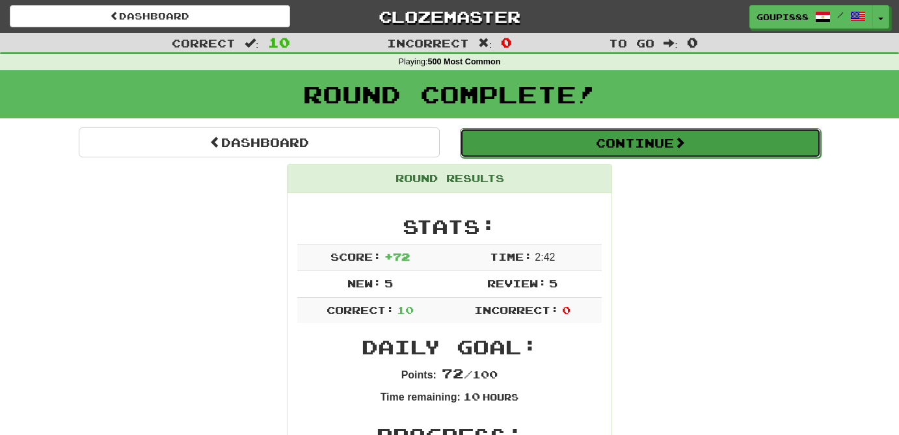
click at [688, 150] on button "Continue" at bounding box center [640, 143] width 361 height 30
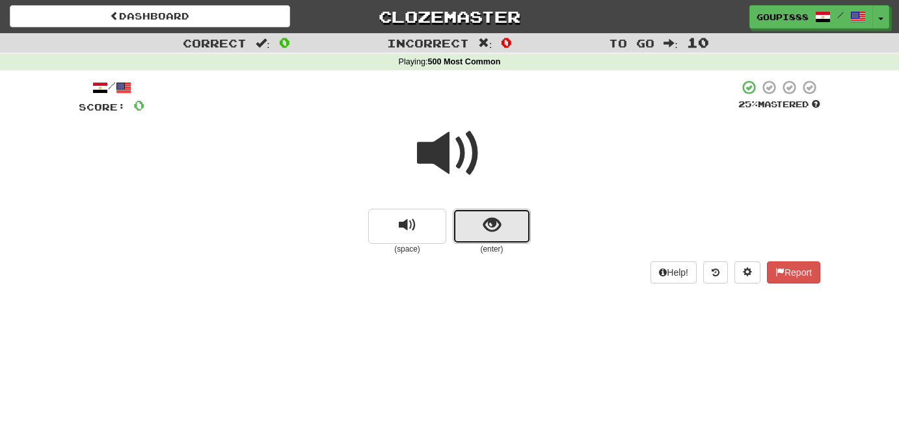
click at [510, 230] on button "show sentence" at bounding box center [492, 226] width 78 height 35
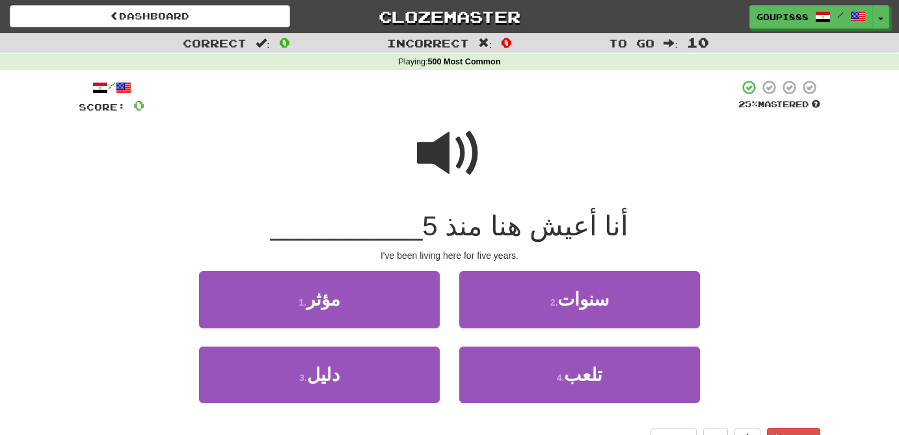
click at [441, 156] on span at bounding box center [449, 153] width 65 height 65
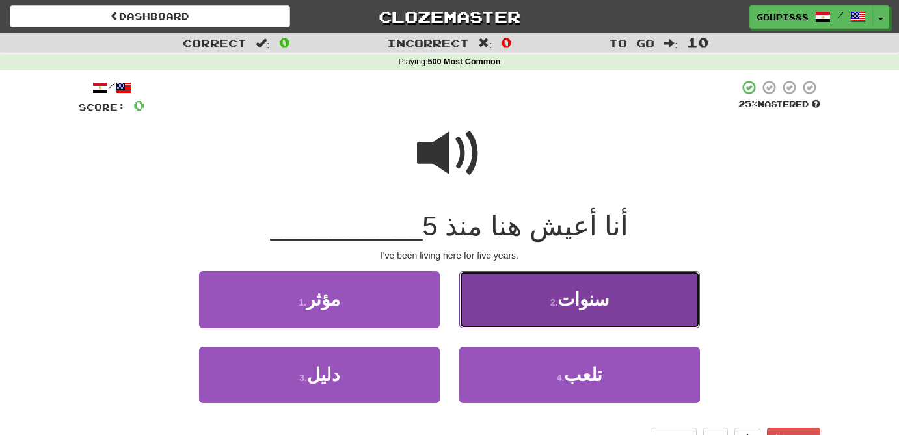
click at [598, 316] on button "2 . سنوات" at bounding box center [579, 299] width 241 height 57
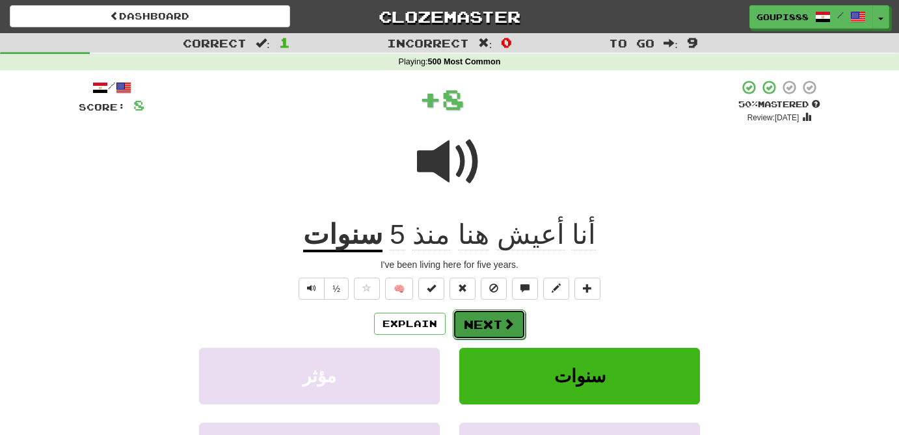
click at [487, 325] on button "Next" at bounding box center [489, 325] width 73 height 30
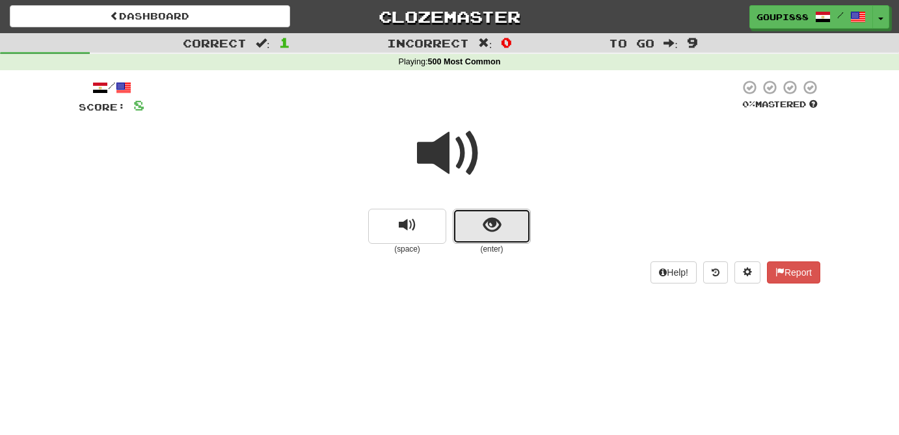
click at [492, 232] on span "show sentence" at bounding box center [492, 226] width 18 height 18
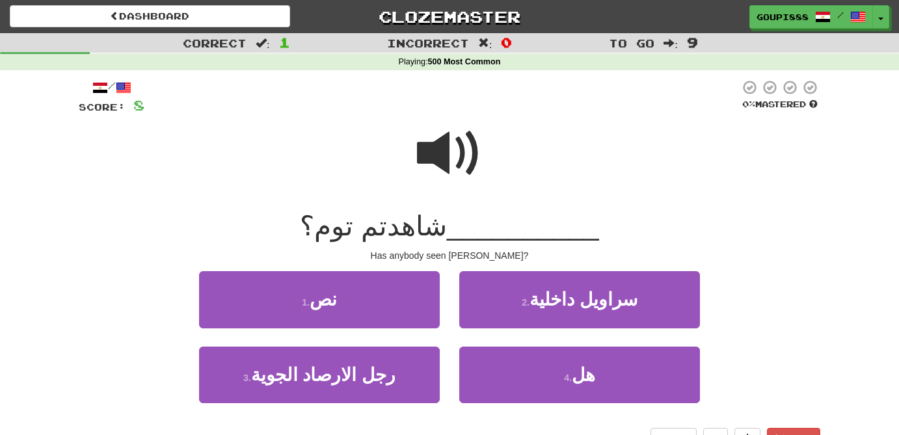
click at [446, 159] on span at bounding box center [449, 153] width 65 height 65
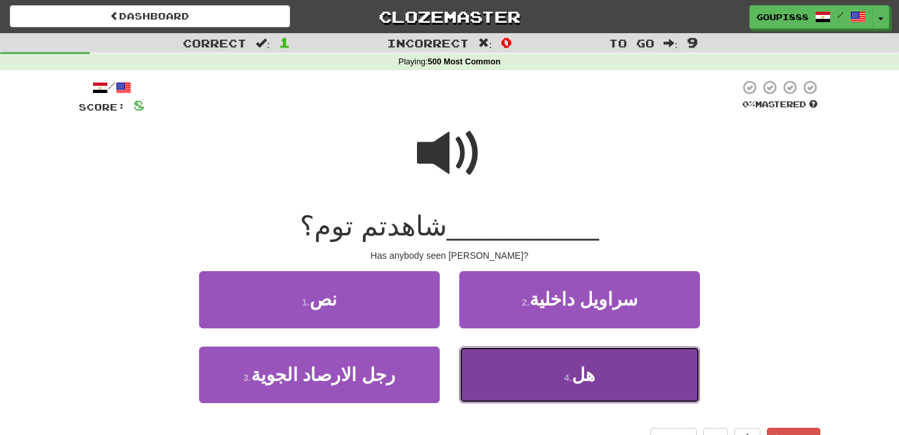
click at [586, 370] on span "هل" at bounding box center [583, 375] width 23 height 20
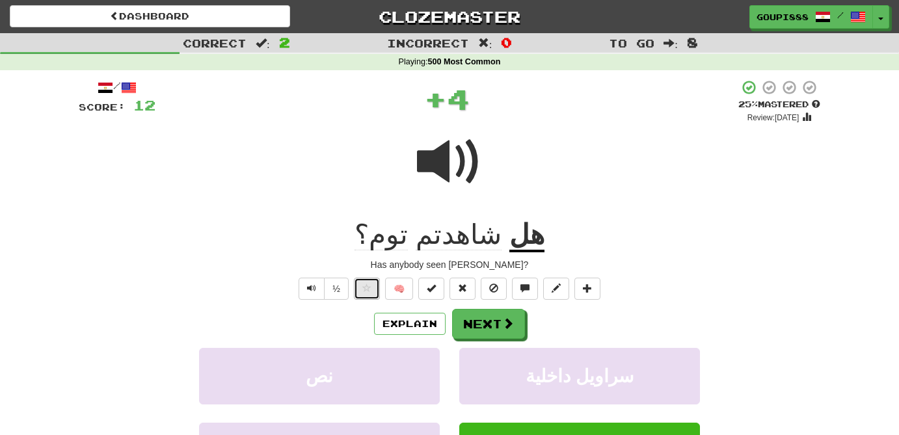
click at [370, 287] on span at bounding box center [366, 288] width 9 height 9
click at [490, 335] on button "Next" at bounding box center [489, 325] width 73 height 30
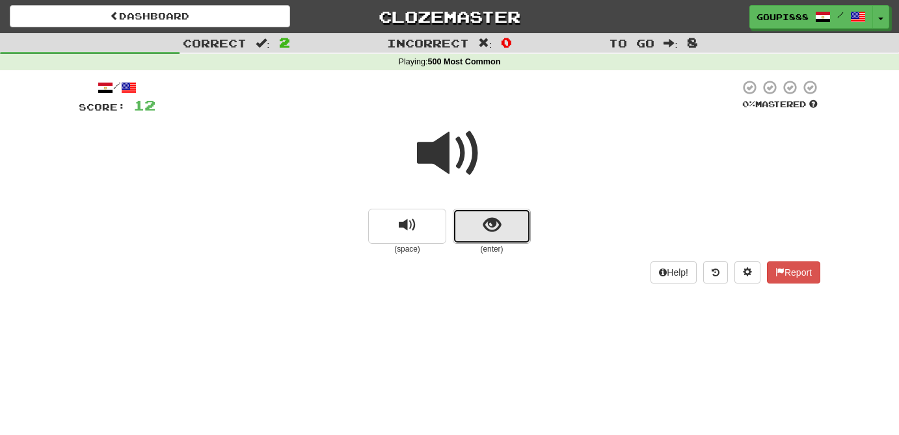
click at [496, 227] on span "show sentence" at bounding box center [492, 226] width 18 height 18
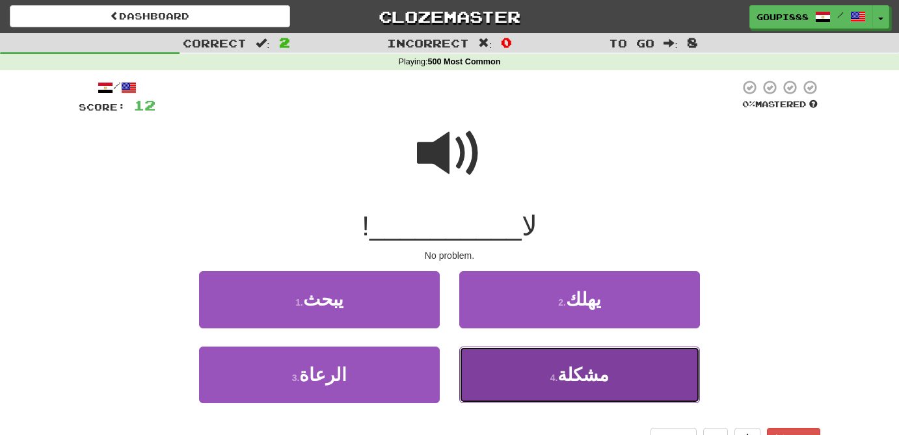
click at [582, 385] on span "مشكلة" at bounding box center [583, 375] width 51 height 20
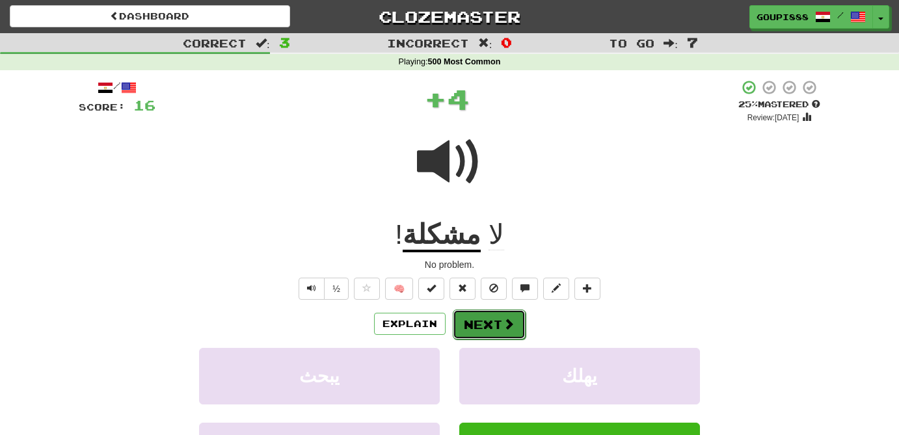
click at [508, 315] on button "Next" at bounding box center [489, 325] width 73 height 30
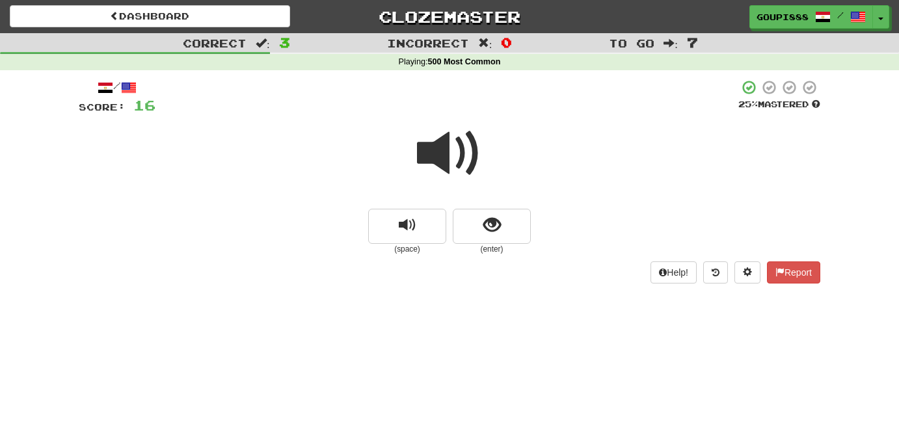
click at [450, 170] on span at bounding box center [449, 153] width 65 height 65
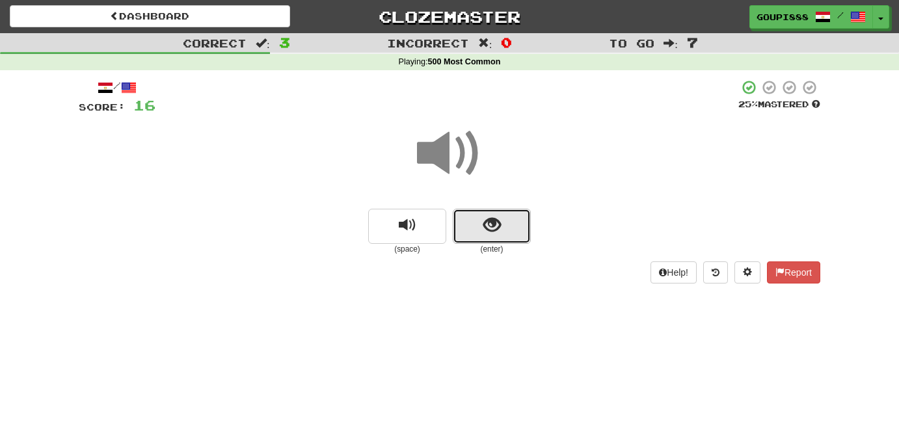
click at [491, 232] on span "show sentence" at bounding box center [492, 226] width 18 height 18
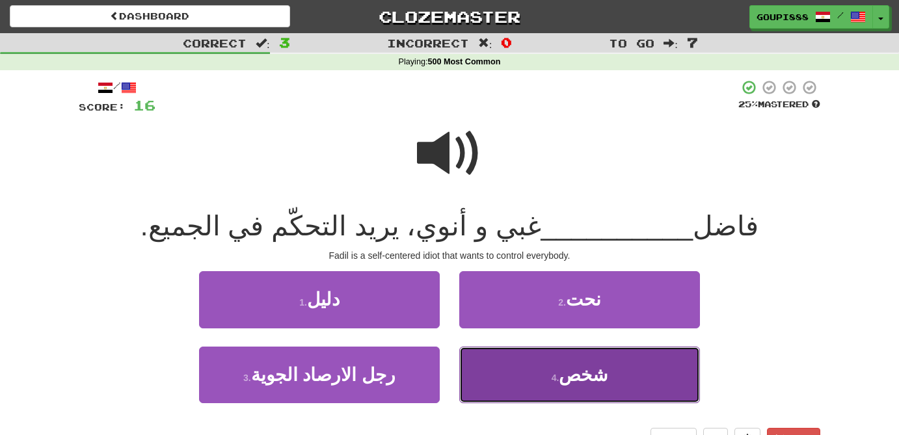
click at [599, 374] on span "شخص" at bounding box center [583, 375] width 49 height 20
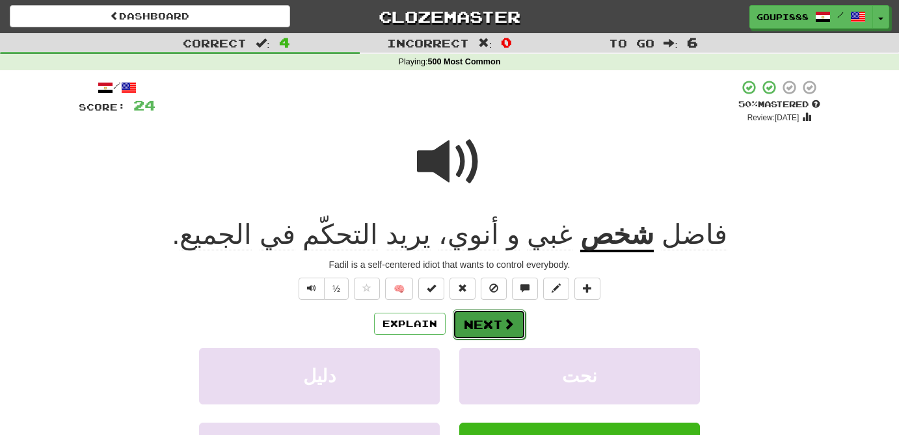
click at [513, 335] on button "Next" at bounding box center [489, 325] width 73 height 30
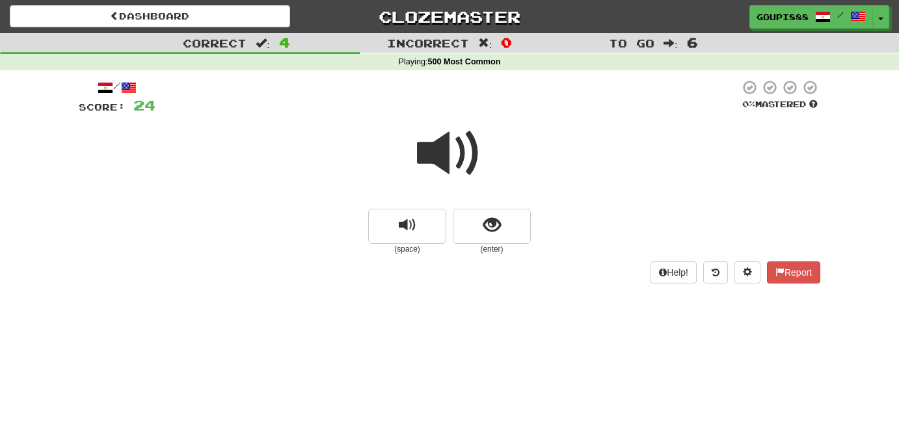
click at [438, 152] on span at bounding box center [449, 153] width 65 height 65
click at [487, 225] on span "show sentence" at bounding box center [492, 226] width 18 height 18
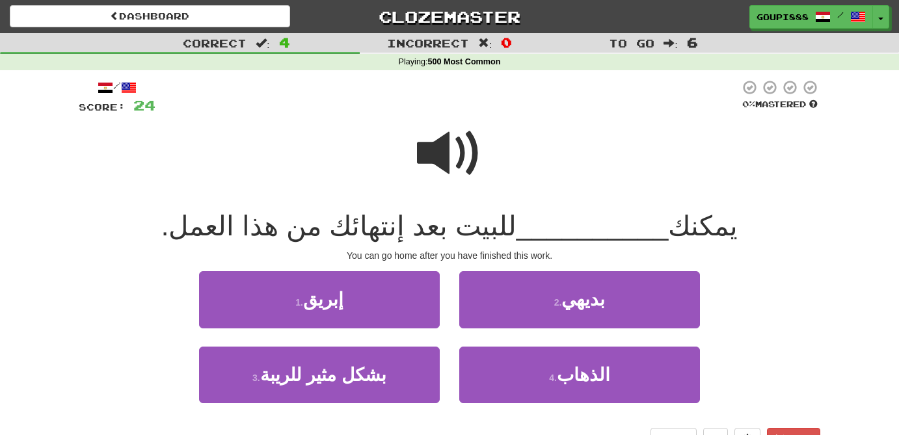
click at [446, 151] on span at bounding box center [449, 153] width 65 height 65
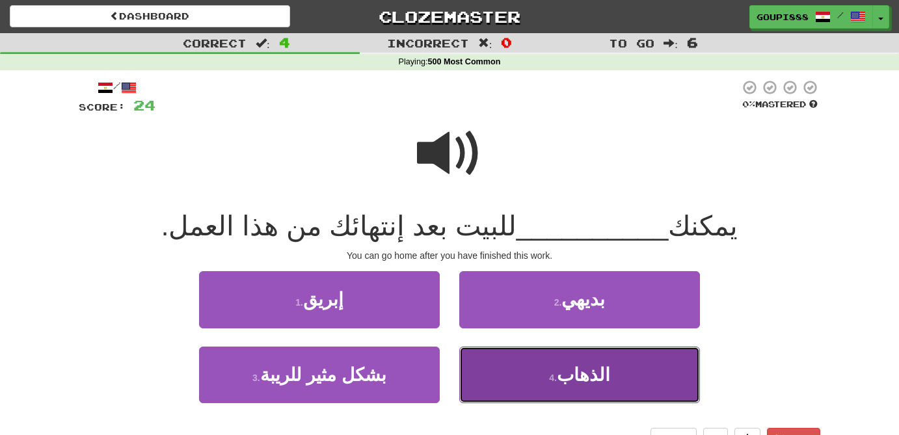
click at [614, 372] on button "4 . الذهاب" at bounding box center [579, 375] width 241 height 57
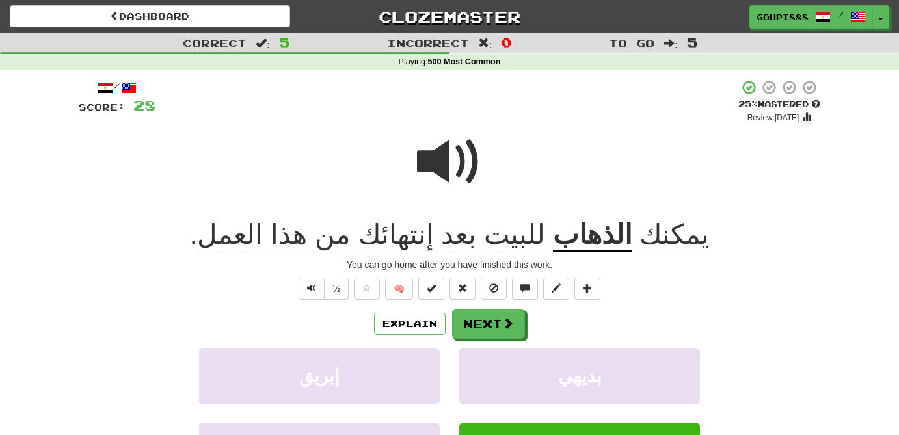
click at [463, 160] on span at bounding box center [449, 161] width 65 height 65
click at [411, 241] on span "إنتهائك" at bounding box center [396, 234] width 75 height 31
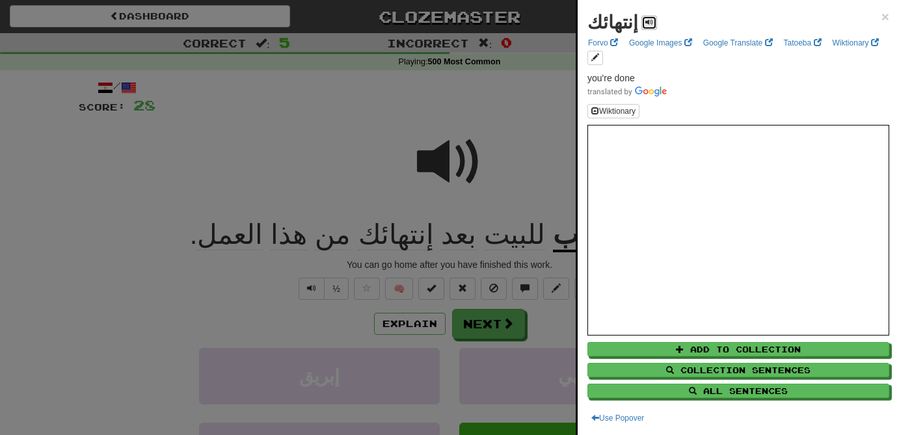
click at [645, 18] on span at bounding box center [649, 22] width 8 height 8
click at [362, 132] on div at bounding box center [449, 217] width 899 height 435
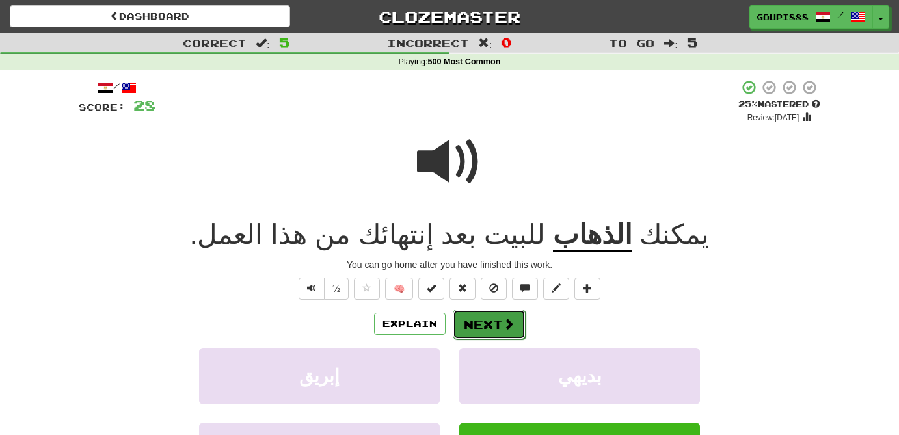
click at [485, 328] on button "Next" at bounding box center [489, 325] width 73 height 30
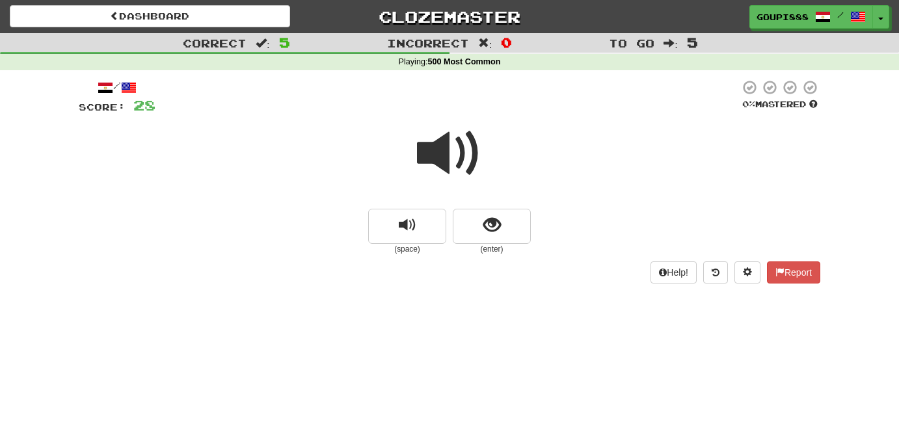
click at [433, 163] on span at bounding box center [449, 153] width 65 height 65
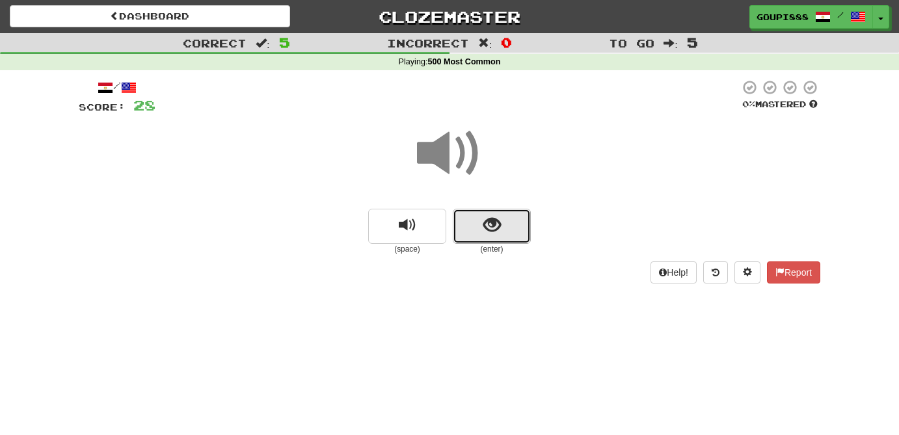
click at [500, 234] on span "show sentence" at bounding box center [492, 226] width 18 height 18
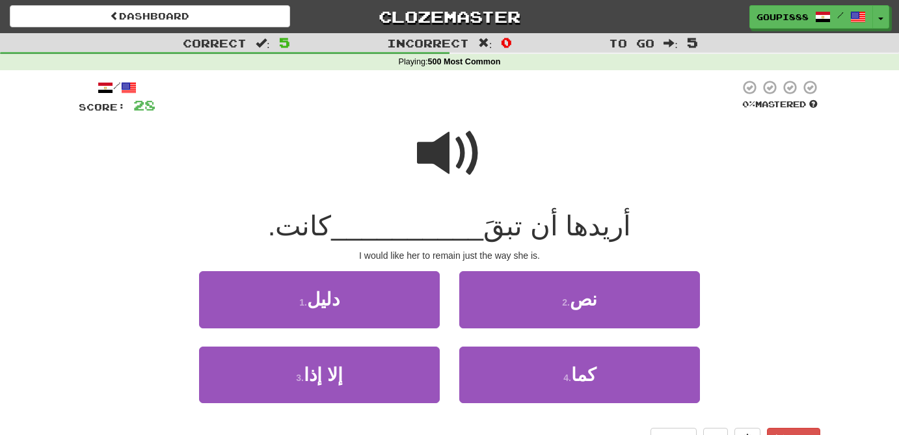
click at [439, 144] on span at bounding box center [449, 153] width 65 height 65
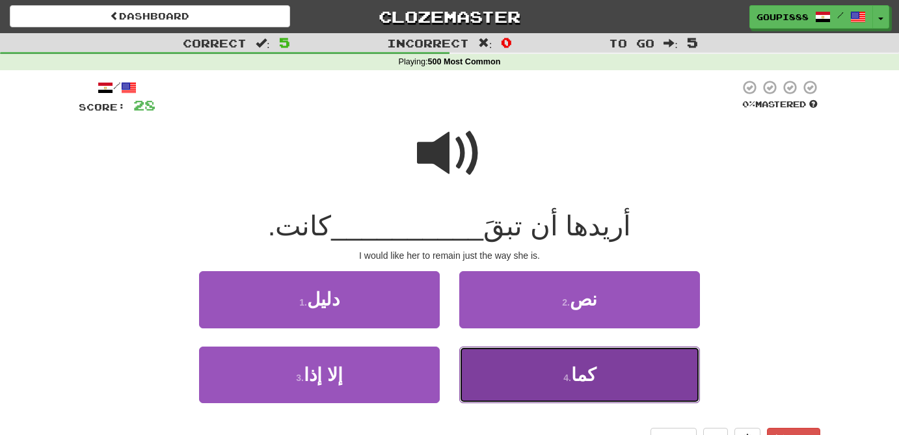
click at [584, 372] on span "كما" at bounding box center [583, 375] width 25 height 20
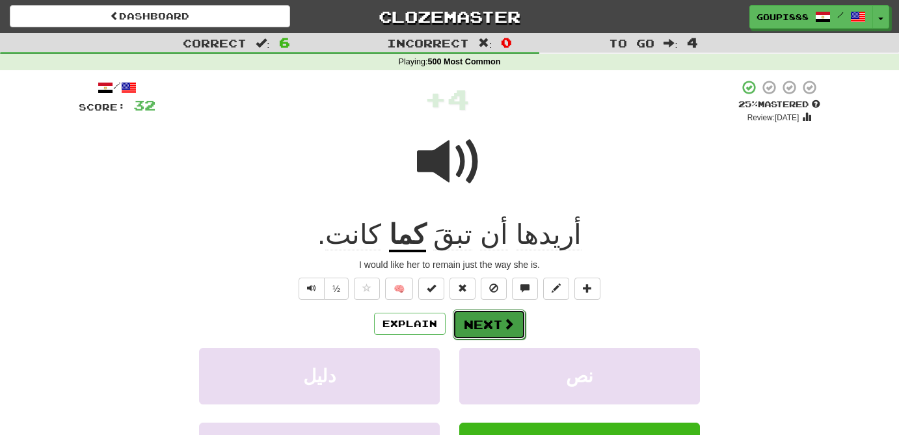
click at [500, 319] on button "Next" at bounding box center [489, 325] width 73 height 30
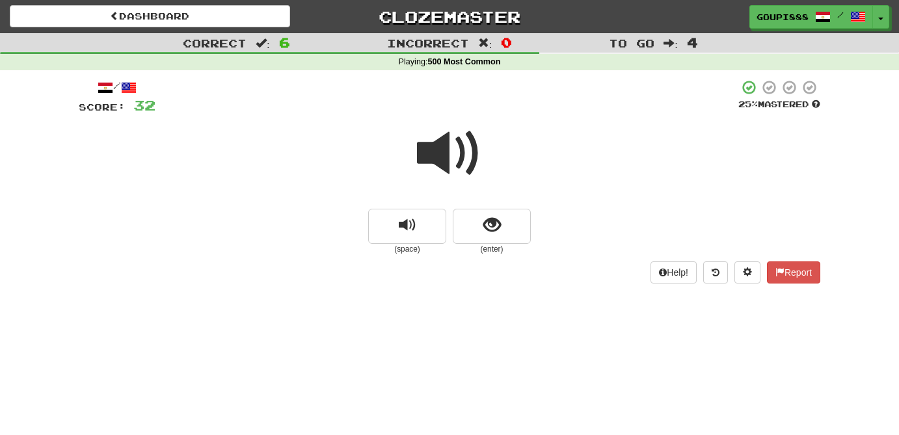
click at [448, 161] on span at bounding box center [449, 153] width 65 height 65
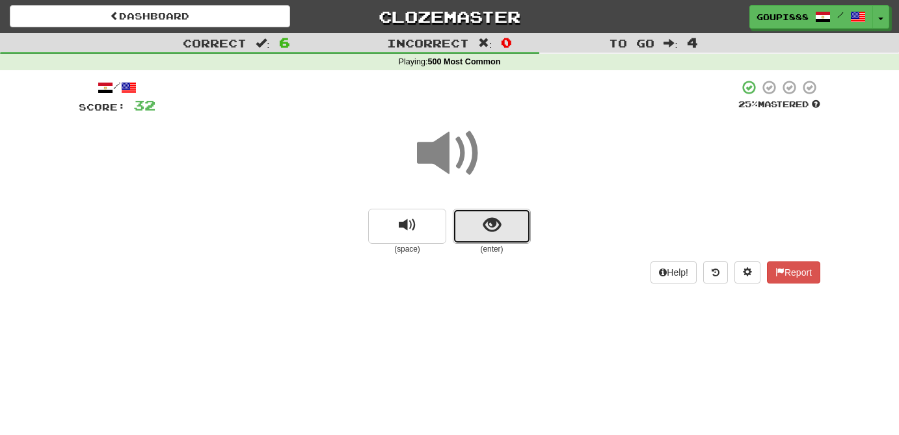
click at [496, 232] on span "show sentence" at bounding box center [492, 226] width 18 height 18
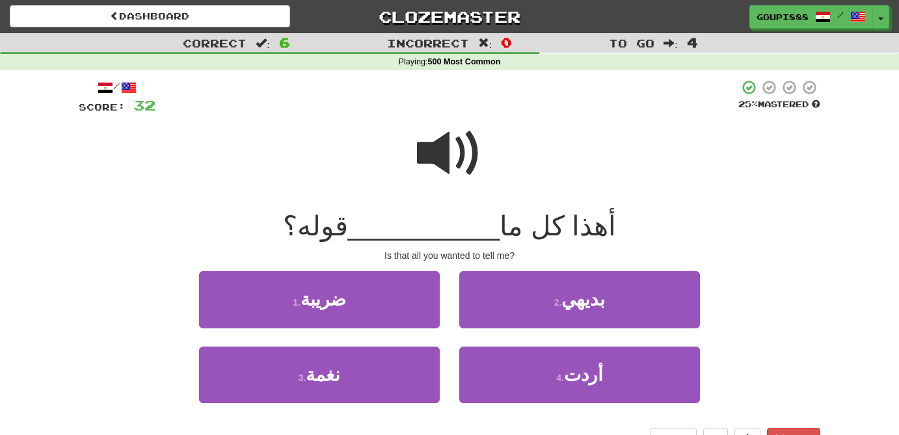
click at [444, 158] on span at bounding box center [449, 153] width 65 height 65
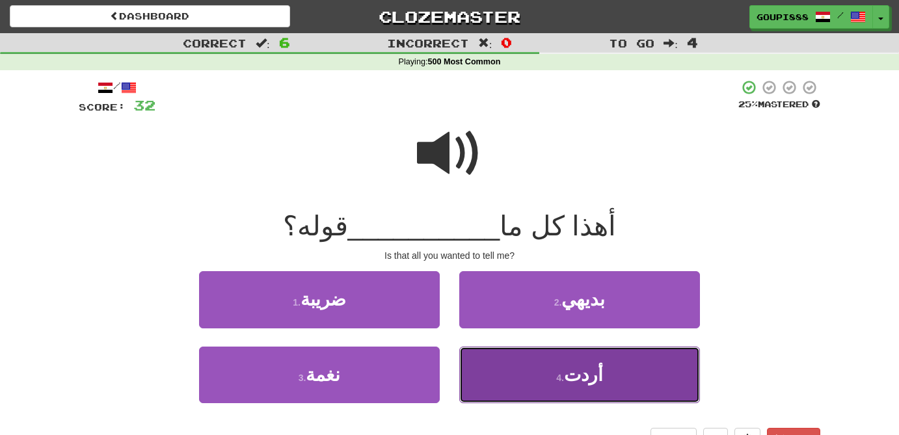
click at [586, 393] on button "4 . أردت" at bounding box center [579, 375] width 241 height 57
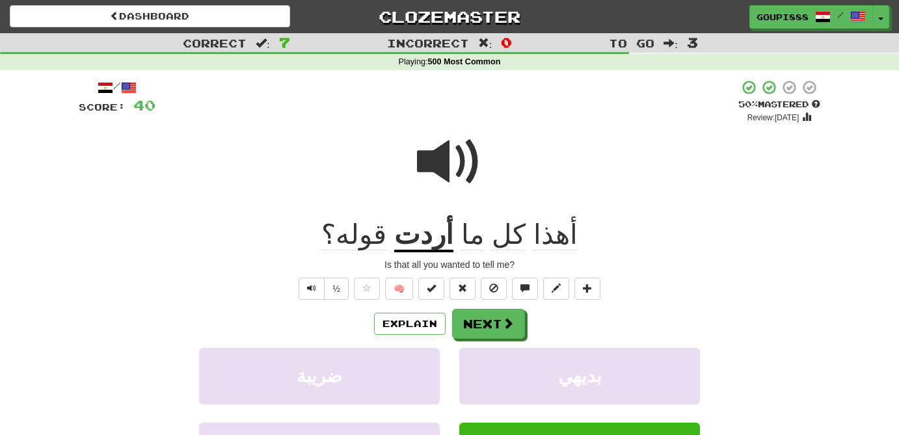
click at [528, 337] on div "Explain Next" at bounding box center [450, 324] width 742 height 30
click at [503, 319] on span at bounding box center [509, 324] width 12 height 12
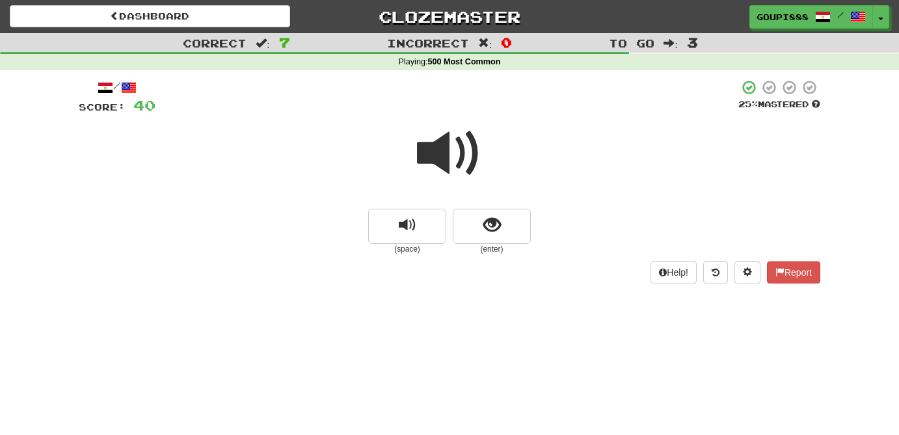
click at [440, 157] on span at bounding box center [449, 153] width 65 height 65
click at [487, 233] on span "show sentence" at bounding box center [492, 226] width 18 height 18
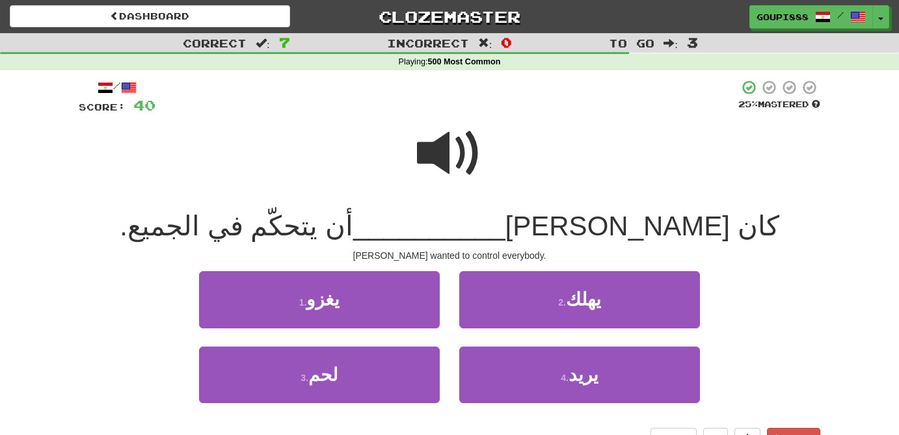
click at [452, 166] on span at bounding box center [449, 153] width 65 height 65
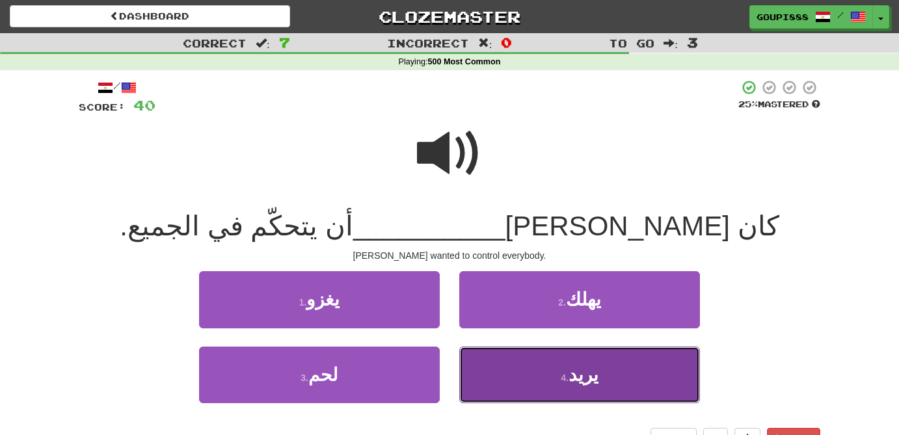
click at [562, 379] on button "4 . يريد" at bounding box center [579, 375] width 241 height 57
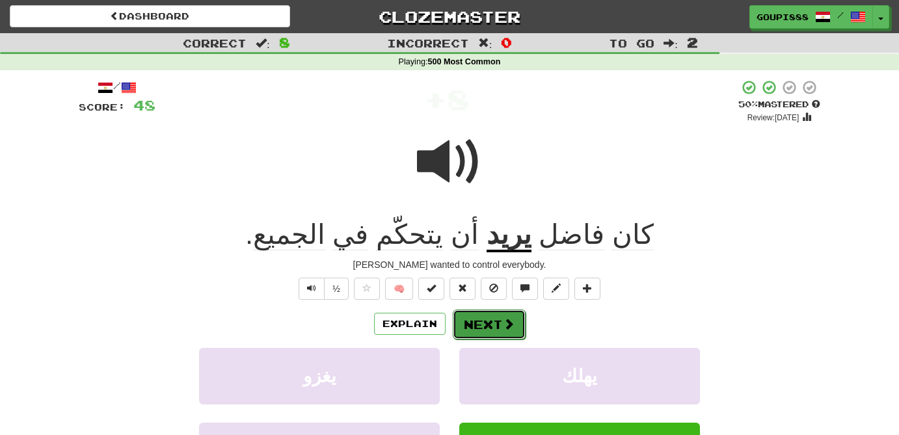
click at [496, 326] on button "Next" at bounding box center [489, 325] width 73 height 30
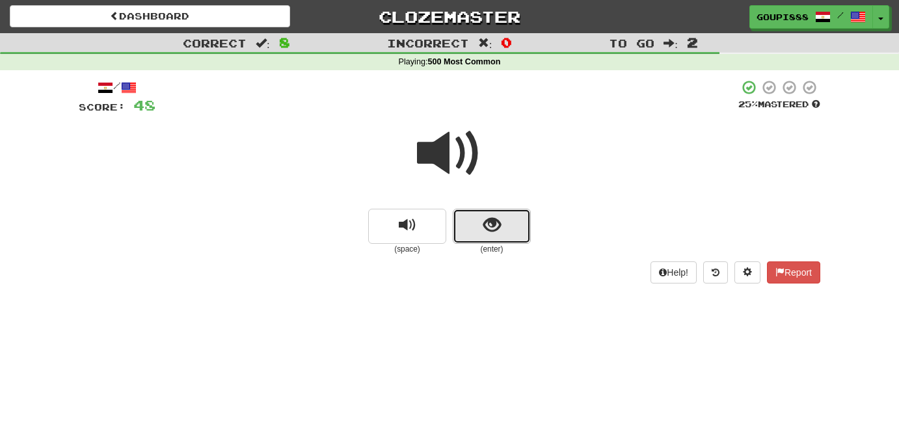
click at [496, 226] on span "show sentence" at bounding box center [492, 226] width 18 height 18
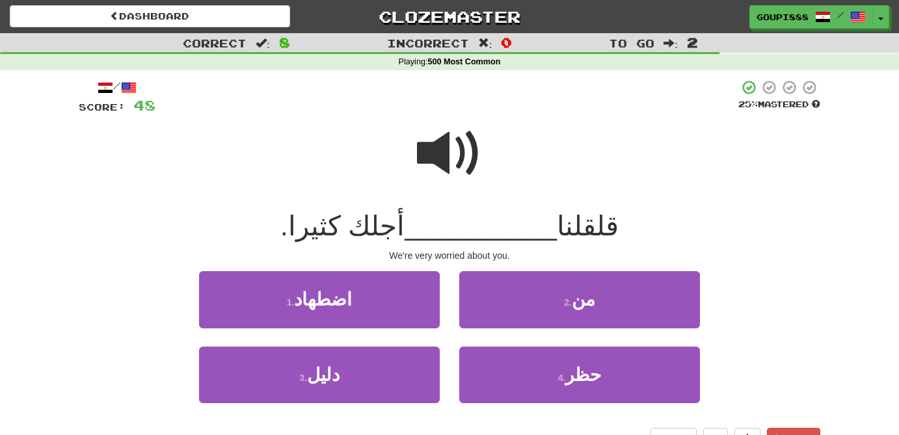
click at [466, 150] on span at bounding box center [449, 153] width 65 height 65
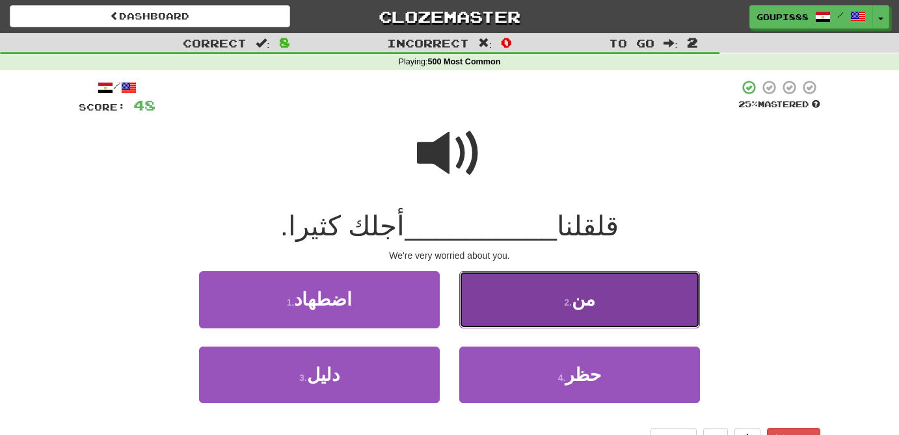
click at [609, 310] on button "2 . من" at bounding box center [579, 299] width 241 height 57
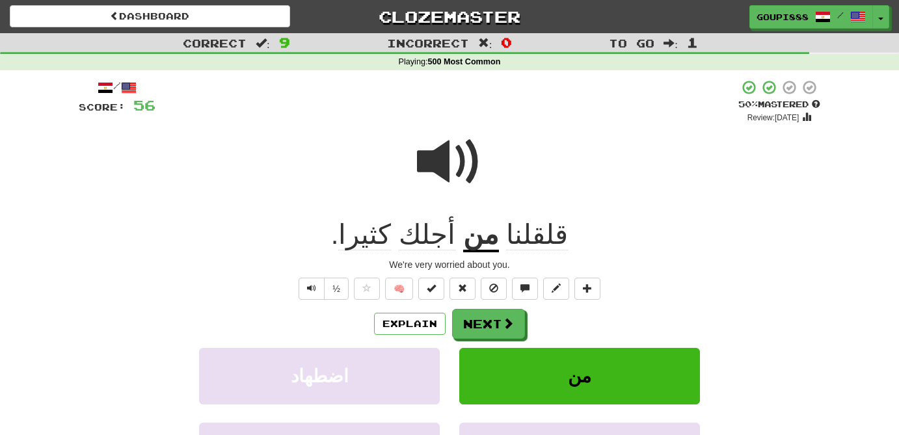
click at [441, 161] on span at bounding box center [449, 161] width 65 height 65
click at [510, 344] on div "Explain Next اضطهاد من دليل حظر Learn more: اضطهاد من دليل حظر" at bounding box center [450, 413] width 742 height 209
click at [508, 318] on span at bounding box center [509, 324] width 12 height 12
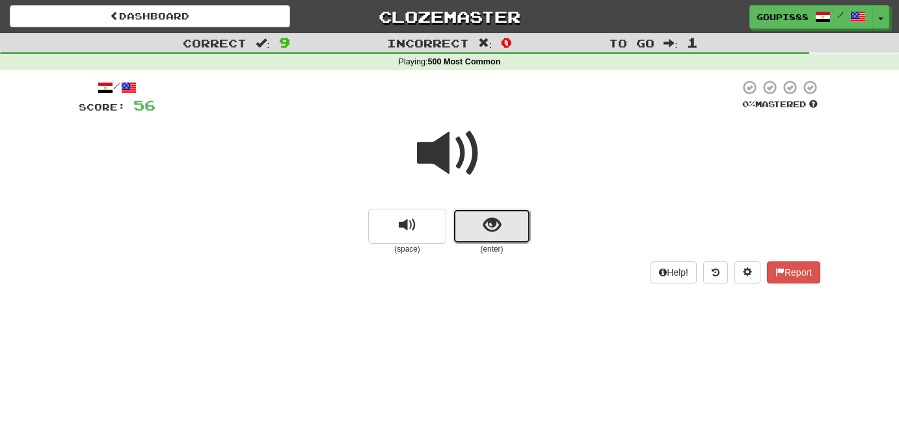
click at [496, 234] on span "show sentence" at bounding box center [492, 226] width 18 height 18
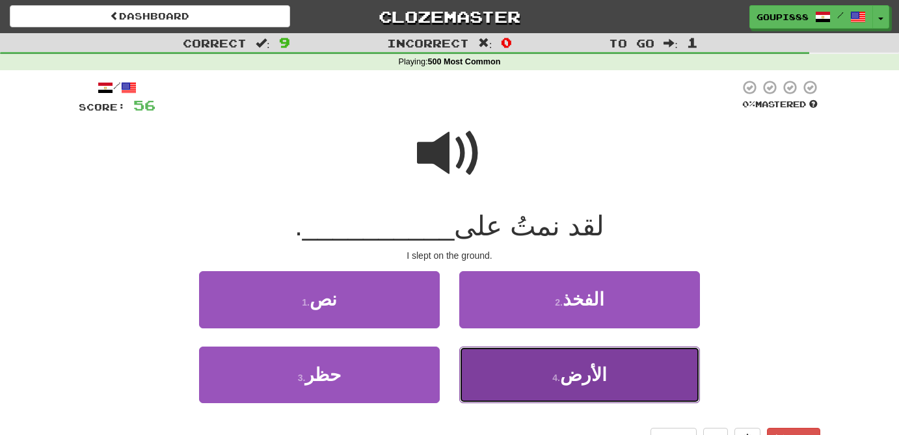
click at [553, 375] on button "4 . الأرض" at bounding box center [579, 375] width 241 height 57
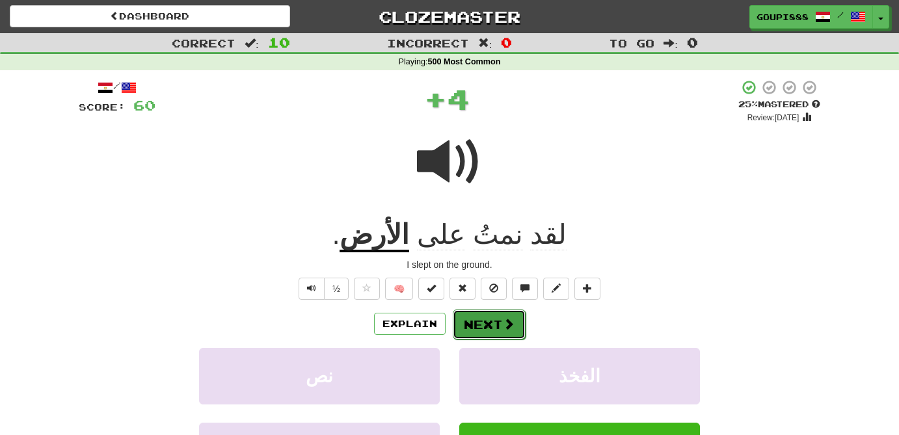
click at [503, 324] on span at bounding box center [509, 324] width 12 height 12
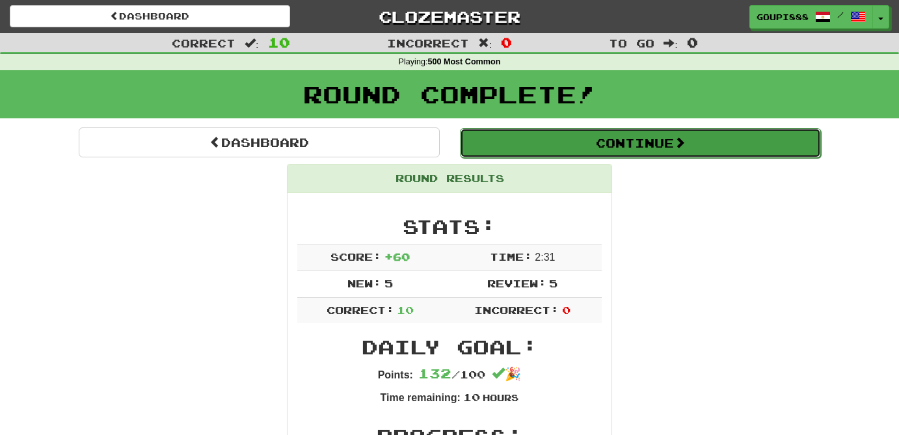
click at [678, 143] on span at bounding box center [680, 143] width 12 height 12
